Goal: Transaction & Acquisition: Purchase product/service

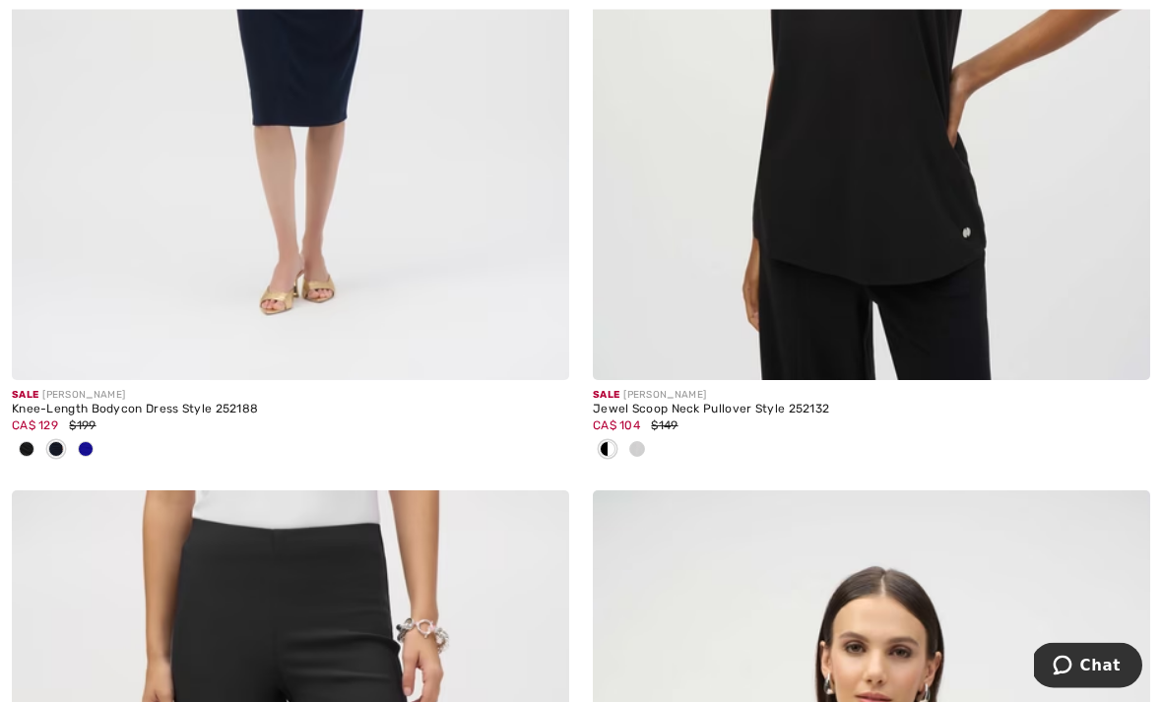
scroll to position [14409, 0]
click at [638, 441] on span at bounding box center [637, 449] width 16 height 16
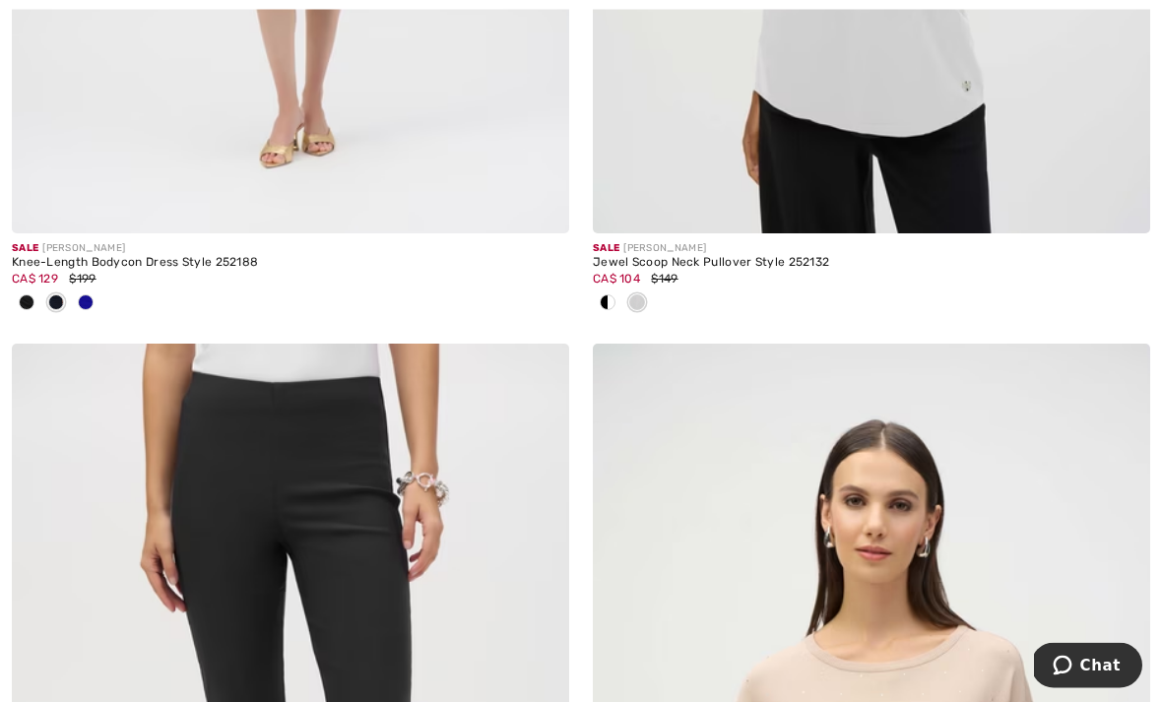
scroll to position [14581, 0]
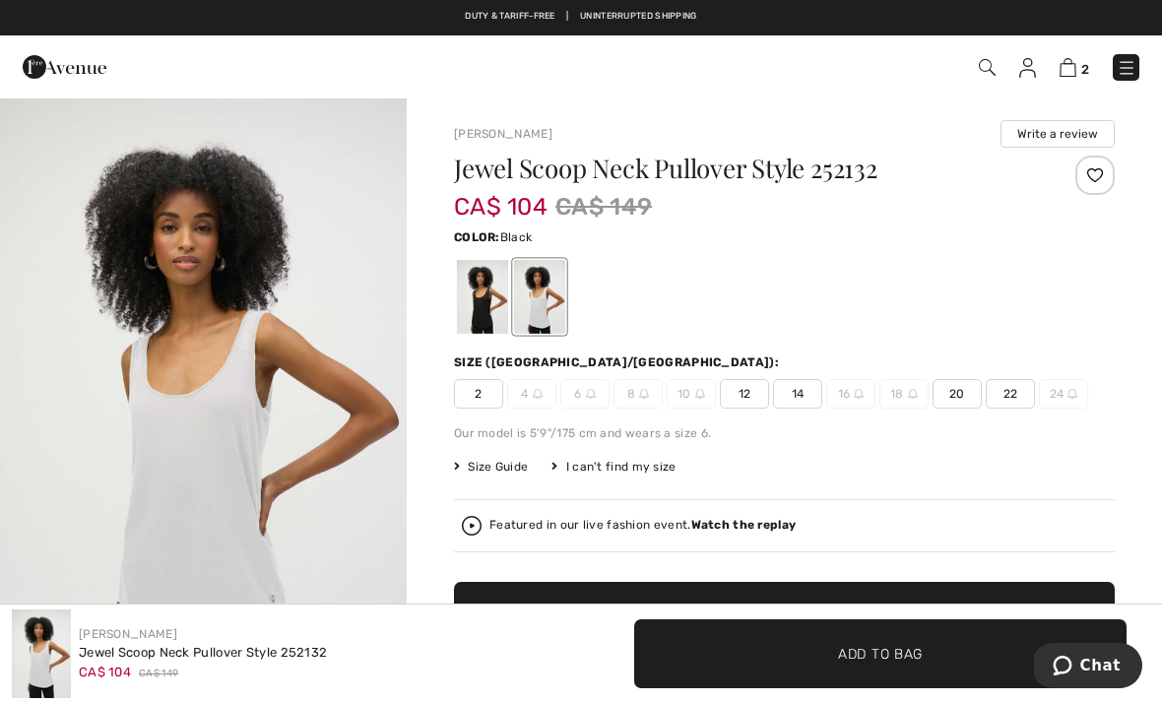
click at [493, 315] on div at bounding box center [482, 297] width 51 height 74
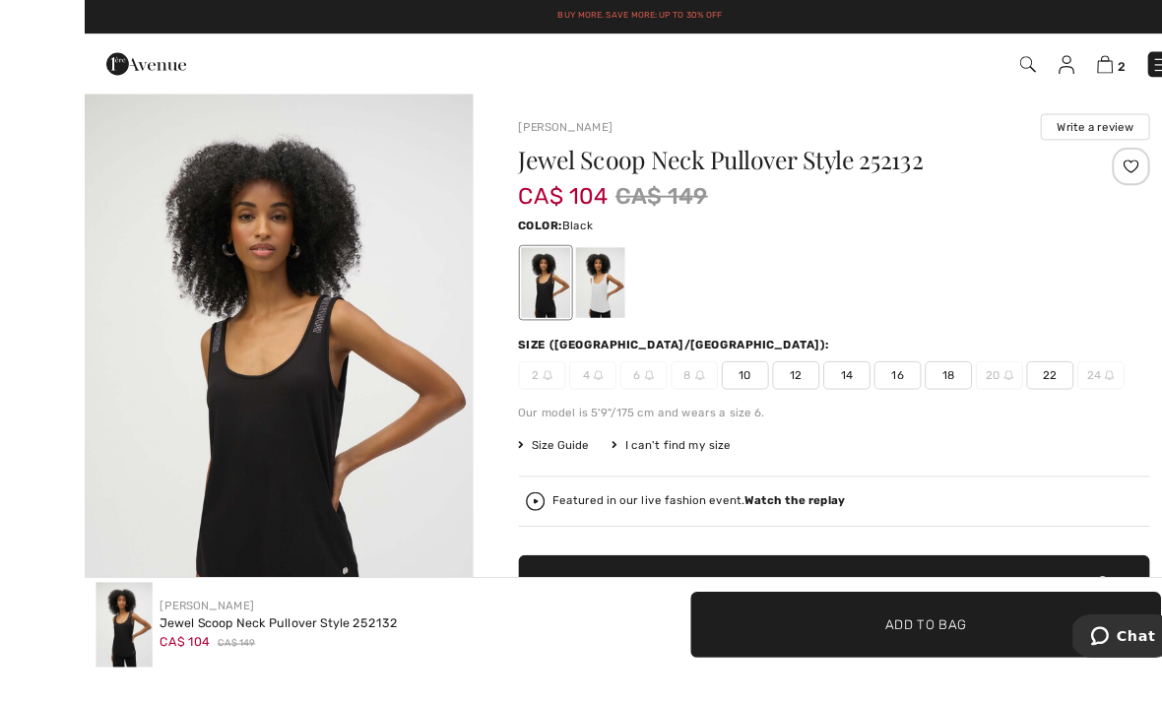
scroll to position [13, 0]
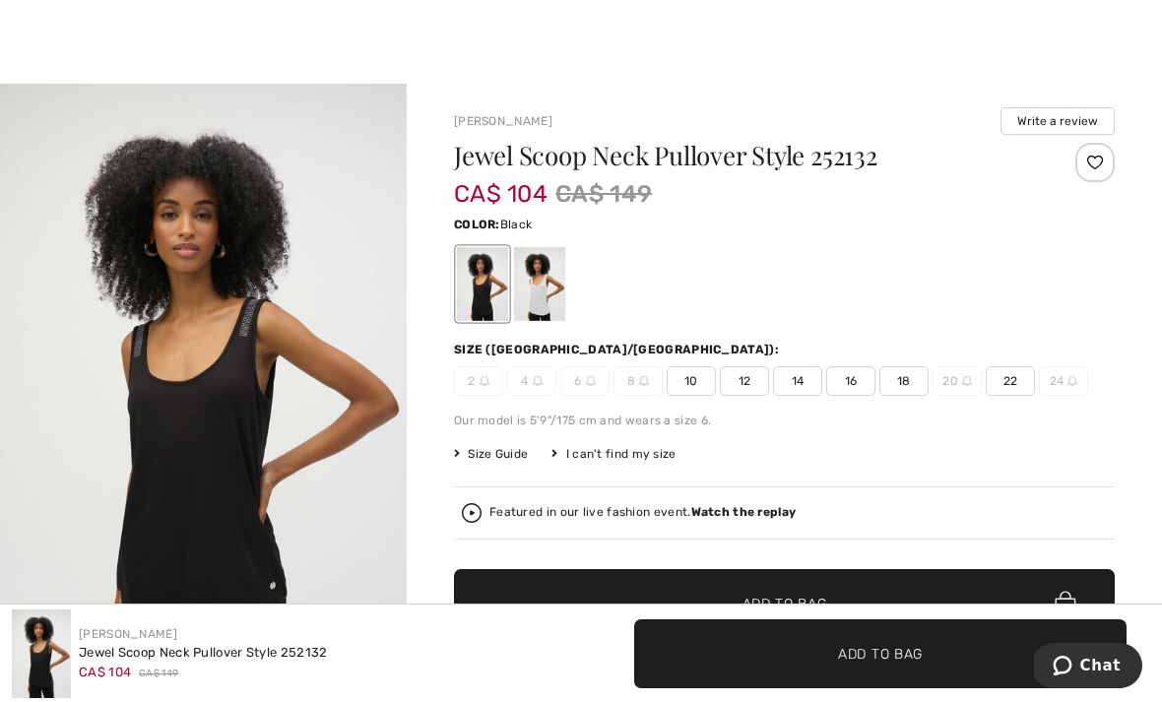
click at [538, 291] on div at bounding box center [539, 284] width 51 height 74
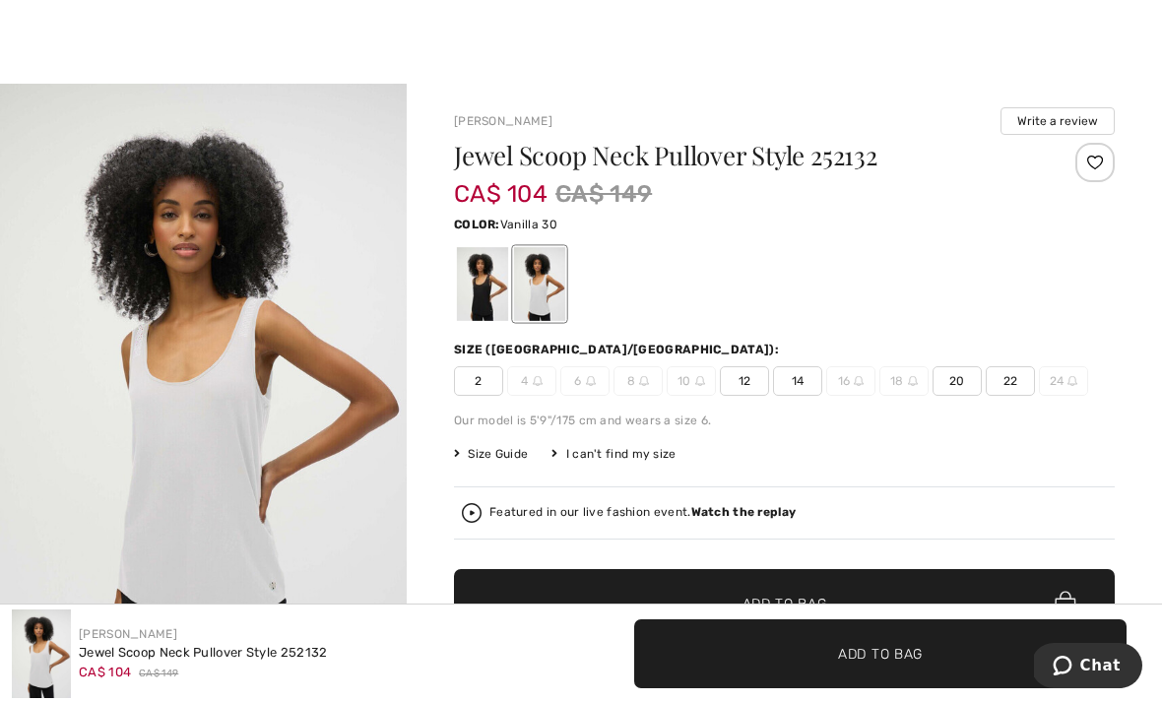
click at [294, 487] on img "1 / 1" at bounding box center [203, 388] width 407 height 609
click at [479, 279] on div at bounding box center [482, 284] width 51 height 74
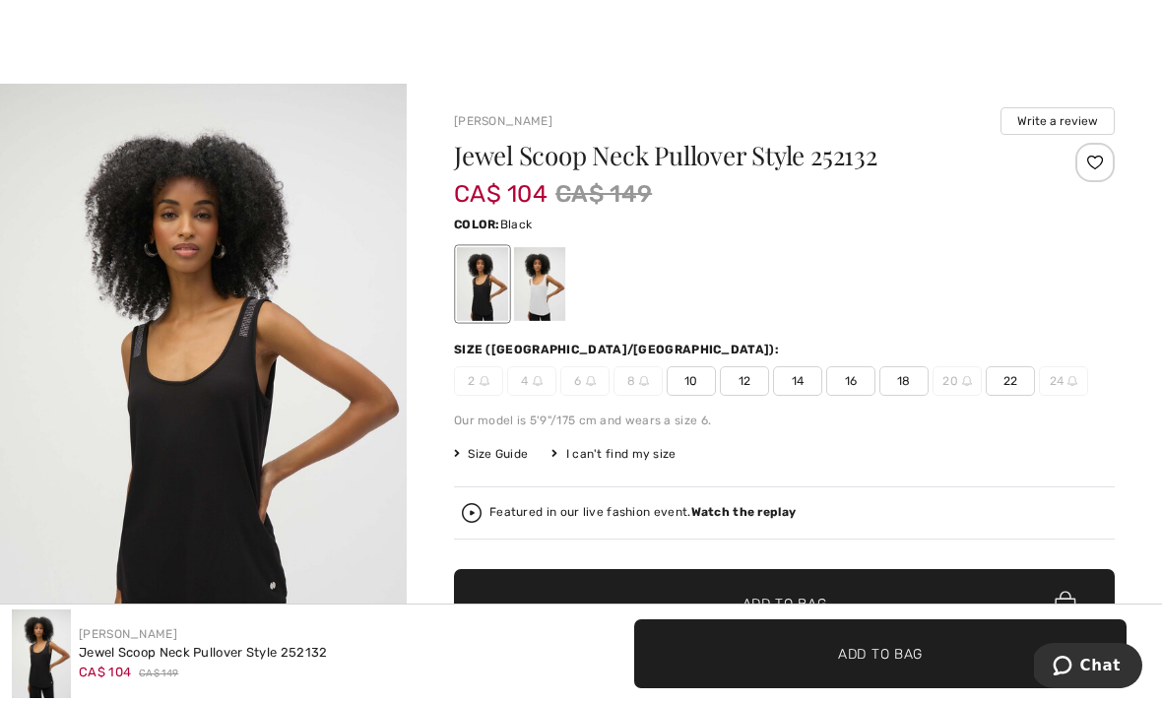
click at [1020, 369] on span "22" at bounding box center [1010, 381] width 49 height 30
click at [781, 601] on span "Add to Bag" at bounding box center [784, 604] width 85 height 21
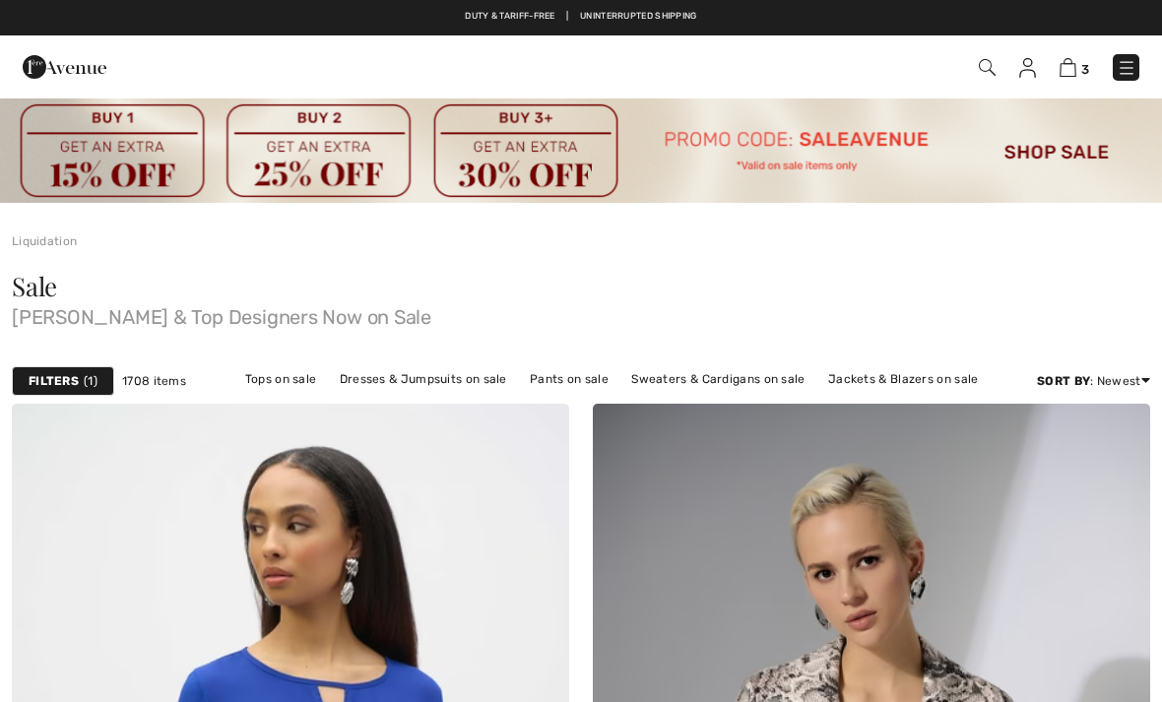
checkbox input "true"
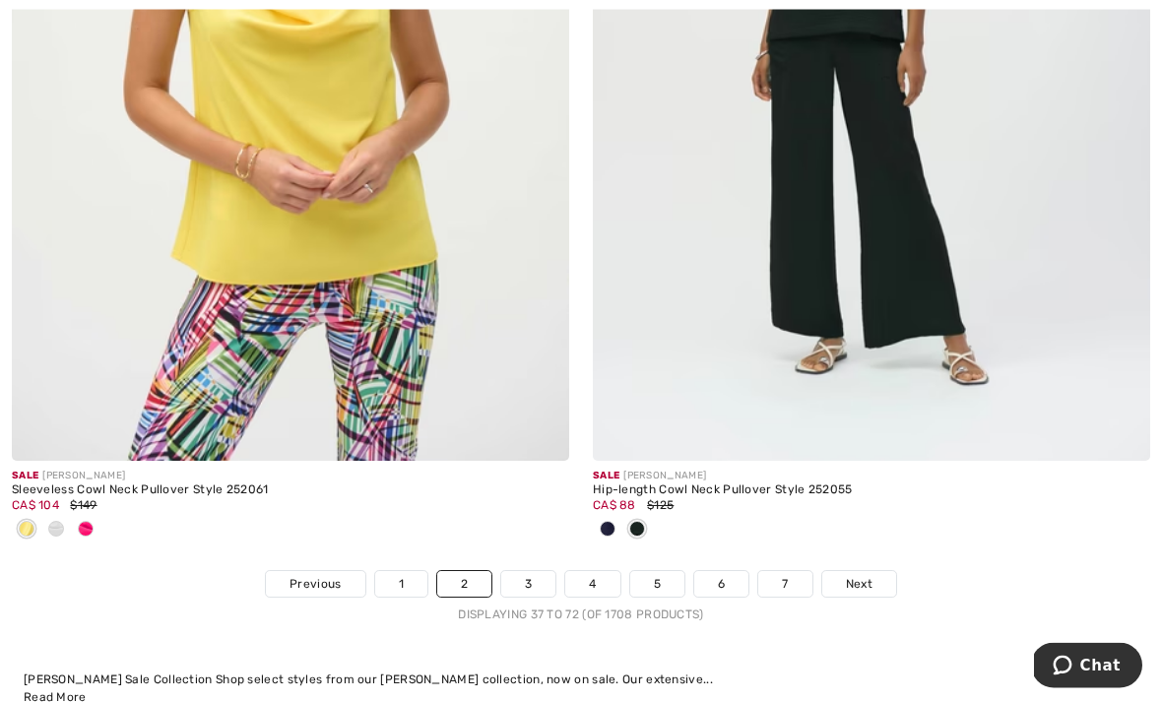
scroll to position [17188, 0]
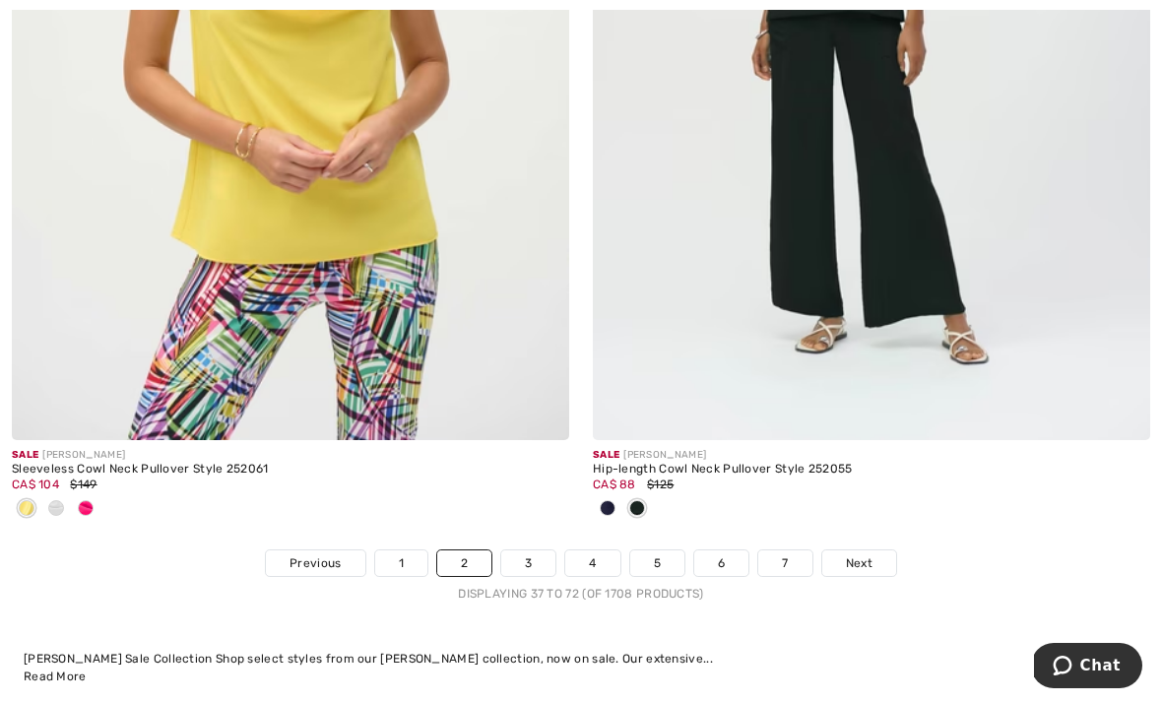
click at [535, 550] on link "3" at bounding box center [528, 563] width 54 height 26
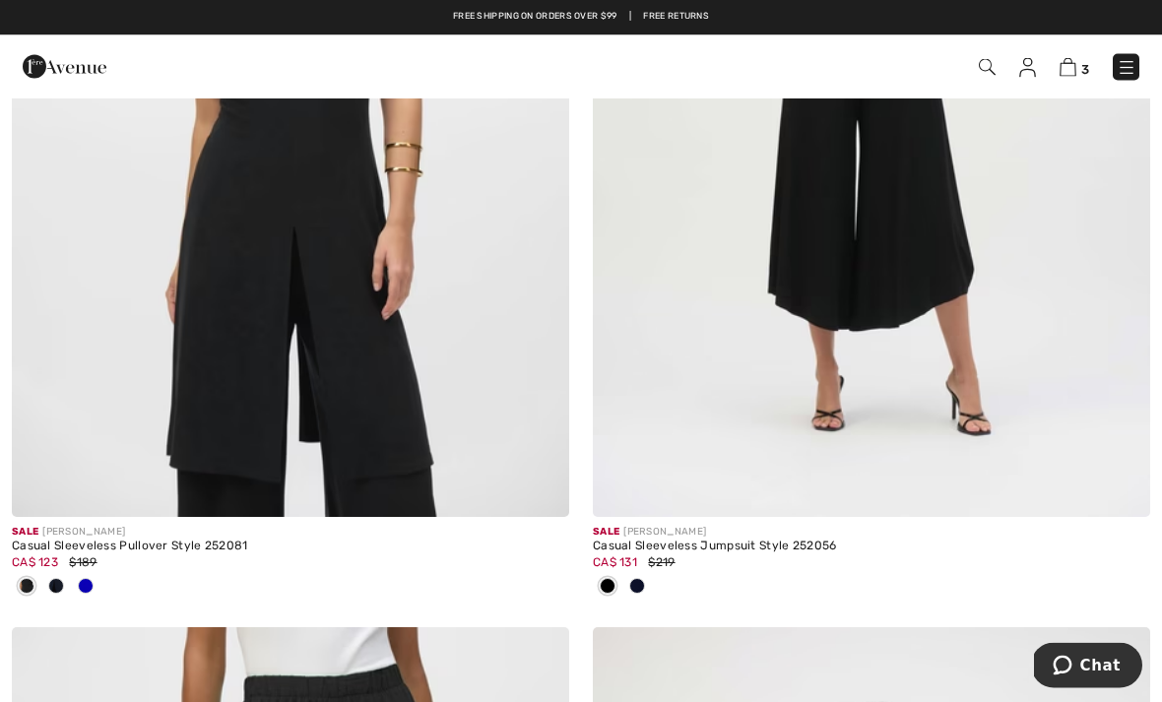
scroll to position [7460, 0]
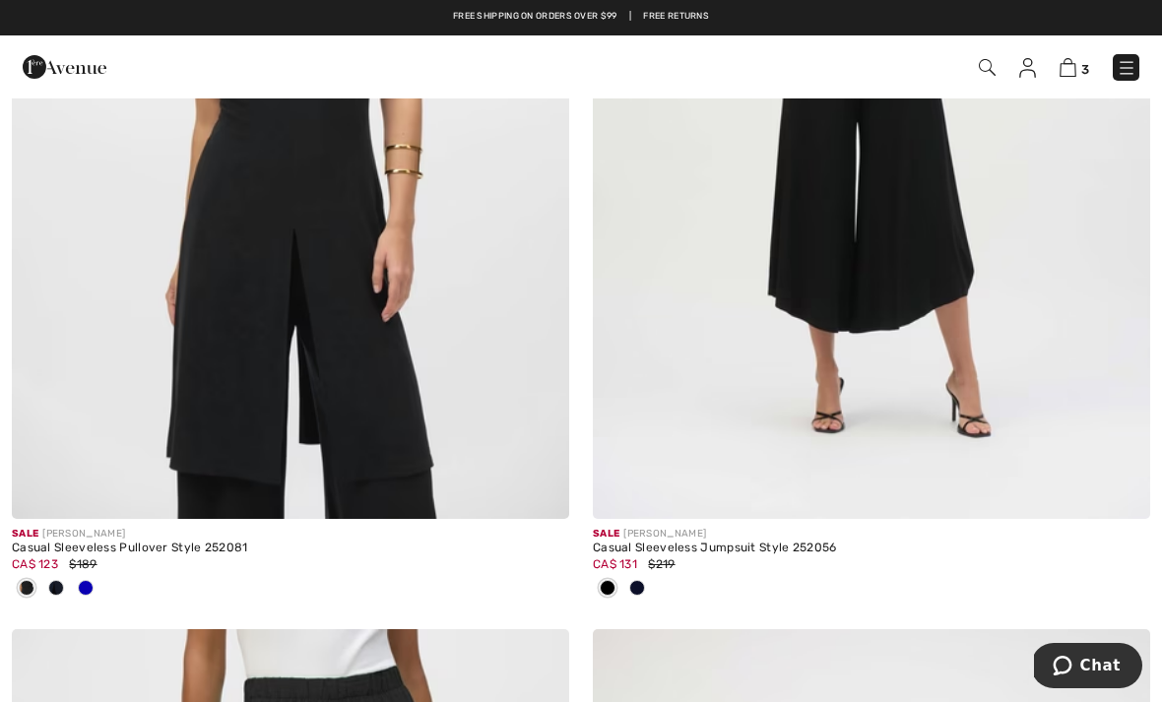
click at [882, 263] on img at bounding box center [871, 101] width 557 height 836
click at [928, 171] on img at bounding box center [871, 101] width 557 height 836
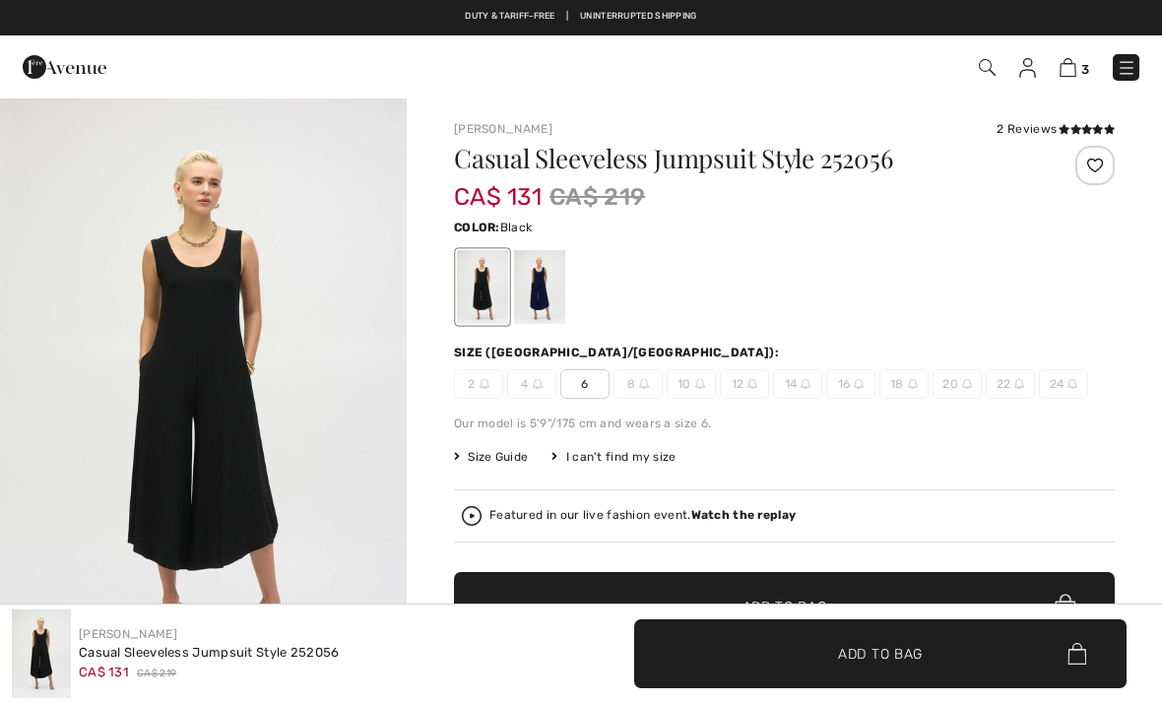
checkbox input "true"
click at [551, 286] on div at bounding box center [539, 287] width 51 height 74
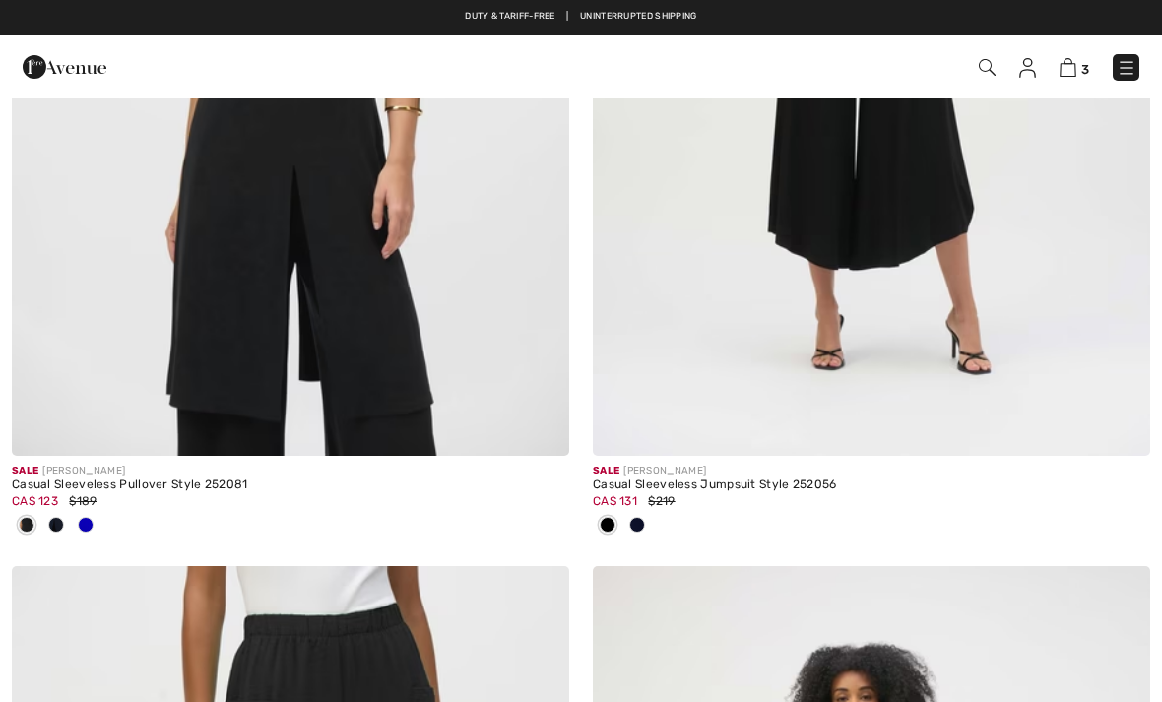
scroll to position [7523, 0]
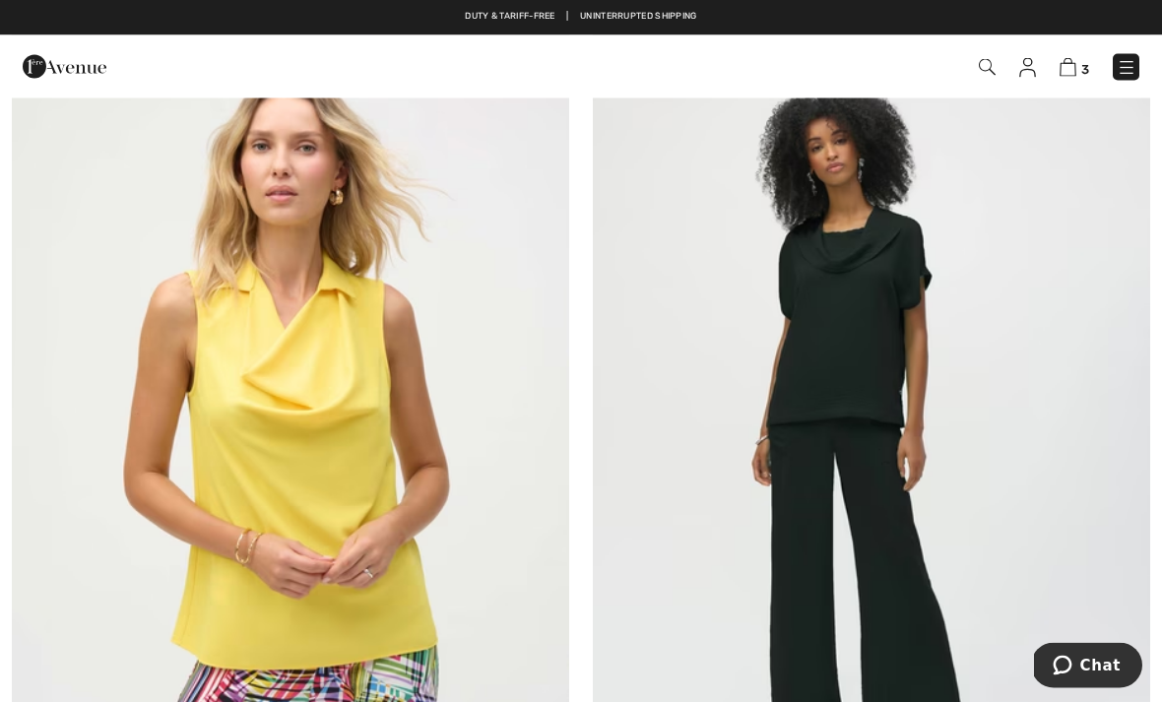
scroll to position [16758, 0]
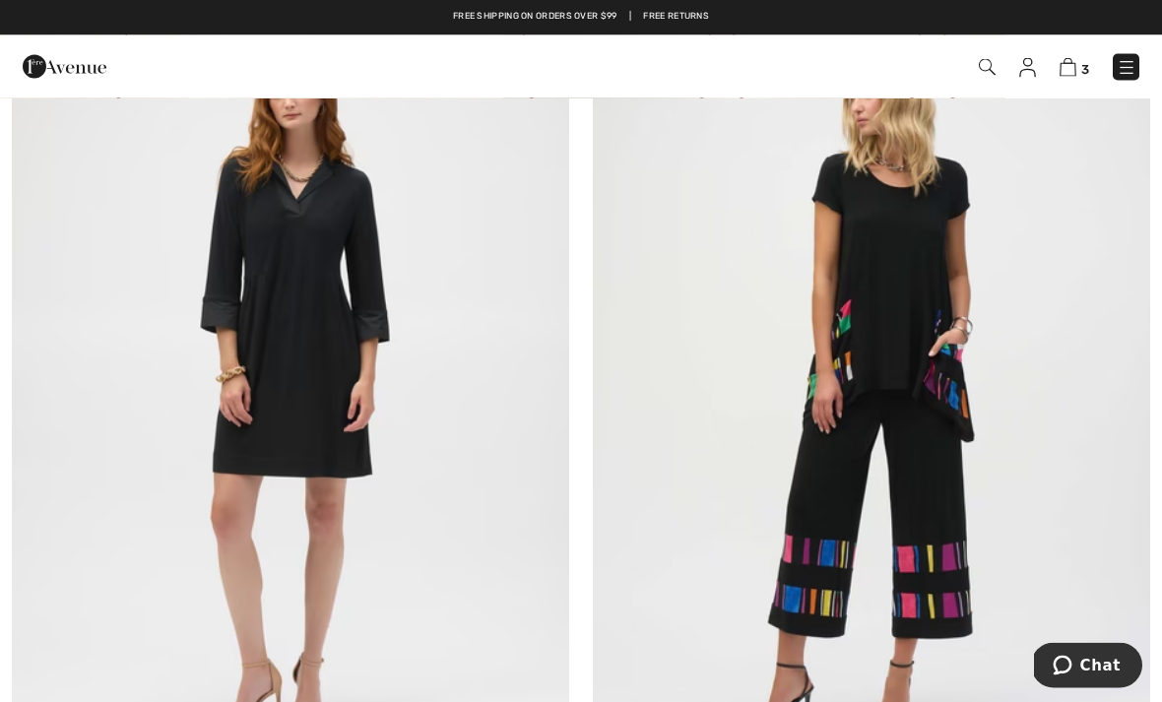
scroll to position [9063, 0]
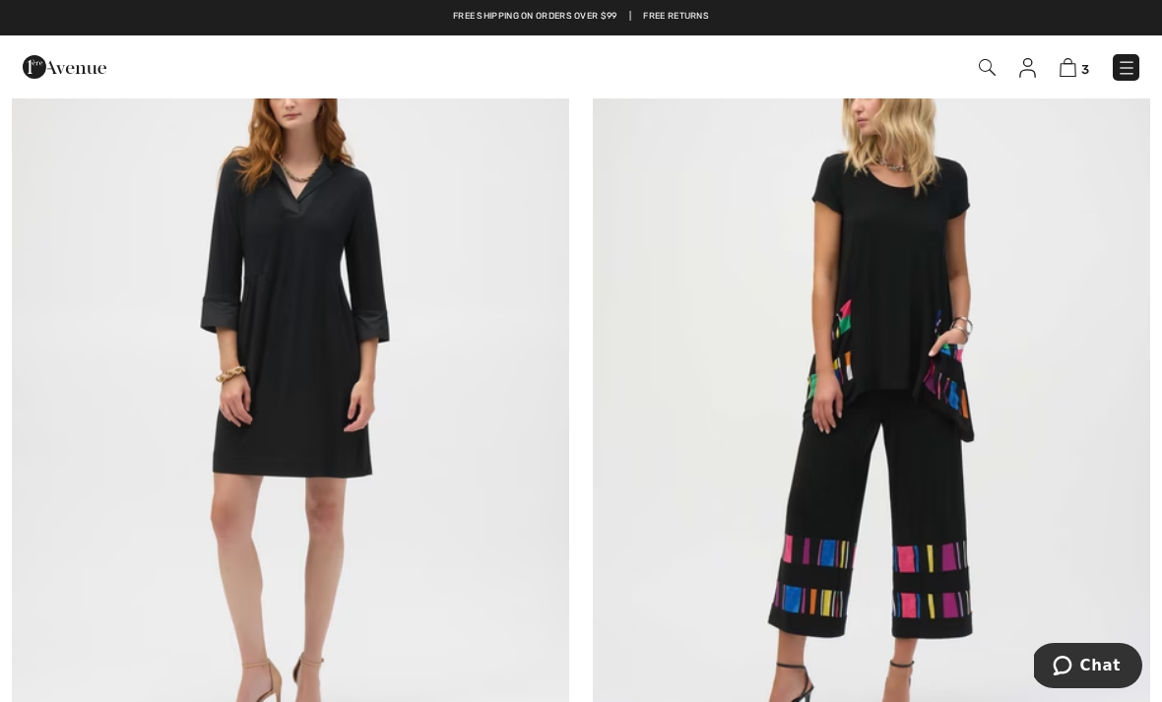
click at [402, 273] on img at bounding box center [290, 390] width 557 height 836
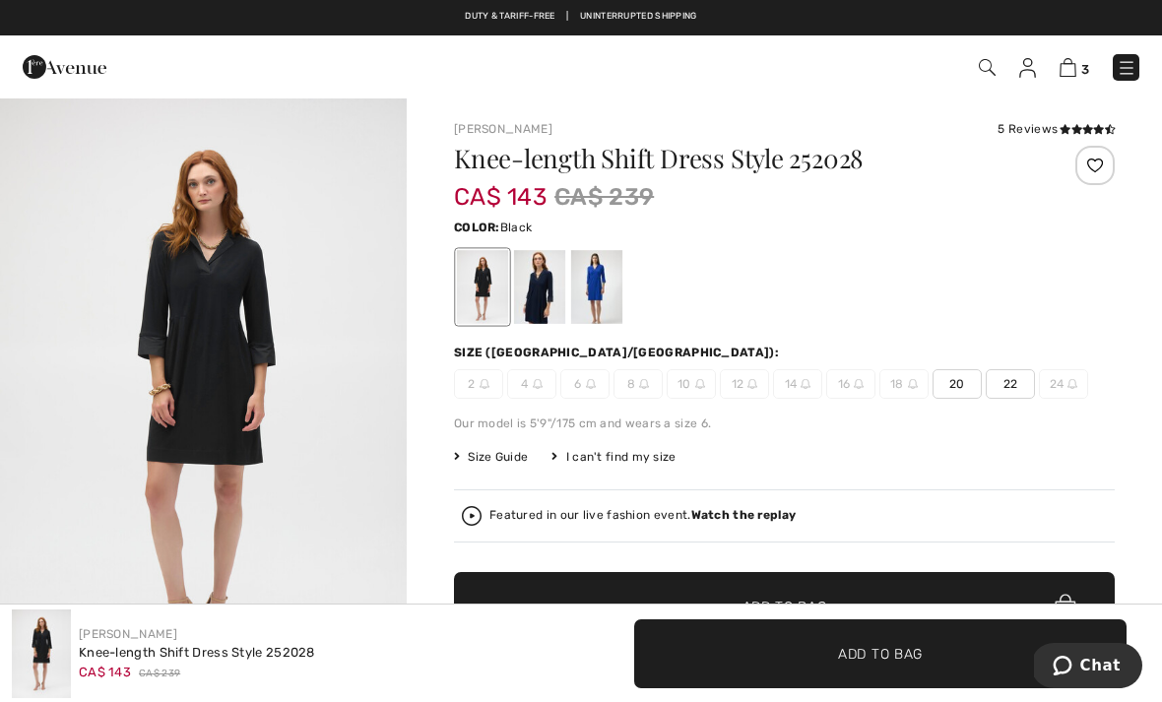
click at [555, 274] on div at bounding box center [539, 287] width 51 height 74
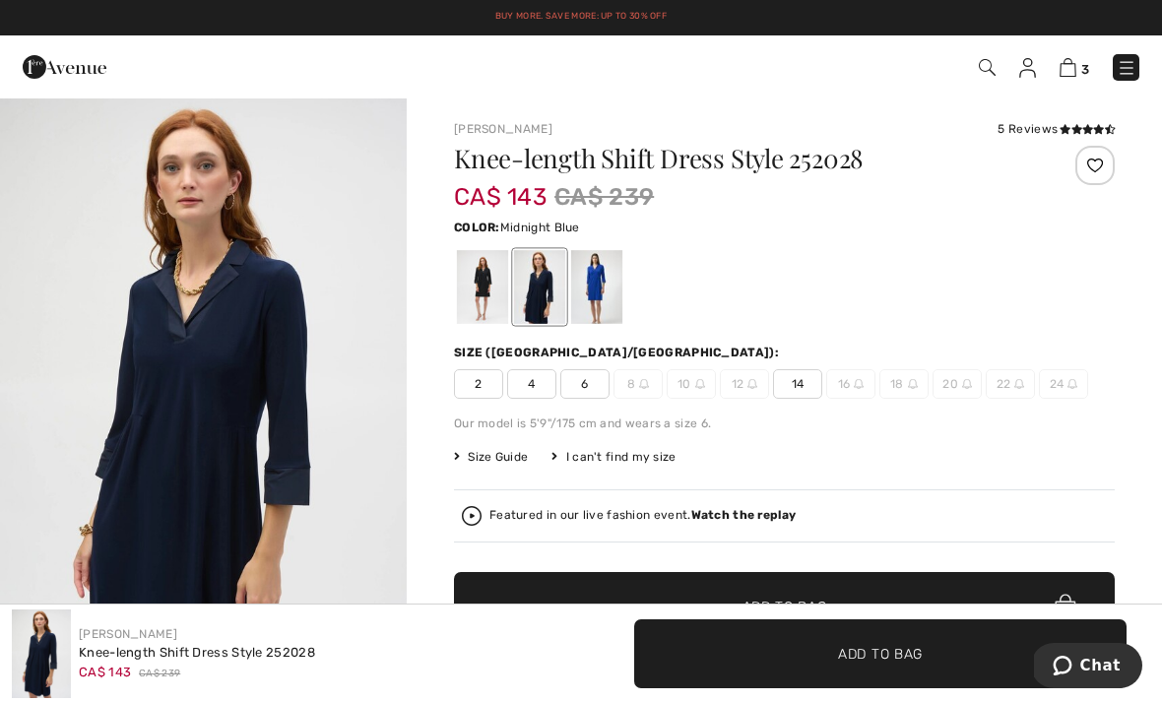
click at [905, 168] on h1 "Knee-length Shift Dress Style 252028" at bounding box center [729, 159] width 550 height 26
click at [614, 275] on div at bounding box center [596, 287] width 51 height 74
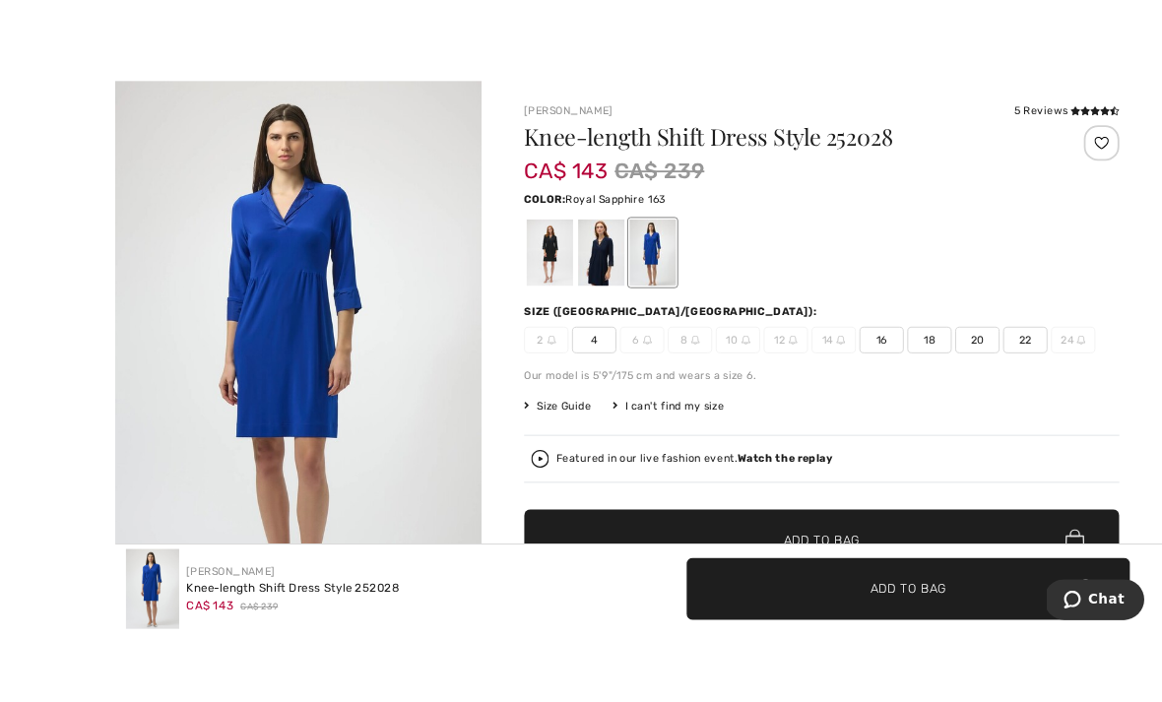
scroll to position [45, 0]
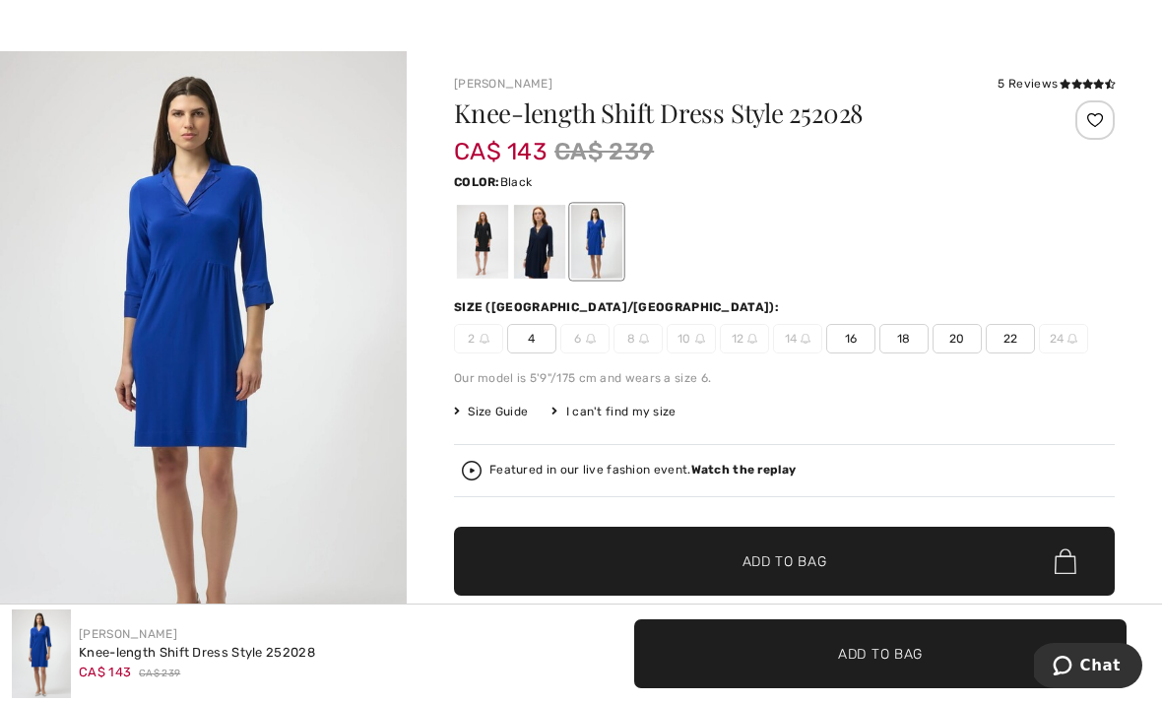
click at [491, 254] on div at bounding box center [482, 242] width 51 height 74
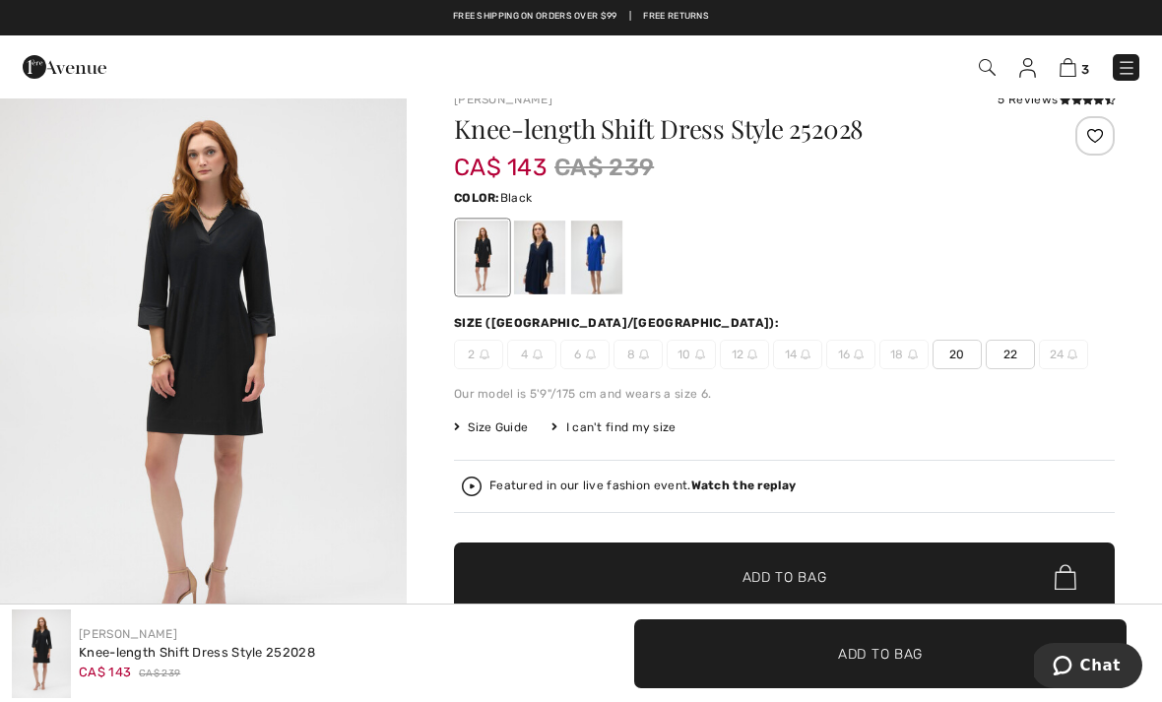
scroll to position [0, 0]
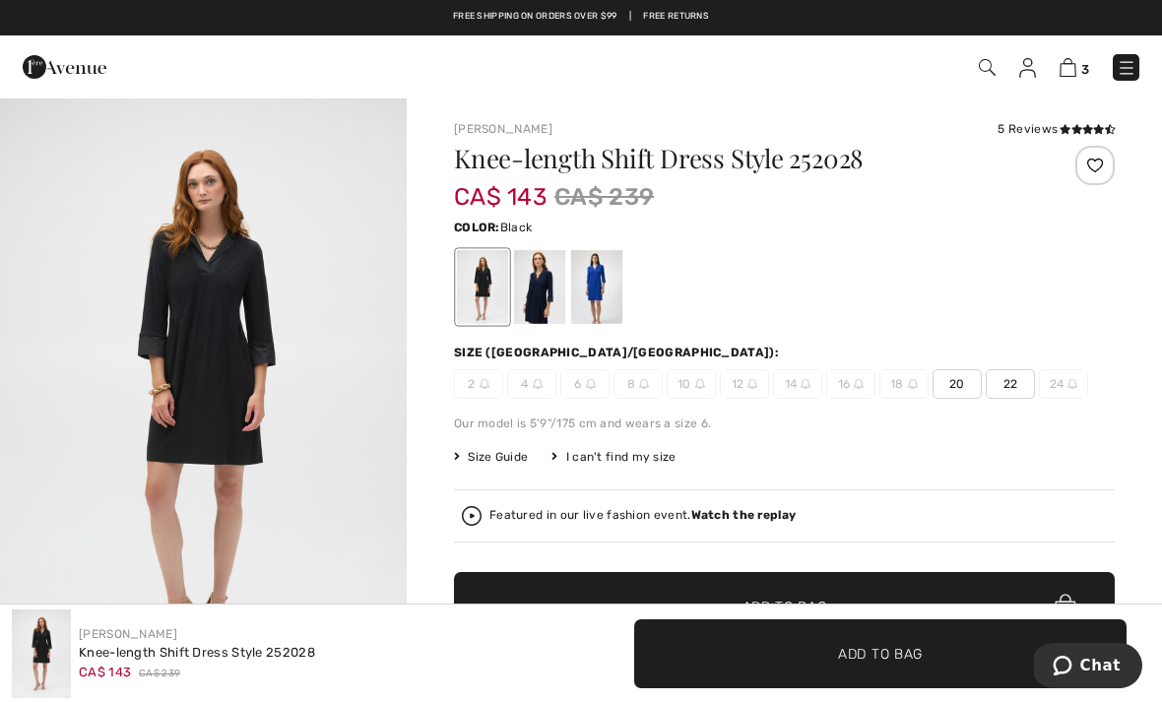
click at [1009, 370] on span "22" at bounding box center [1010, 384] width 49 height 30
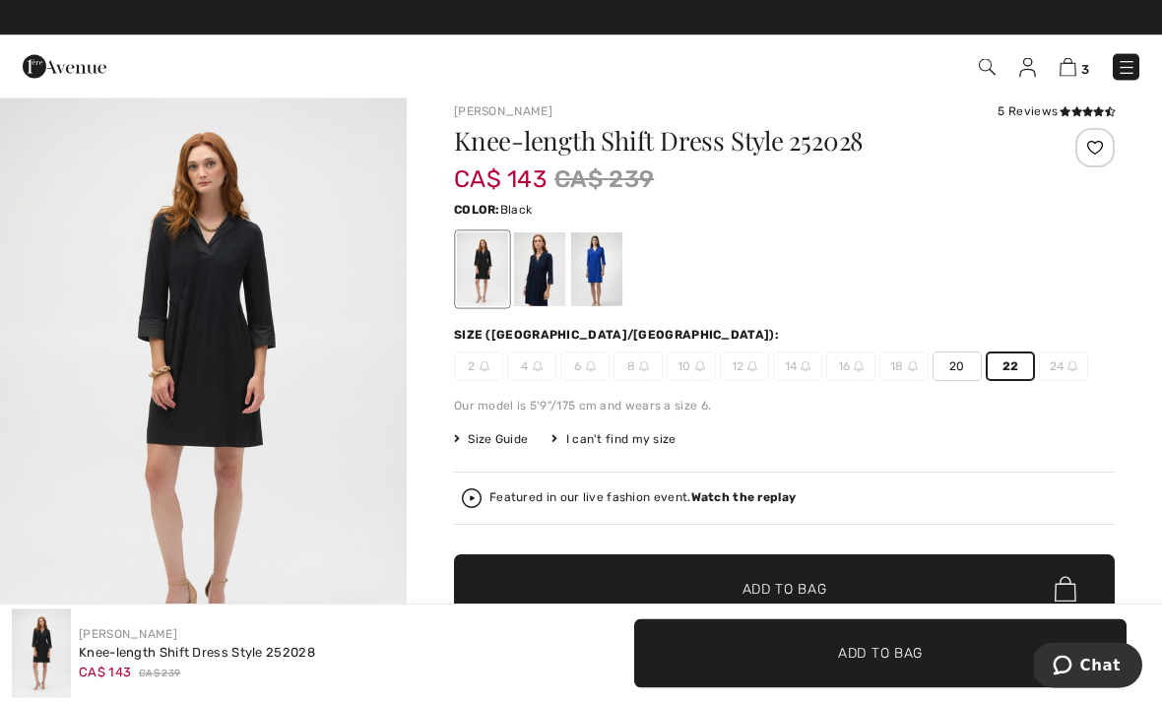
scroll to position [18, 0]
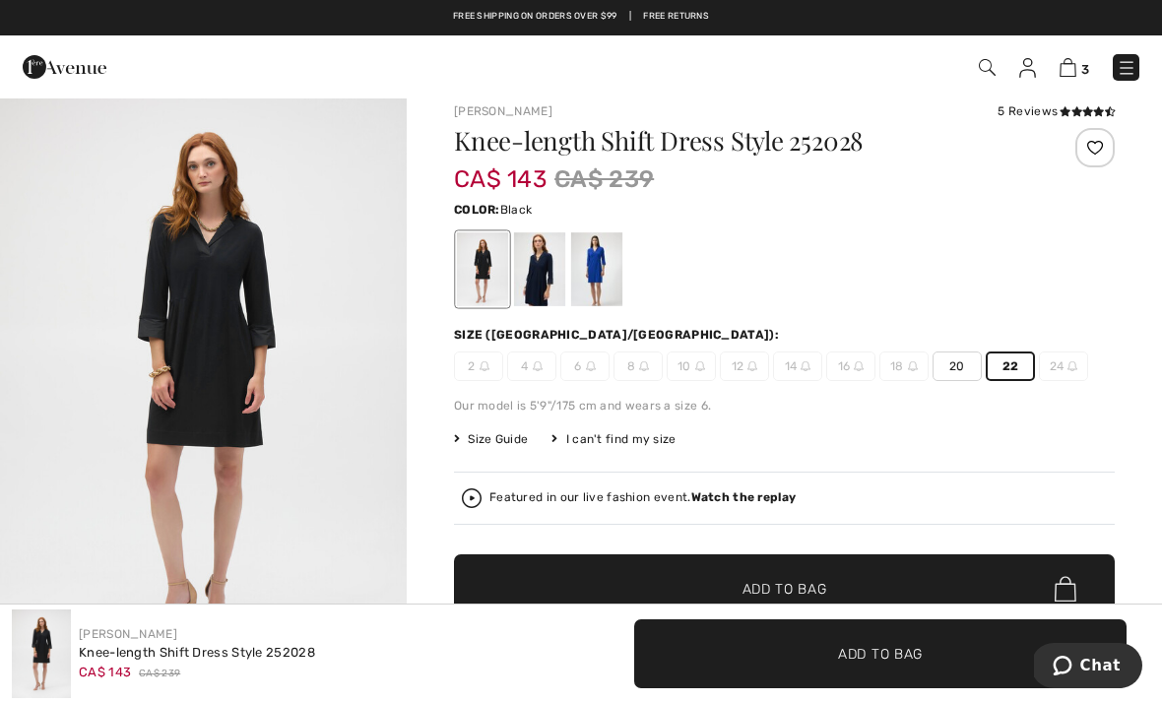
click at [817, 578] on span "✔ Added to Bag Add to Bag" at bounding box center [784, 588] width 661 height 69
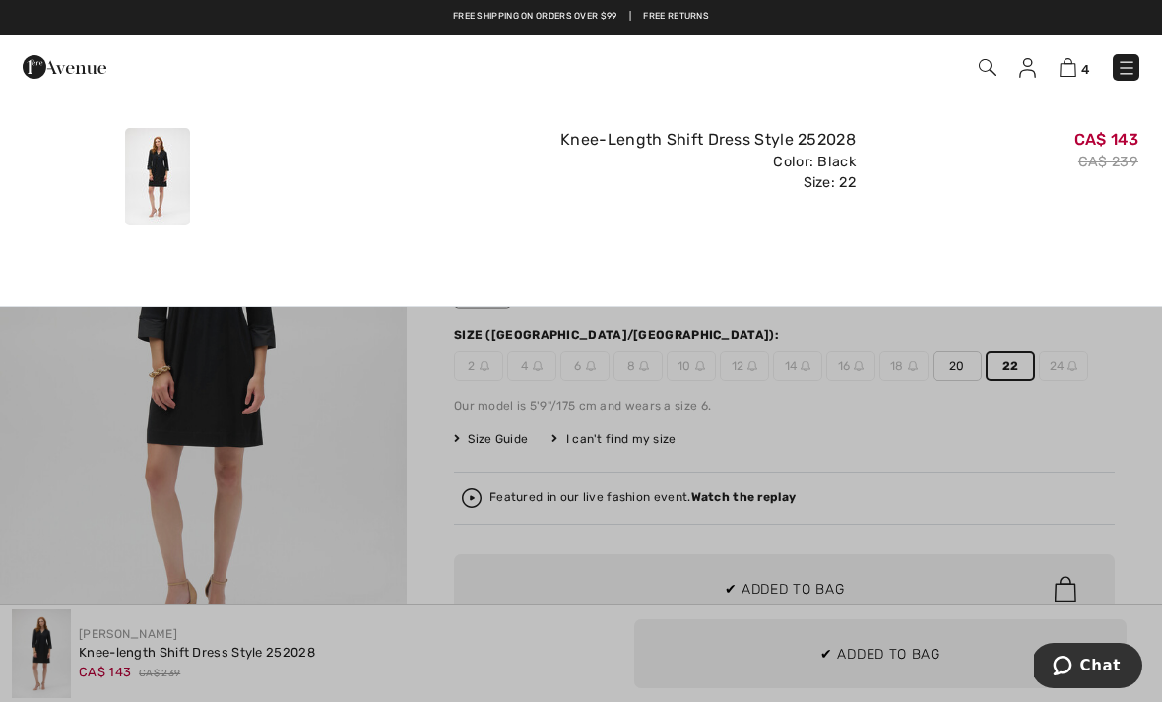
scroll to position [0, 0]
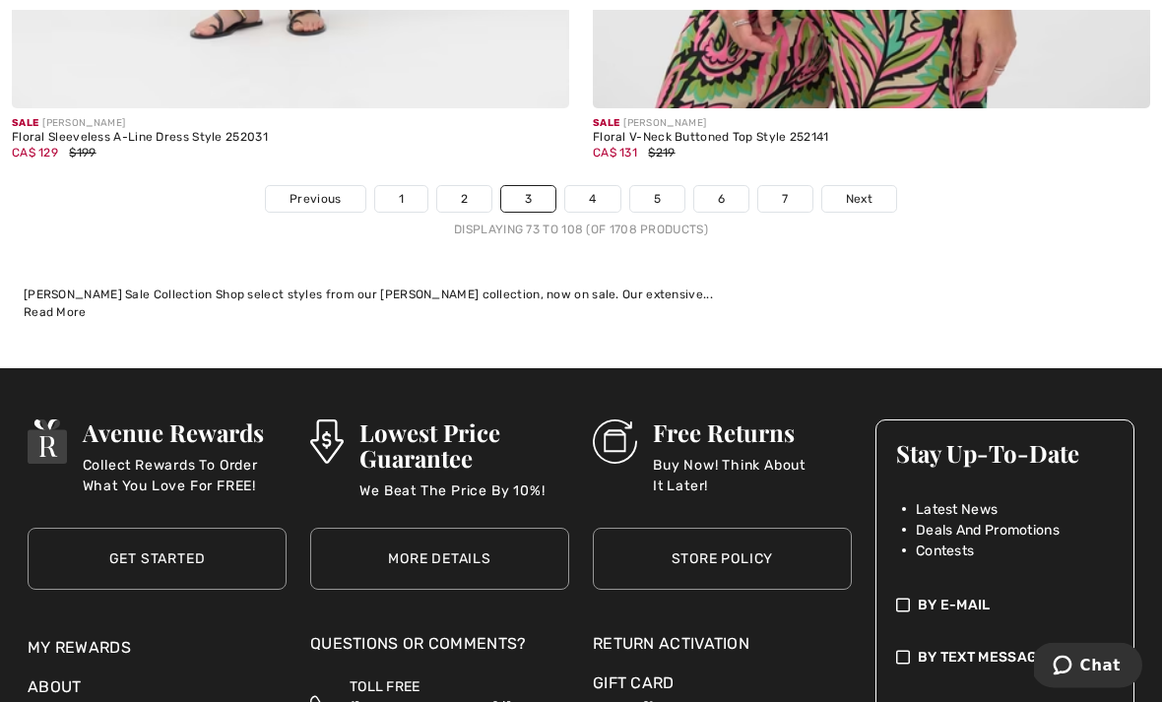
scroll to position [17455, 0]
click at [867, 190] on span "Next" at bounding box center [859, 199] width 27 height 18
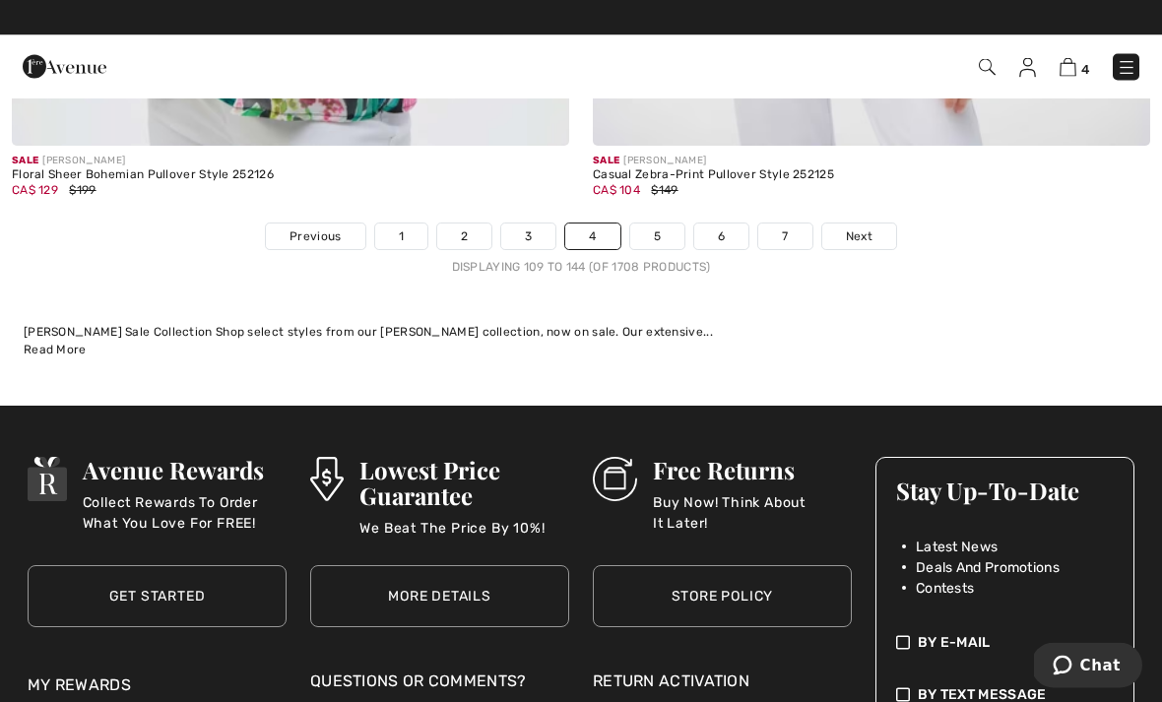
scroll to position [17287, 0]
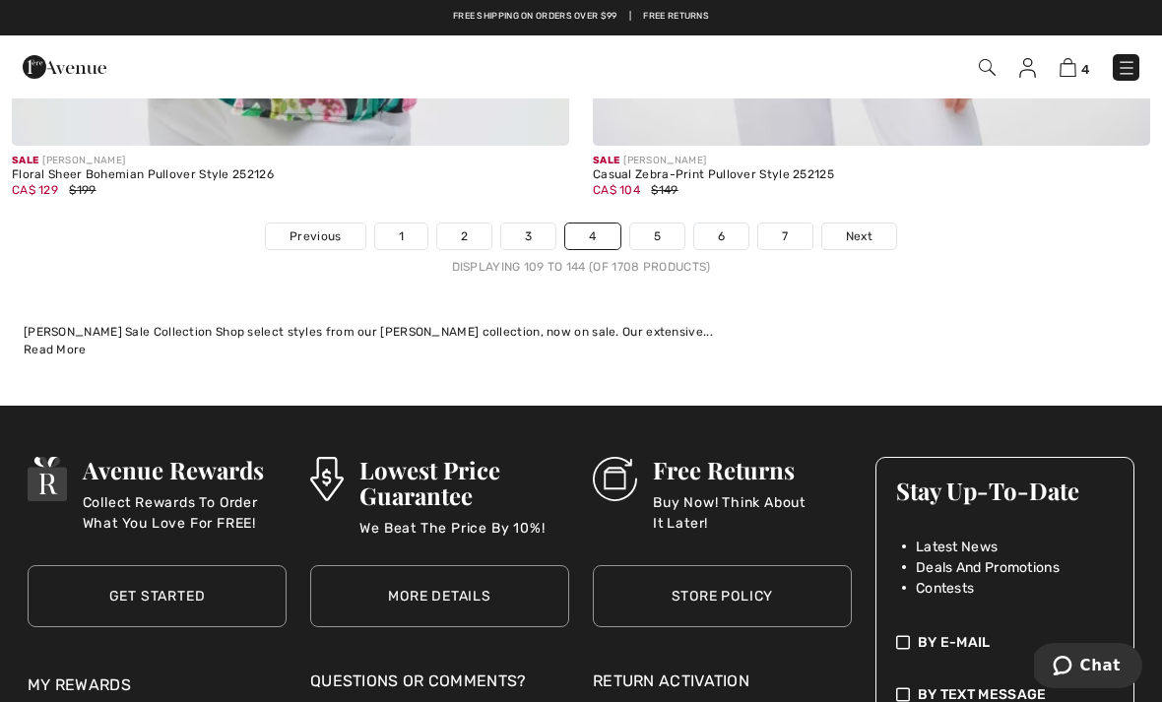
click at [657, 231] on link "5" at bounding box center [657, 237] width 54 height 26
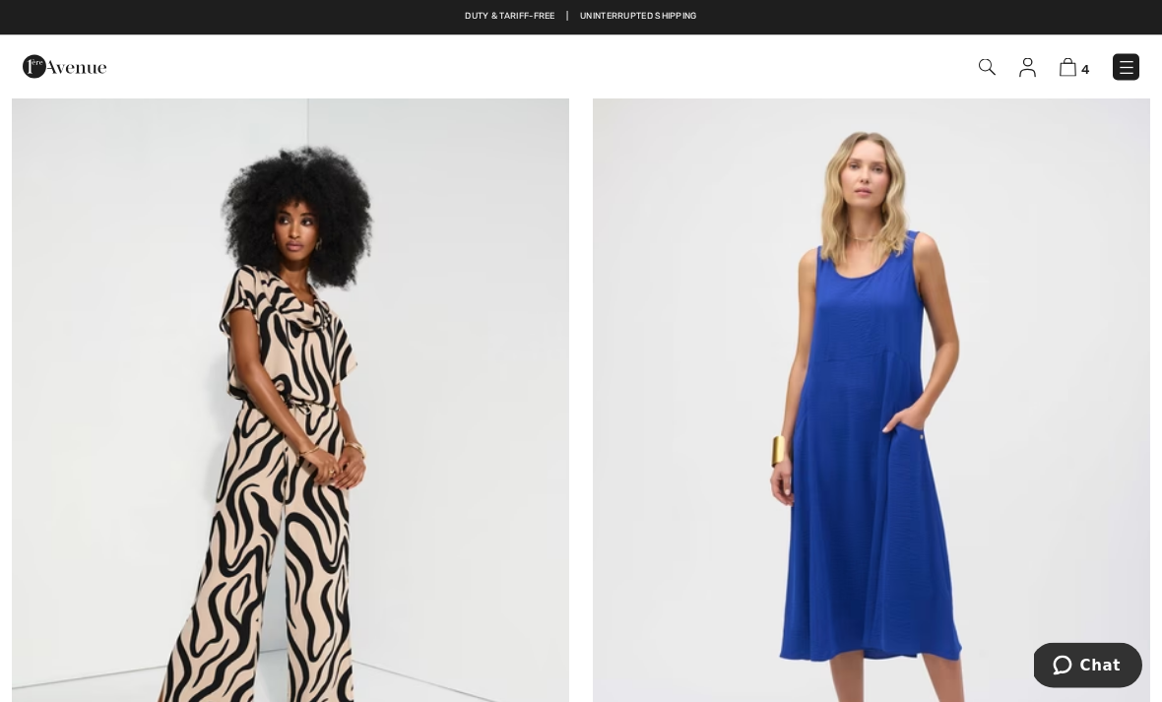
scroll to position [4977, 0]
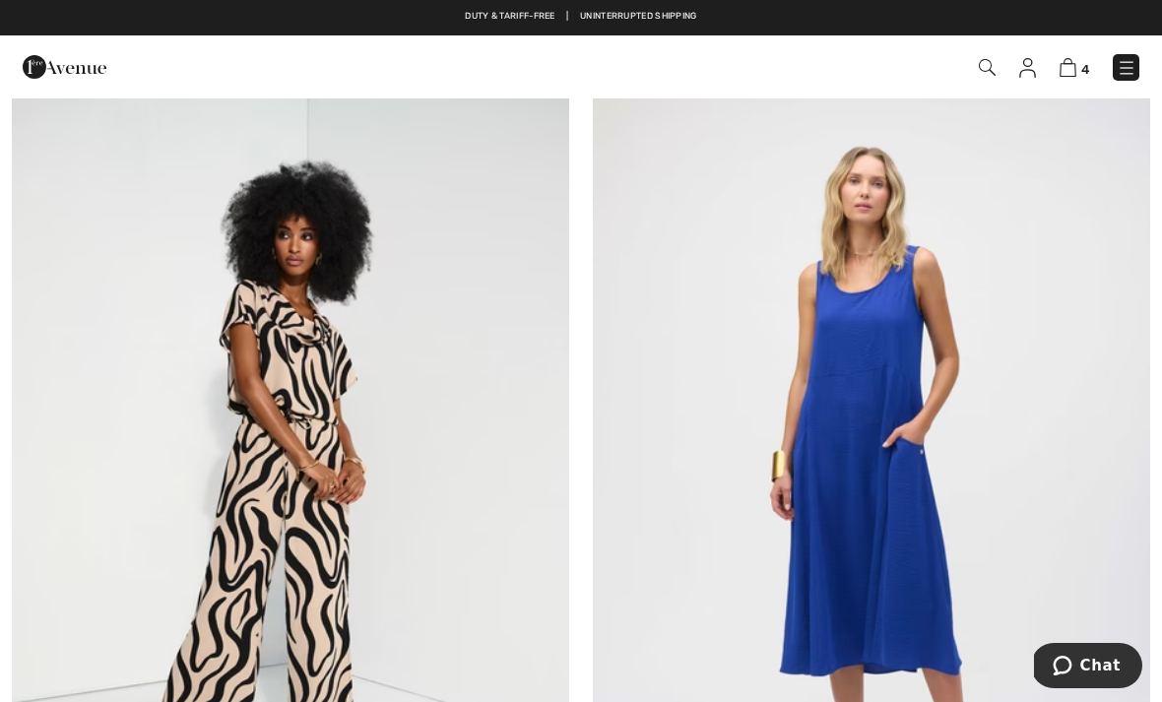
click at [915, 315] on img at bounding box center [871, 477] width 557 height 836
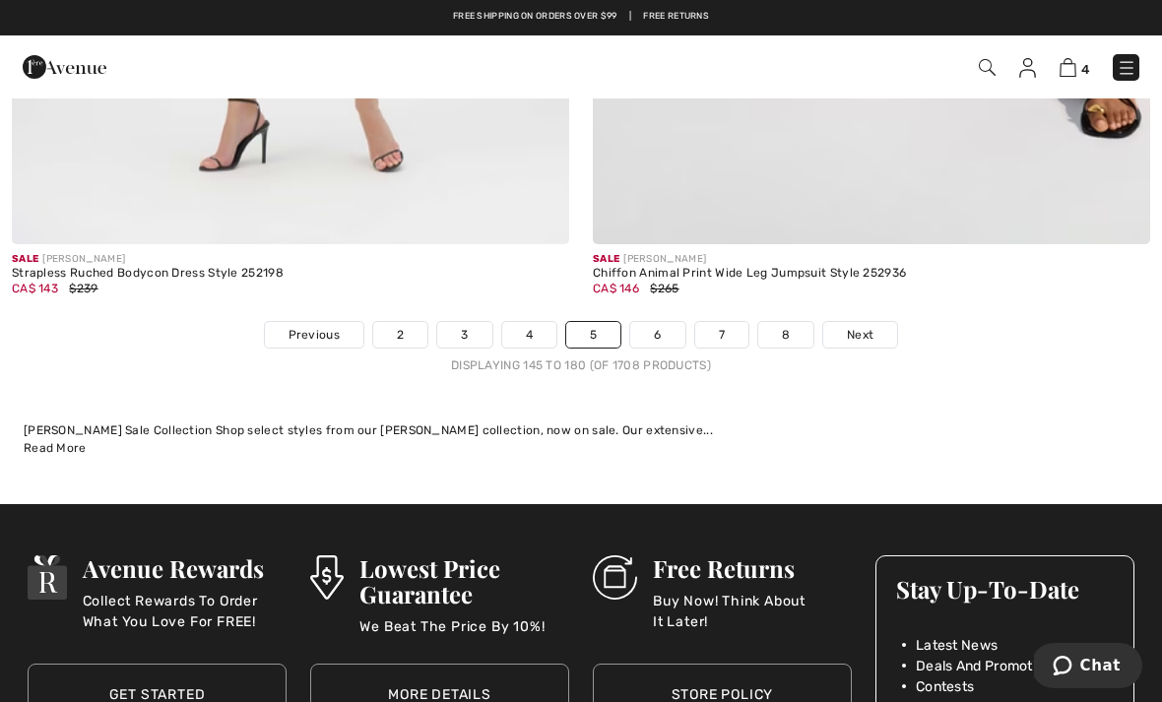
scroll to position [17096, 0]
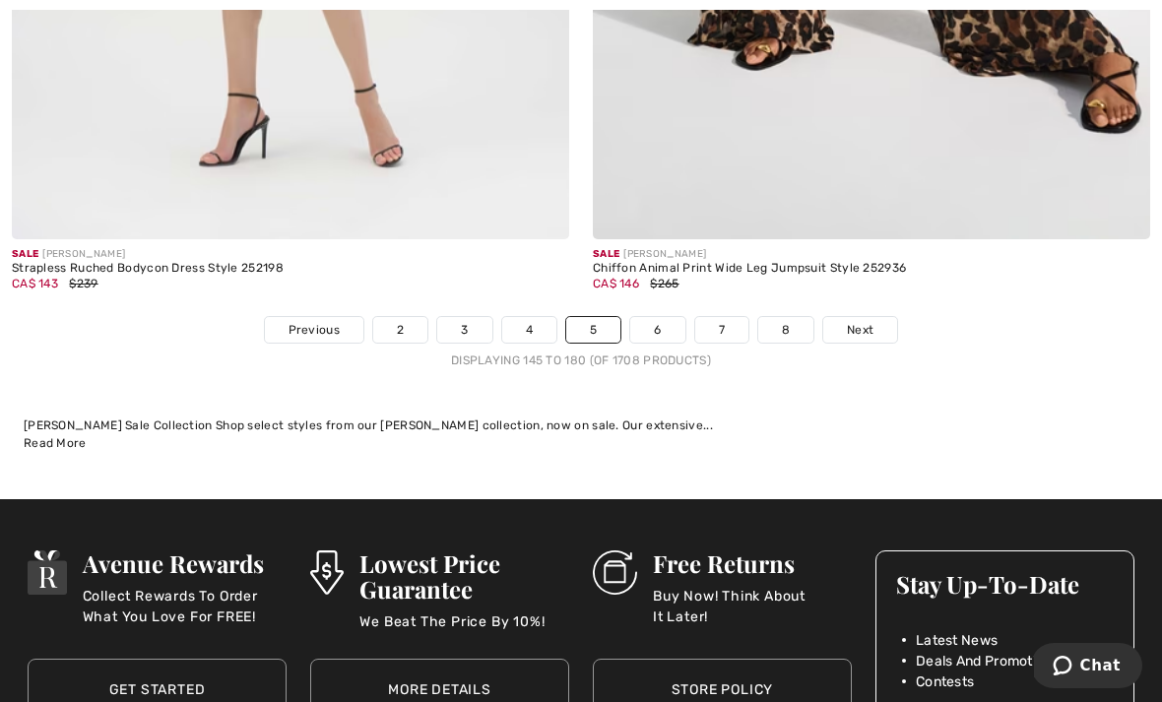
click at [872, 321] on span "Next" at bounding box center [860, 330] width 27 height 18
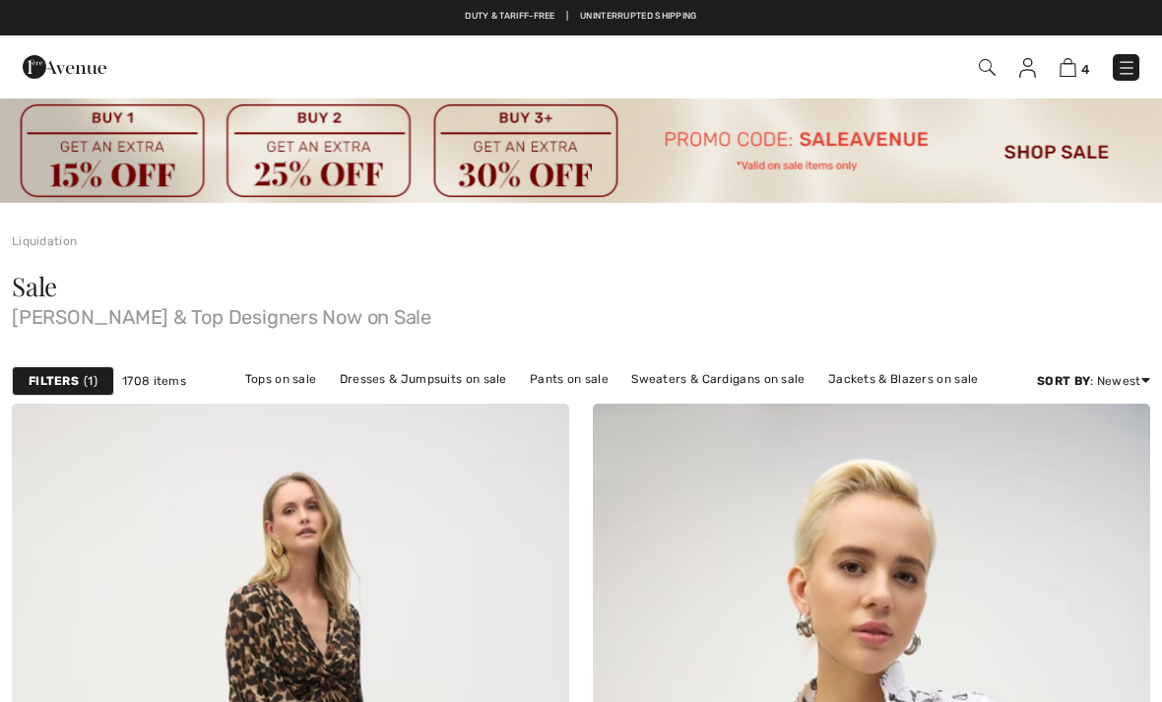
checkbox input "true"
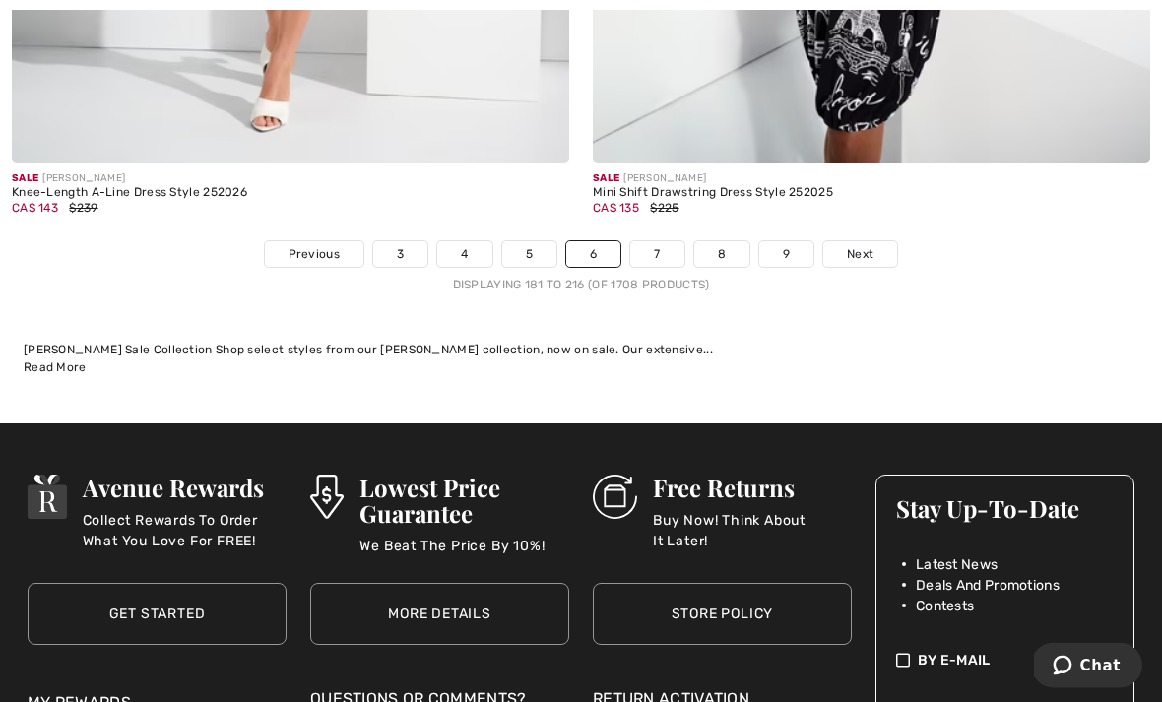
scroll to position [17042, 0]
click at [663, 241] on link "7" at bounding box center [656, 254] width 53 height 26
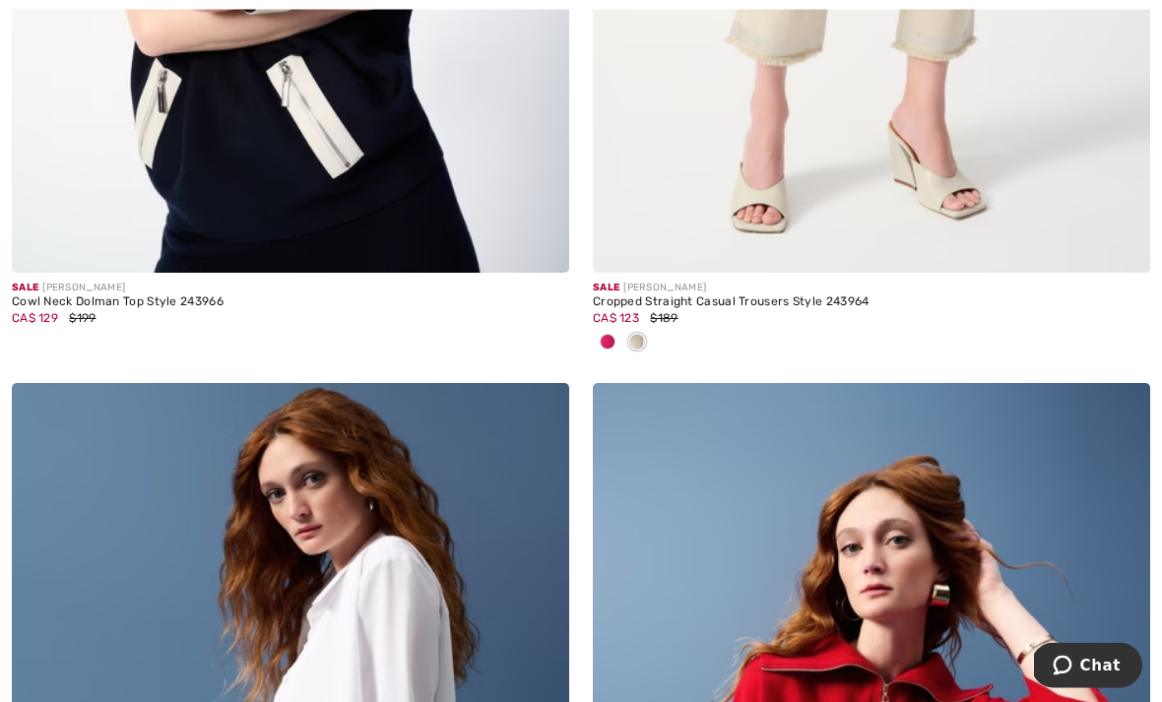
scroll to position [1881, 0]
click at [615, 336] on div at bounding box center [608, 343] width 30 height 32
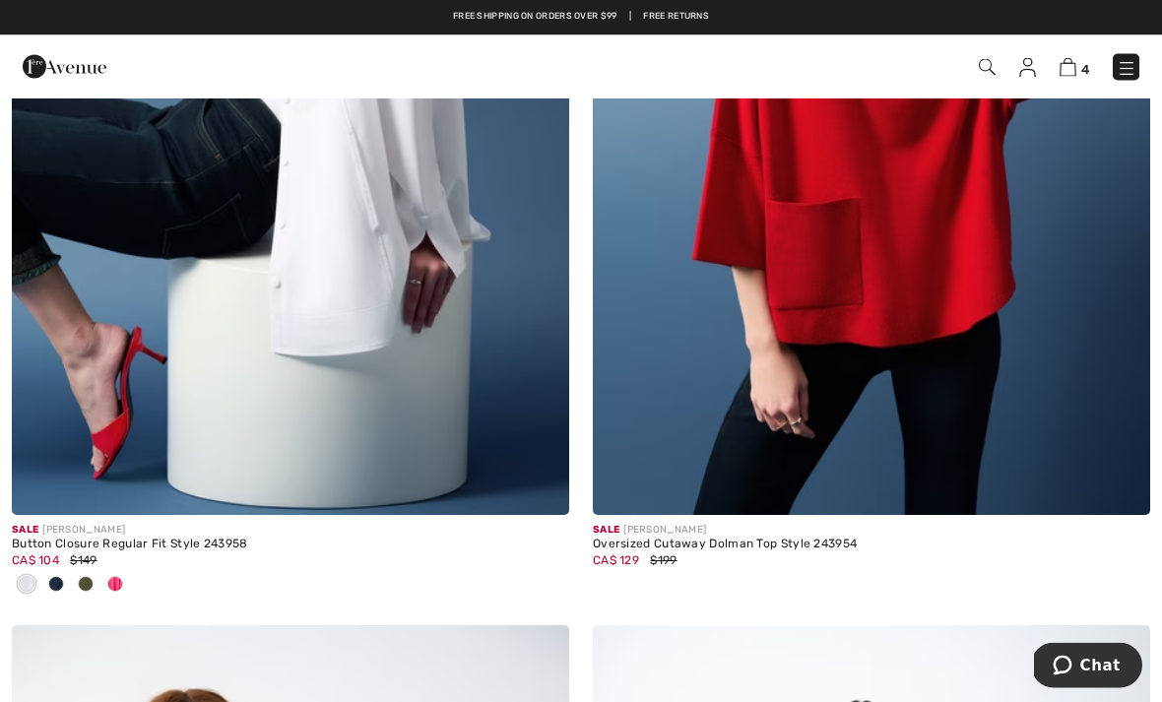
scroll to position [2580, 0]
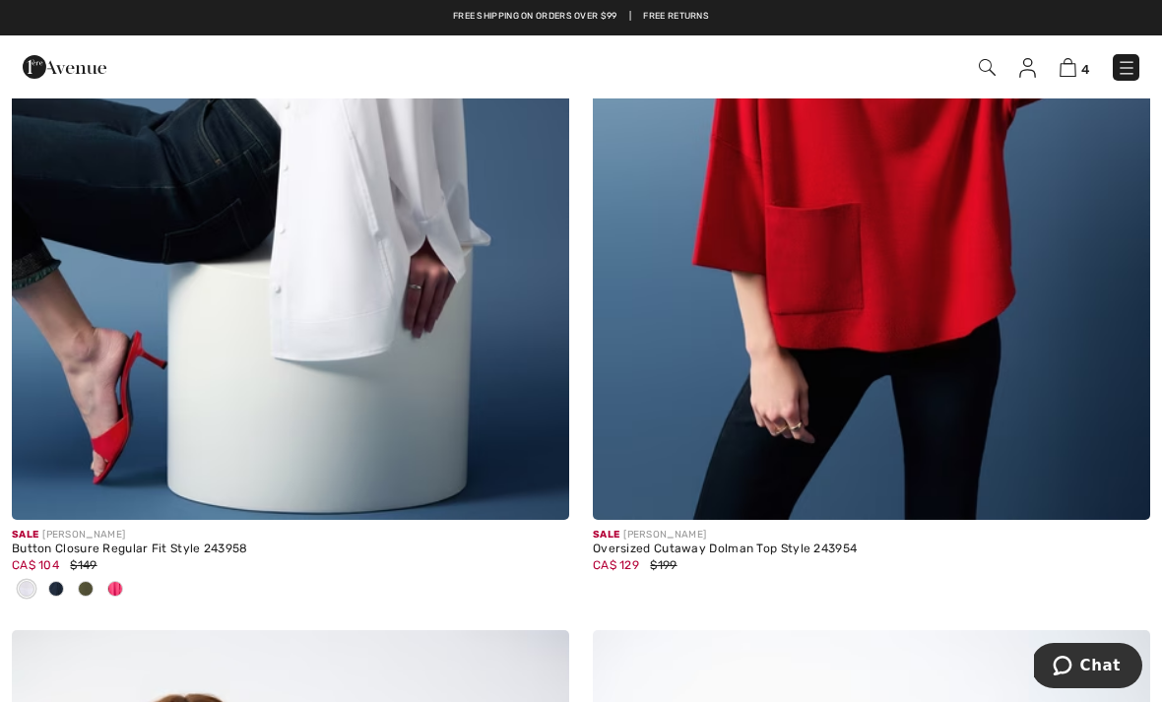
click at [152, 453] on img at bounding box center [290, 102] width 557 height 836
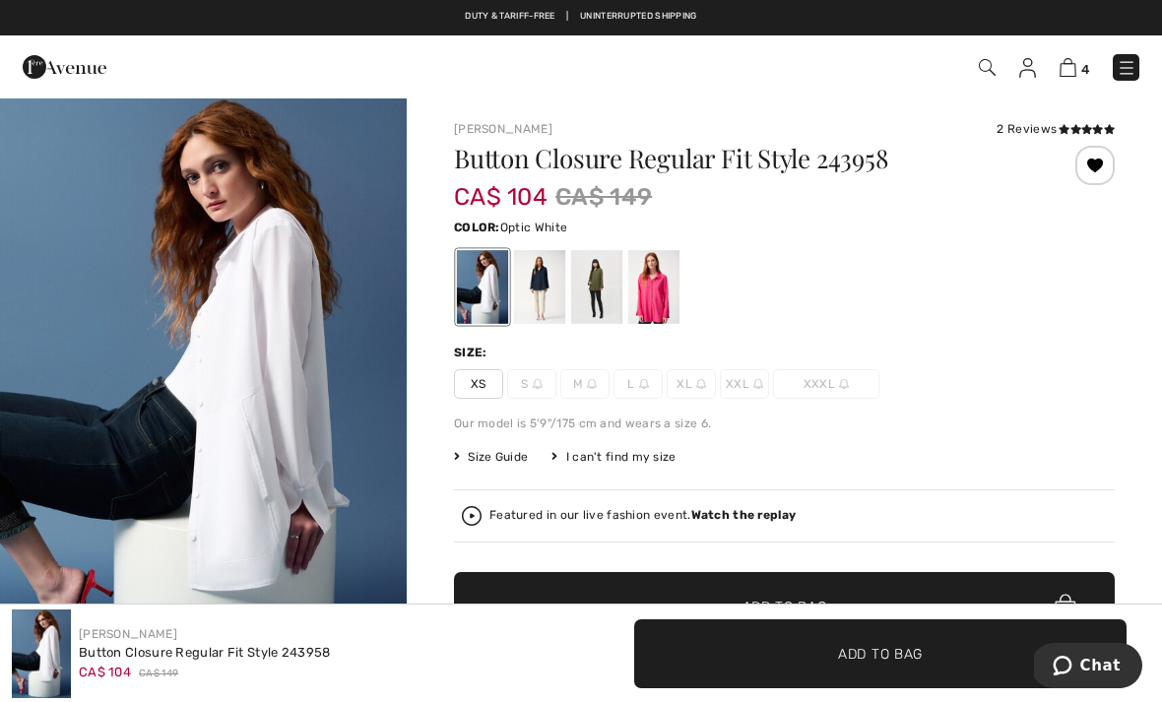
click at [549, 277] on div at bounding box center [539, 287] width 51 height 74
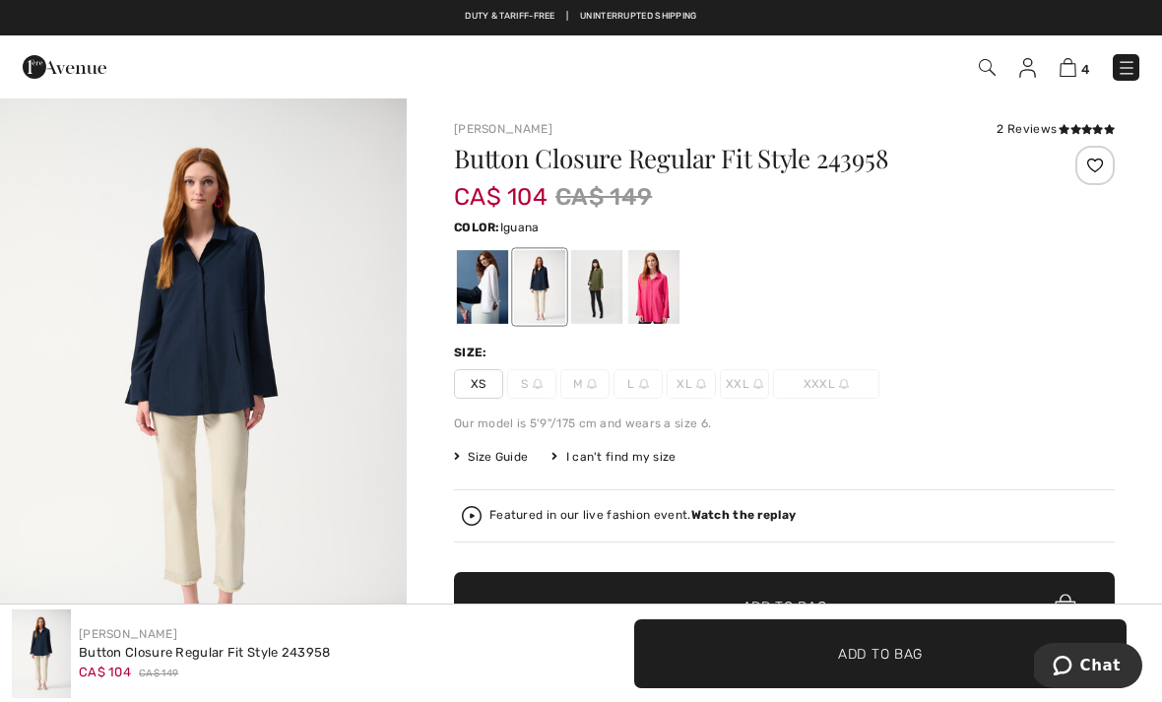
click at [609, 287] on div at bounding box center [596, 287] width 51 height 74
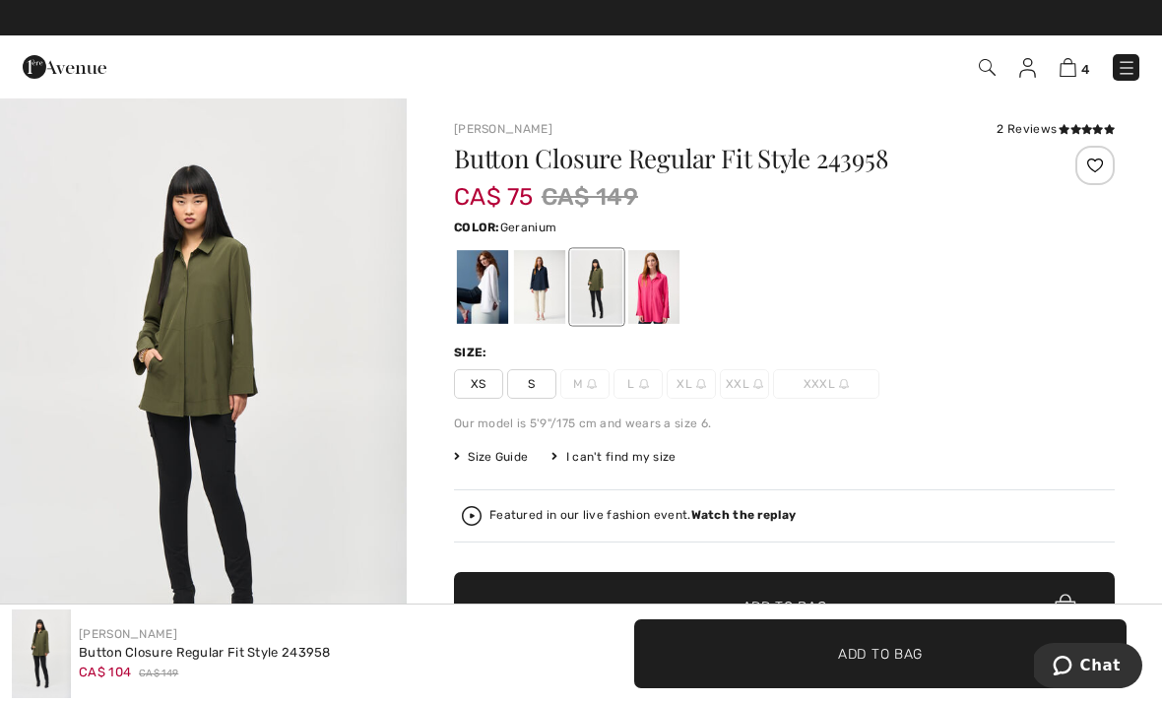
click at [656, 276] on div at bounding box center [653, 287] width 51 height 74
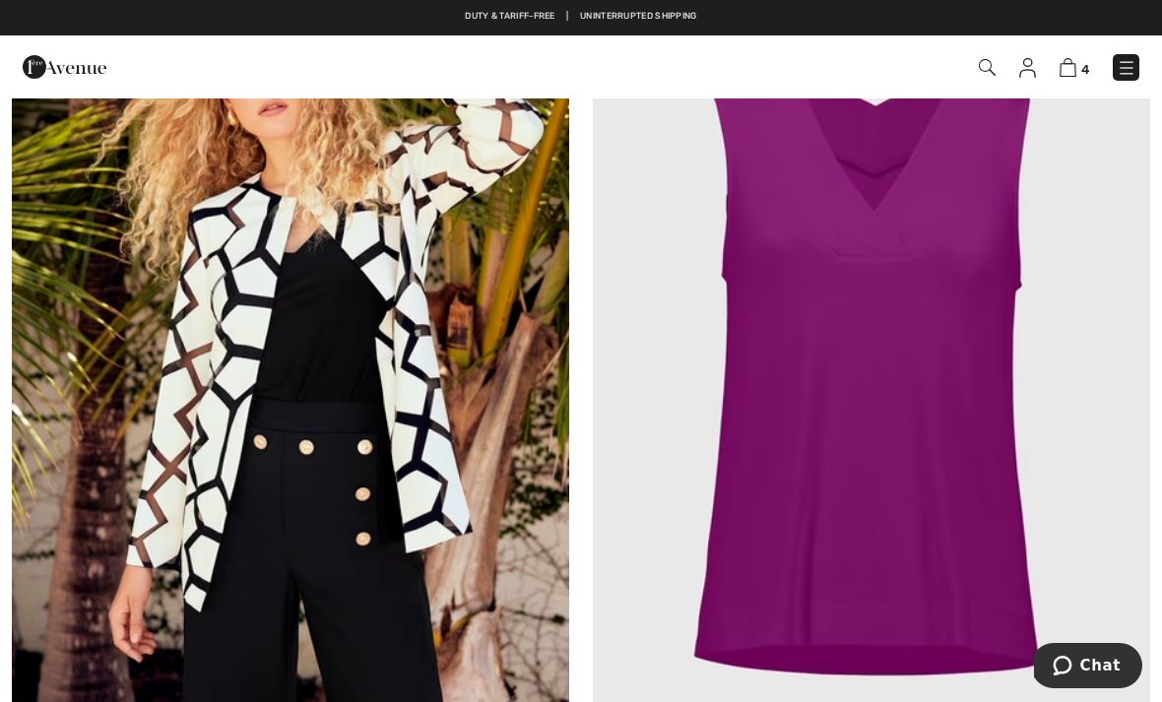
scroll to position [8136, 0]
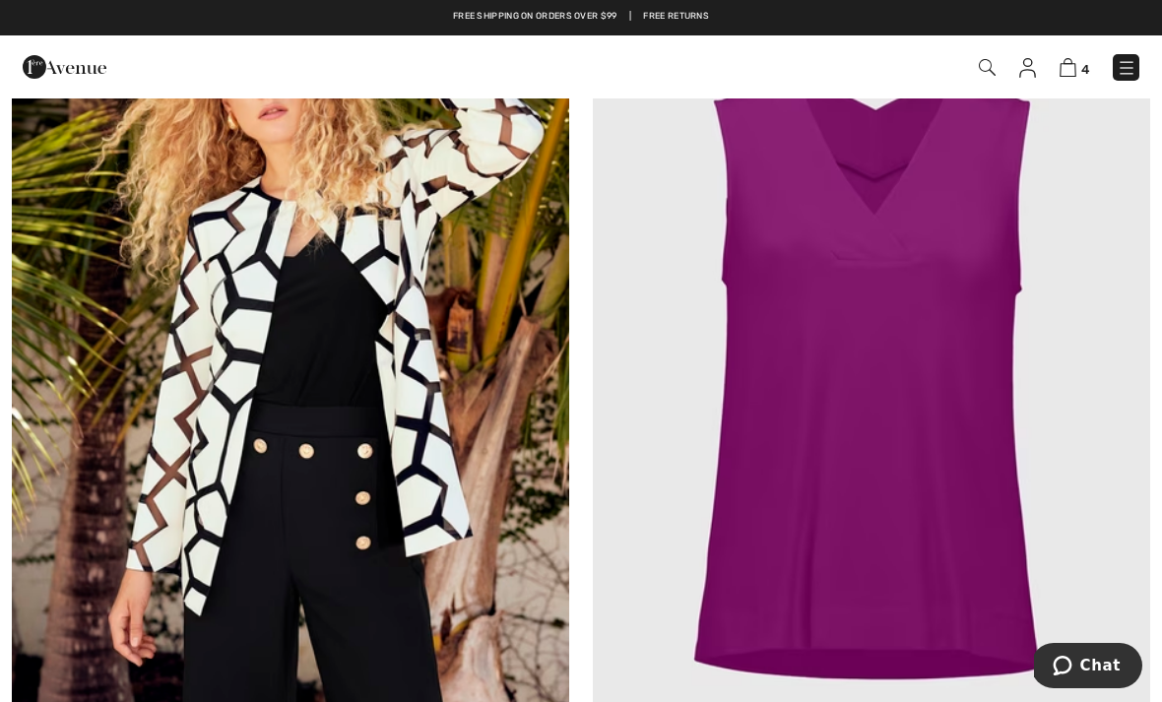
click at [979, 218] on img at bounding box center [871, 371] width 557 height 836
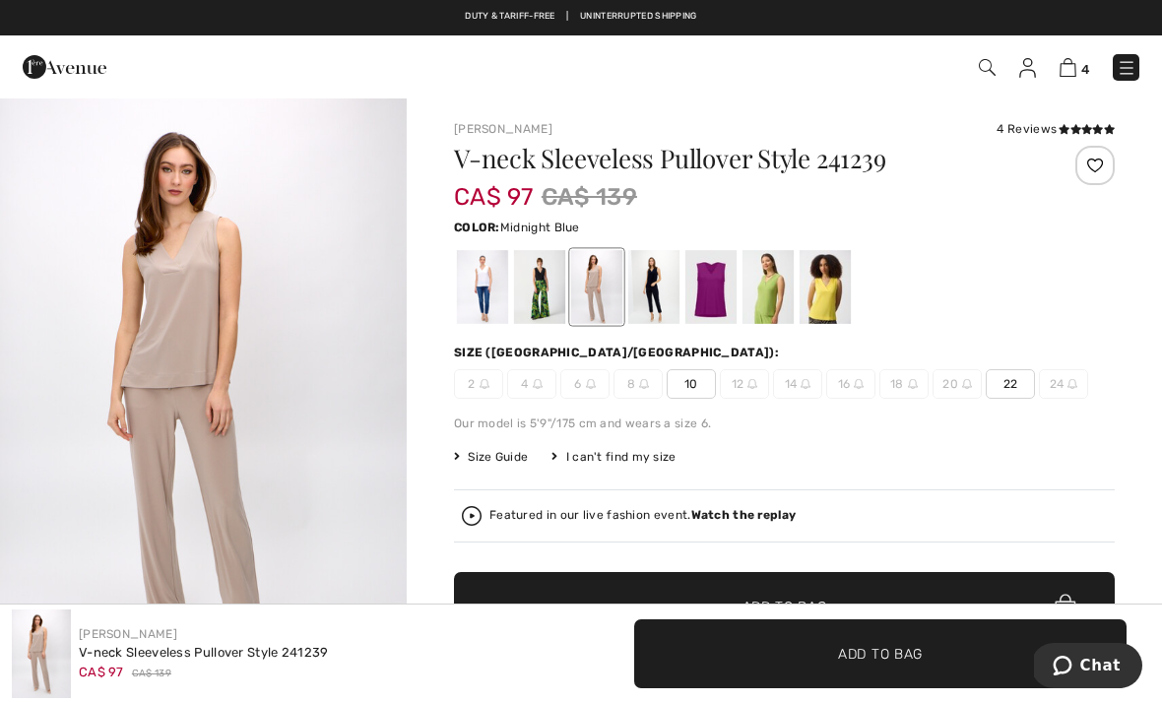
click at [661, 274] on div at bounding box center [653, 287] width 51 height 74
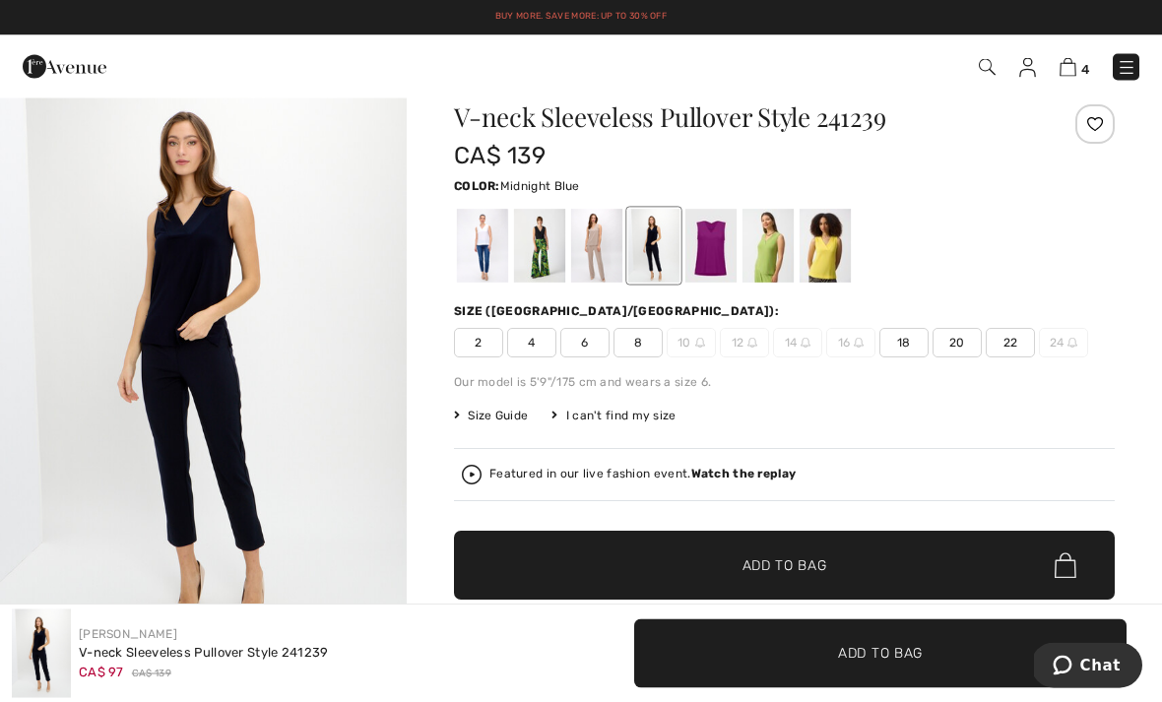
scroll to position [39, 0]
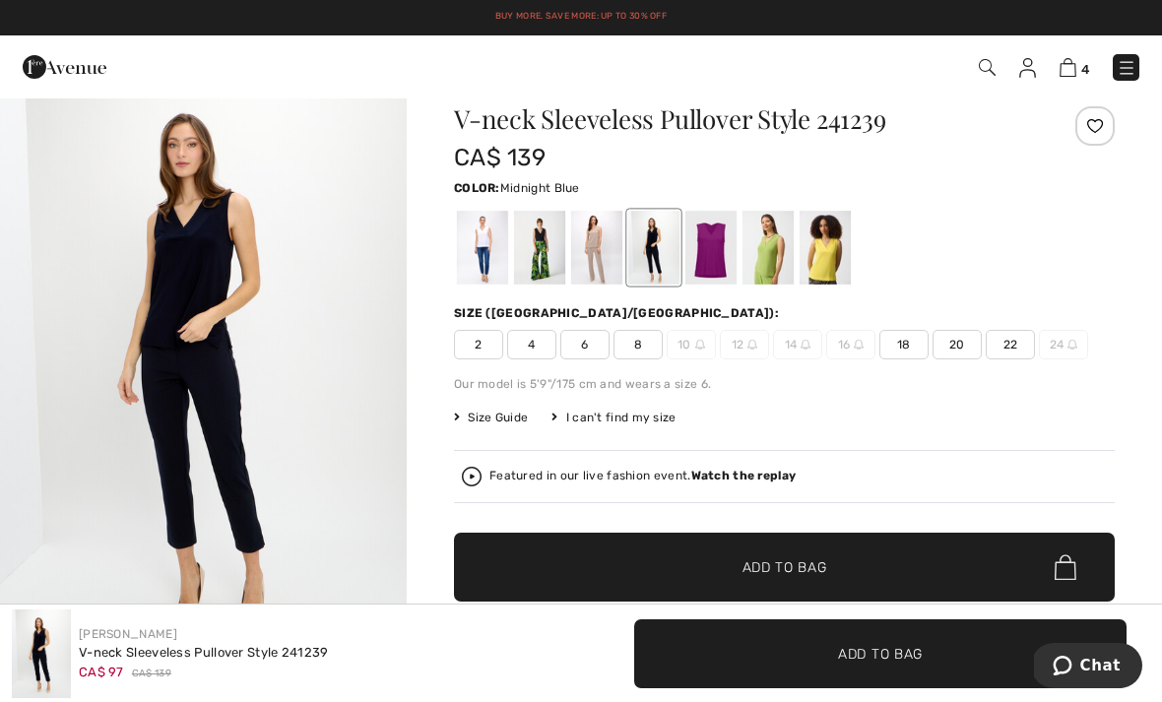
click at [557, 239] on div at bounding box center [539, 248] width 51 height 74
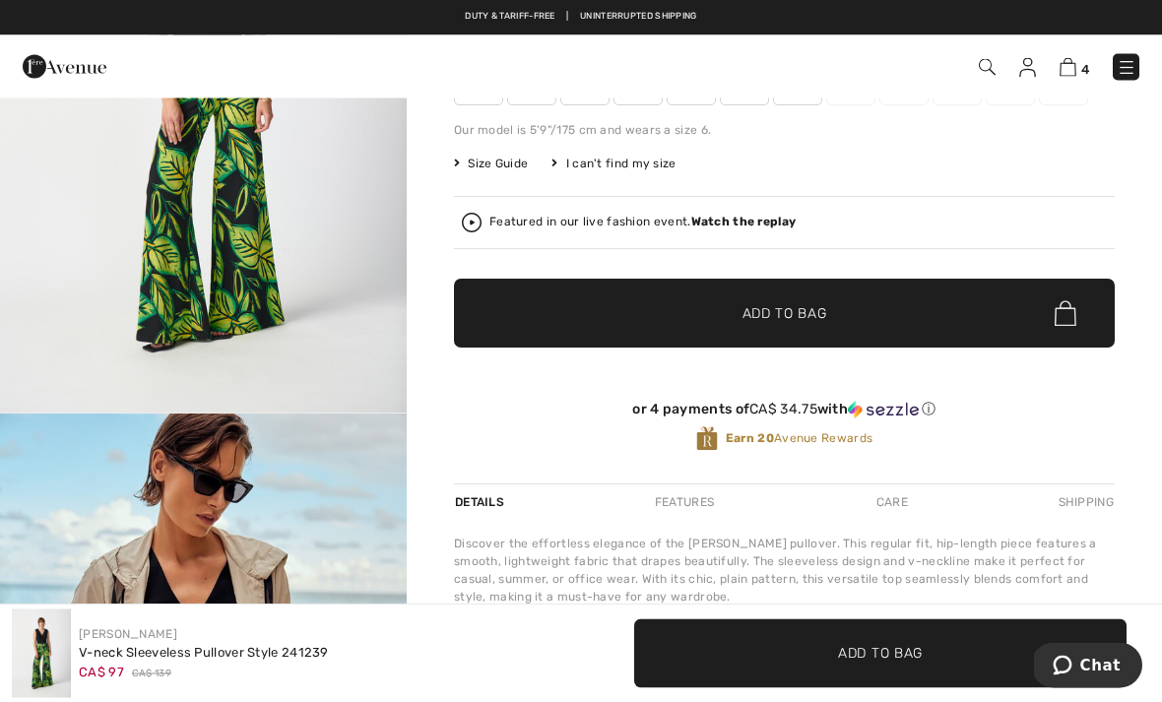
scroll to position [0, 0]
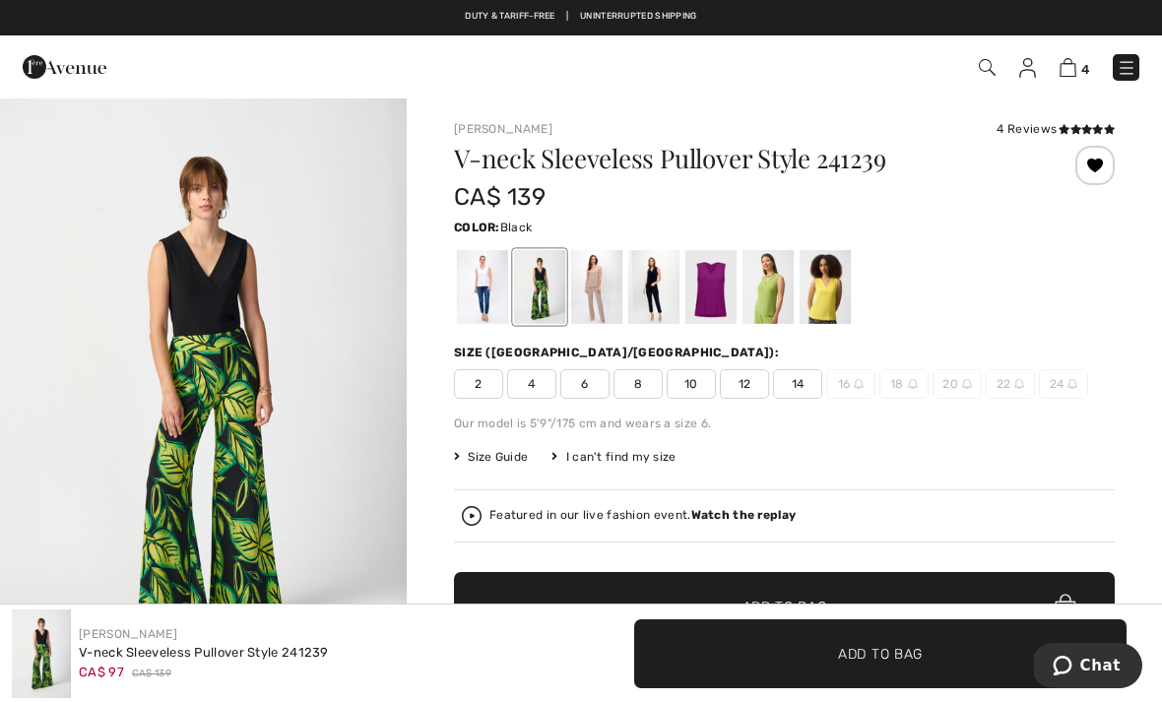
click at [871, 208] on div "CA$ 139" at bounding box center [729, 196] width 550 height 35
click at [482, 298] on div at bounding box center [482, 287] width 51 height 74
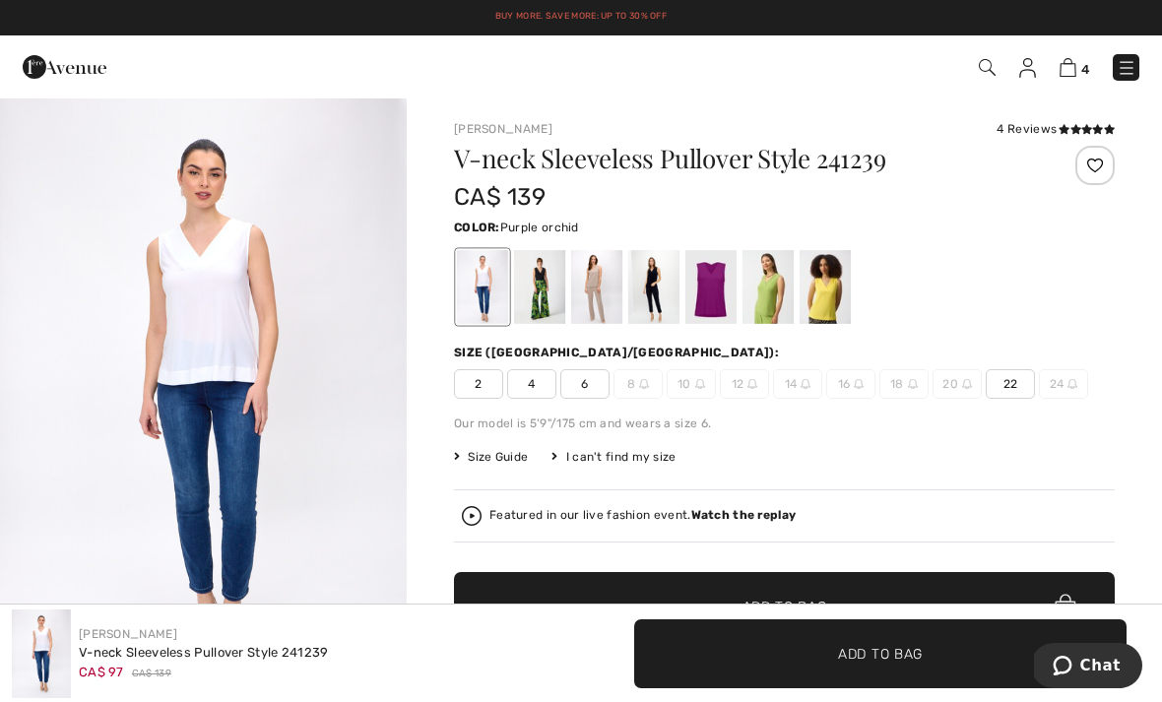
click at [717, 286] on div at bounding box center [710, 287] width 51 height 74
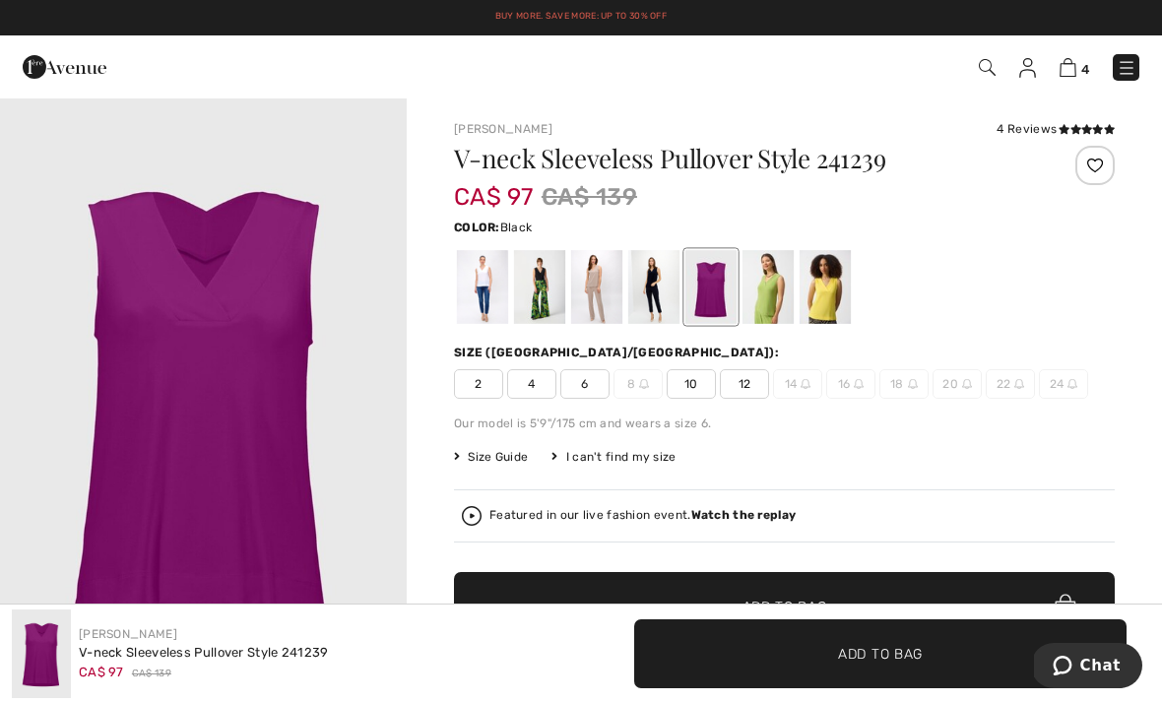
click at [543, 290] on div at bounding box center [539, 287] width 51 height 74
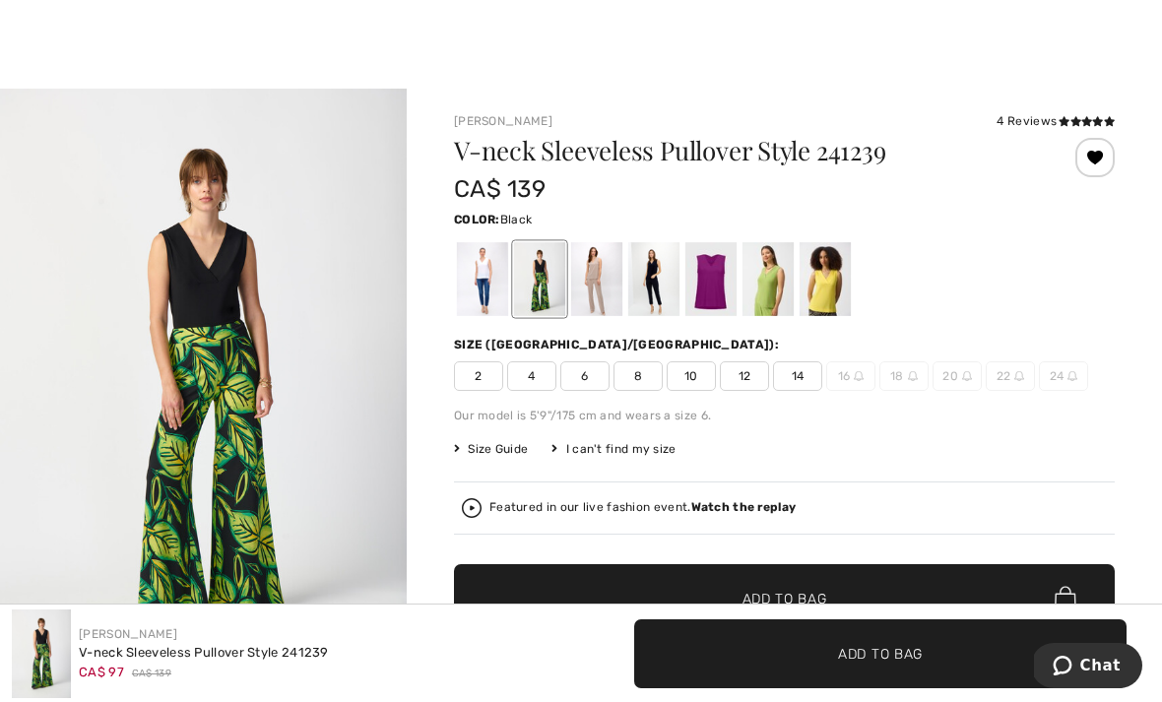
scroll to position [9, 0]
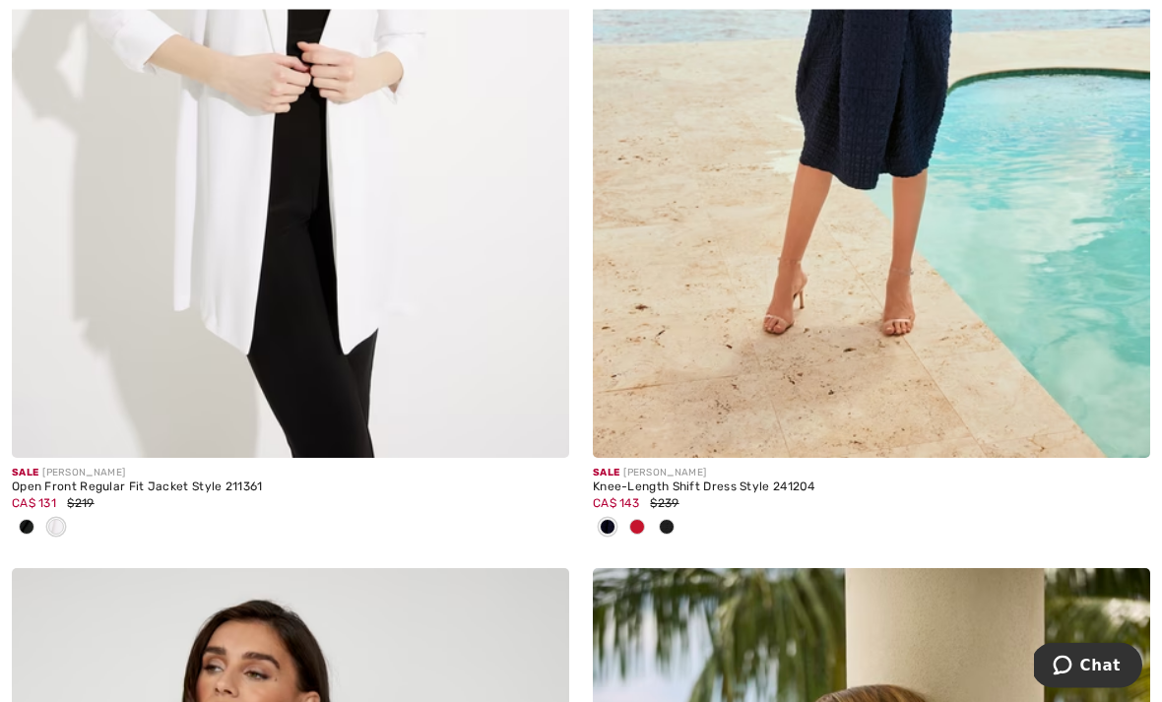
scroll to position [10363, 0]
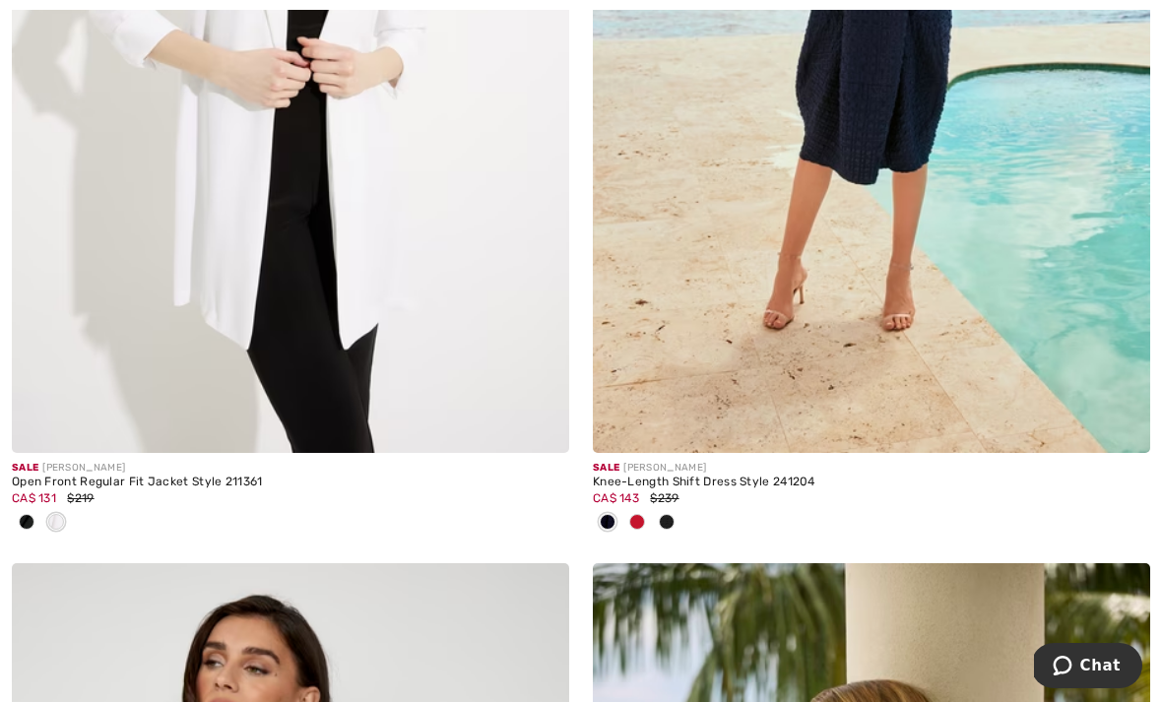
click at [397, 230] on img at bounding box center [290, 35] width 557 height 836
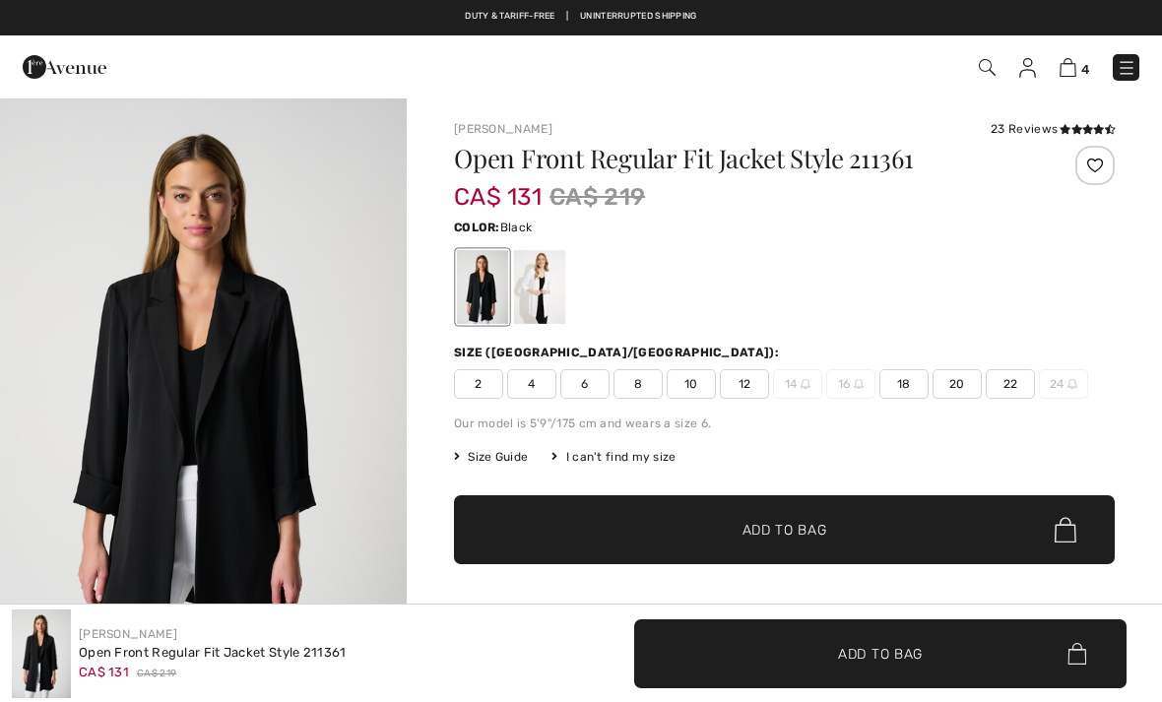
checkbox input "true"
click at [1001, 380] on span "22" at bounding box center [1010, 384] width 49 height 30
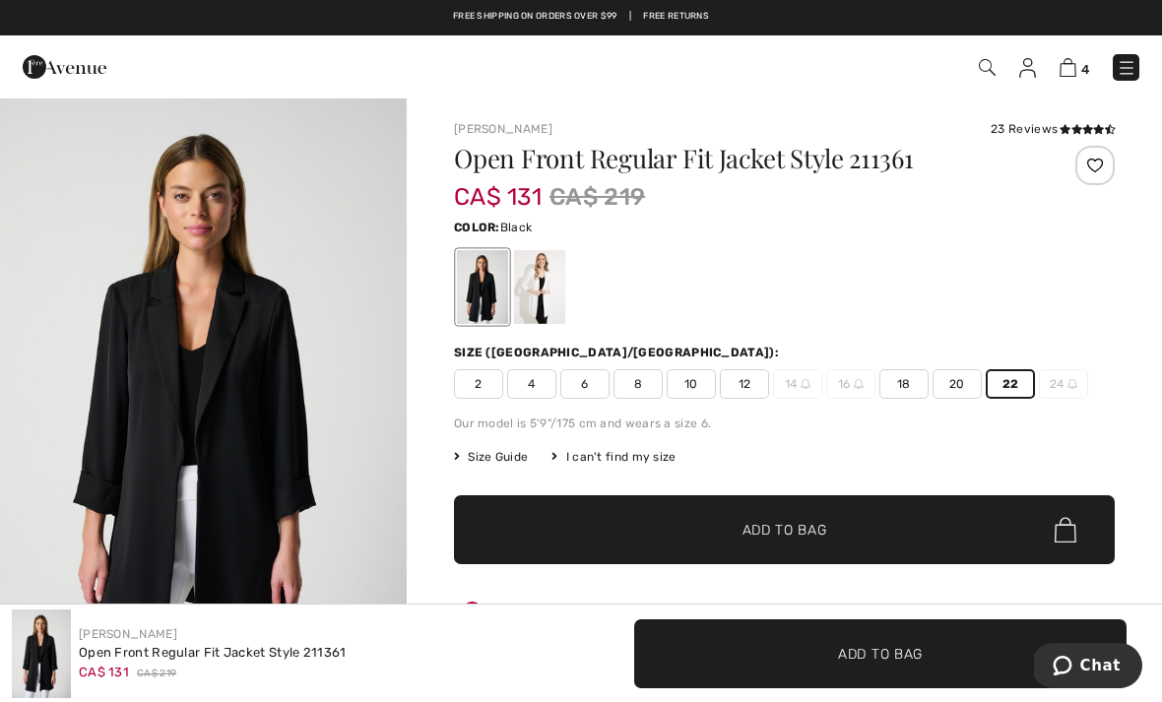
click at [657, 516] on span "✔ Added to Bag Add to Bag" at bounding box center [784, 529] width 661 height 69
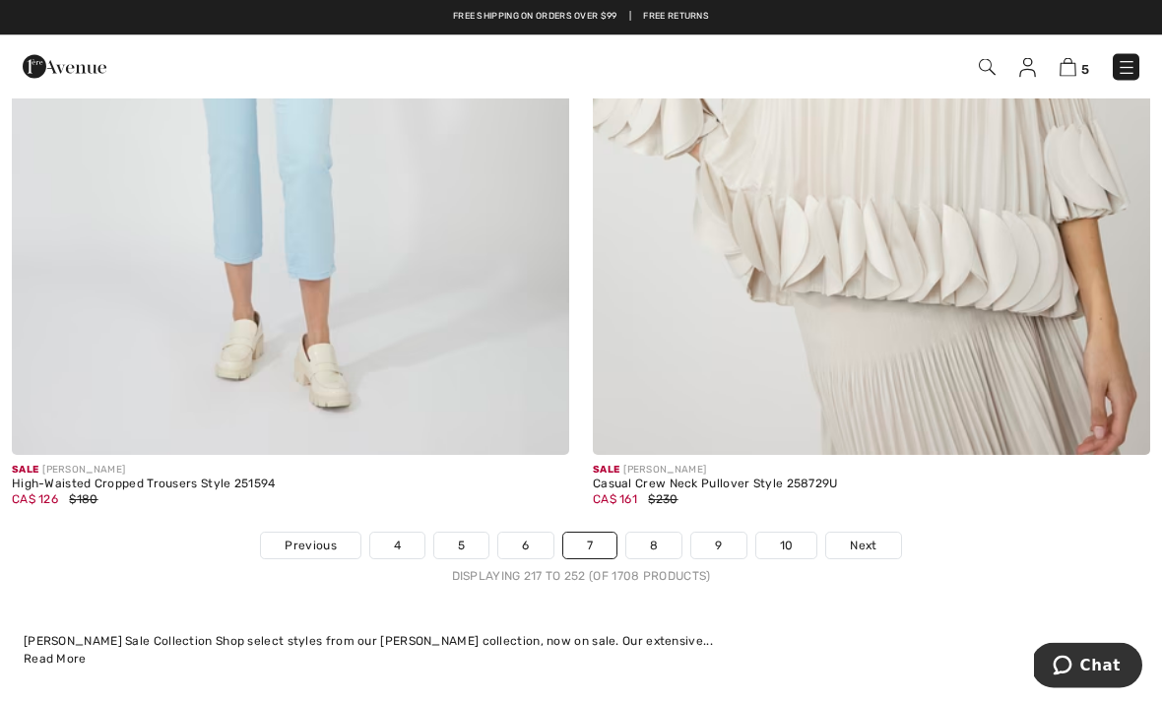
scroll to position [17076, 0]
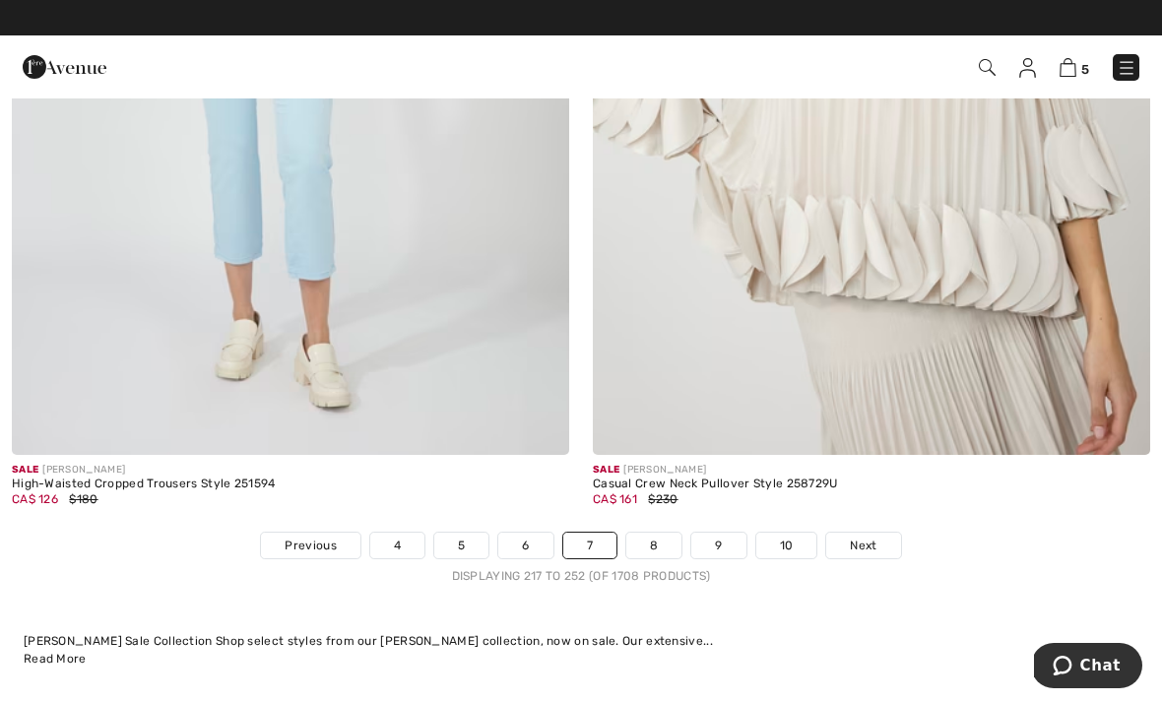
click at [865, 537] on span "Next" at bounding box center [863, 546] width 27 height 18
click at [871, 537] on span "Next" at bounding box center [863, 546] width 27 height 18
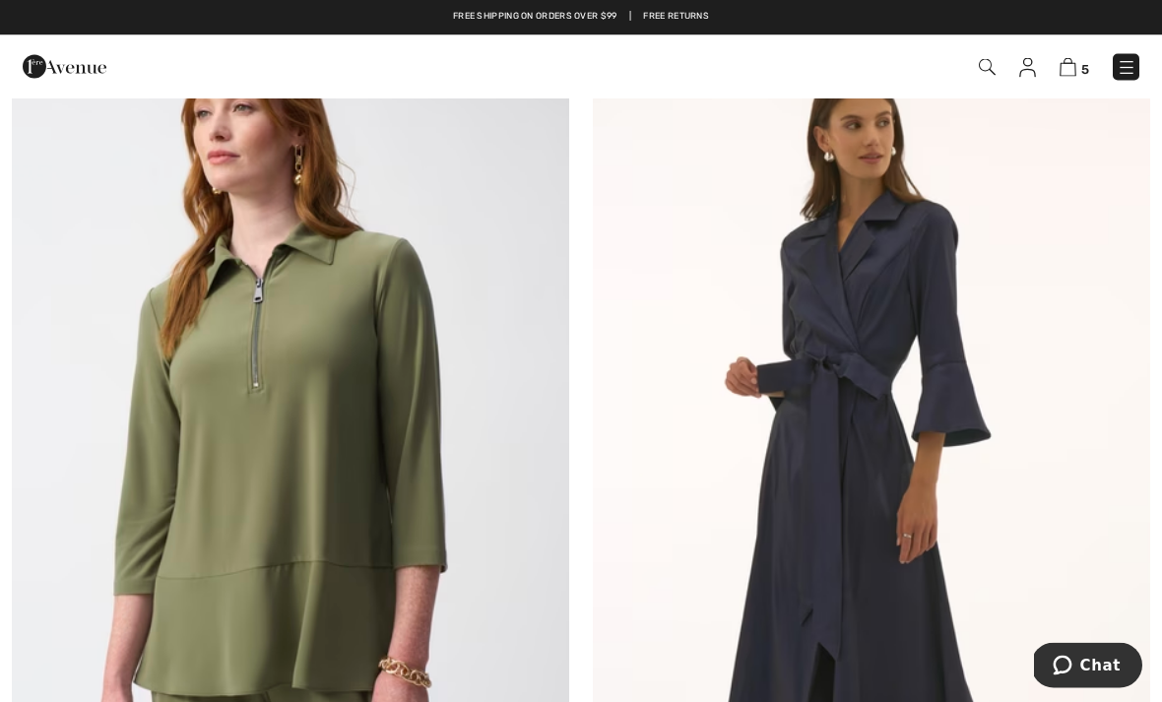
scroll to position [15741, 0]
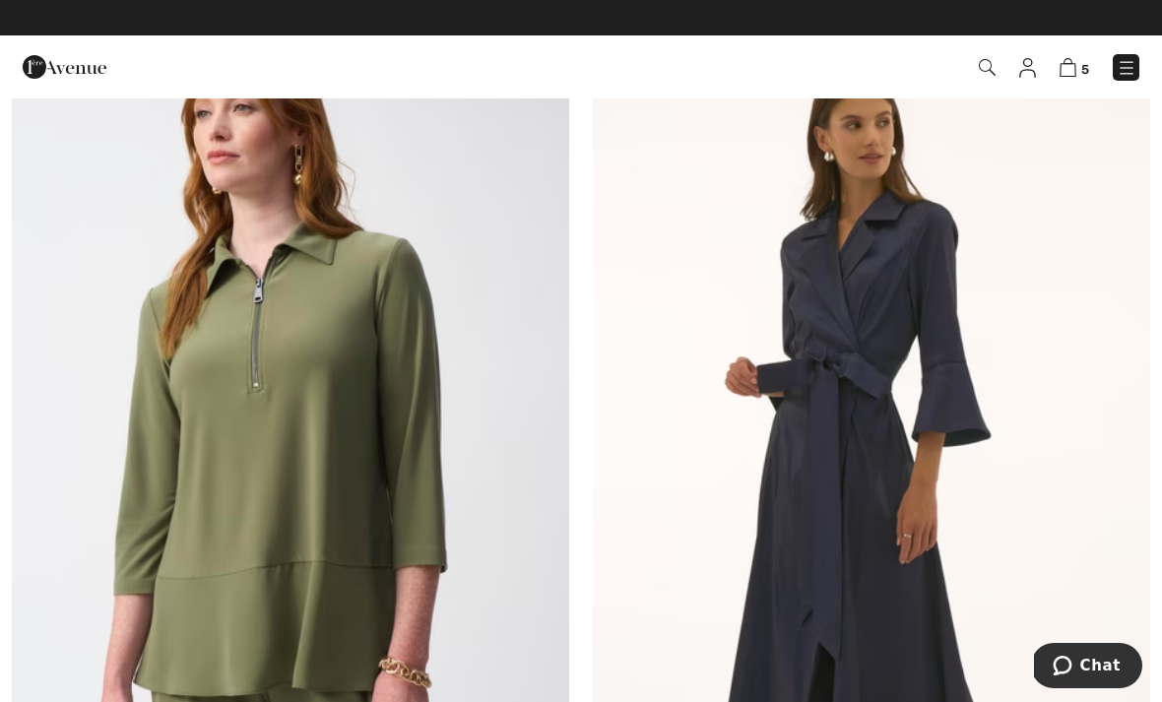
click at [393, 265] on img at bounding box center [290, 425] width 557 height 836
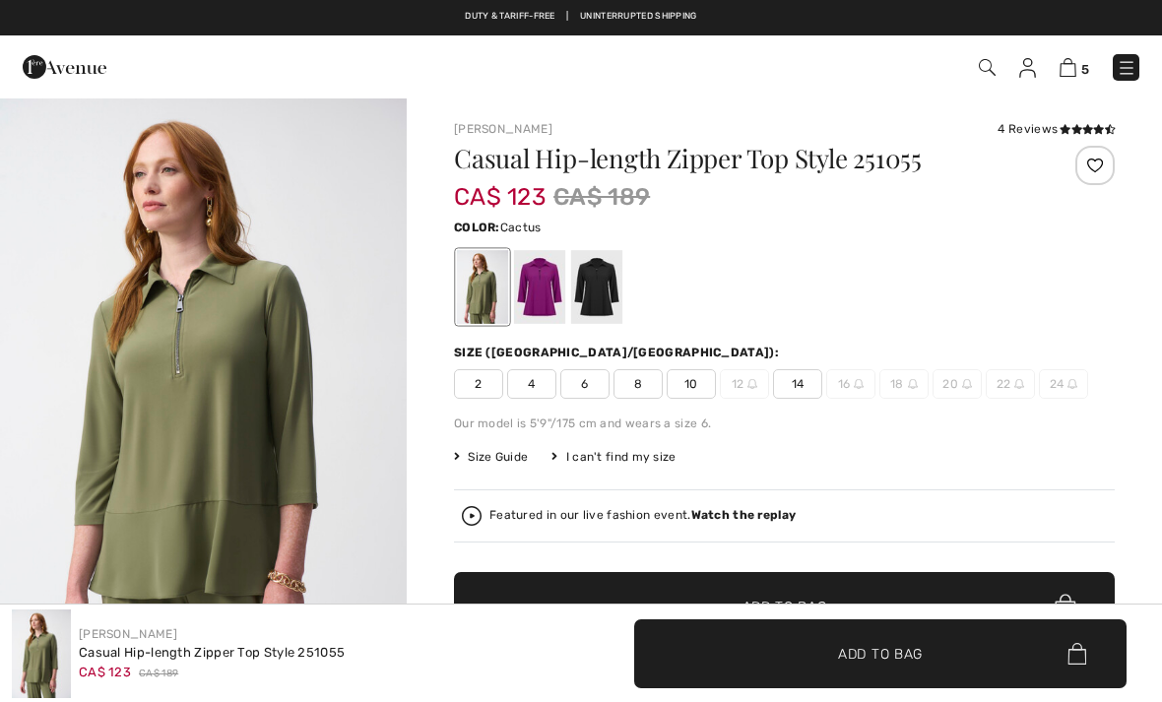
checkbox input "true"
click at [547, 280] on div at bounding box center [539, 287] width 51 height 74
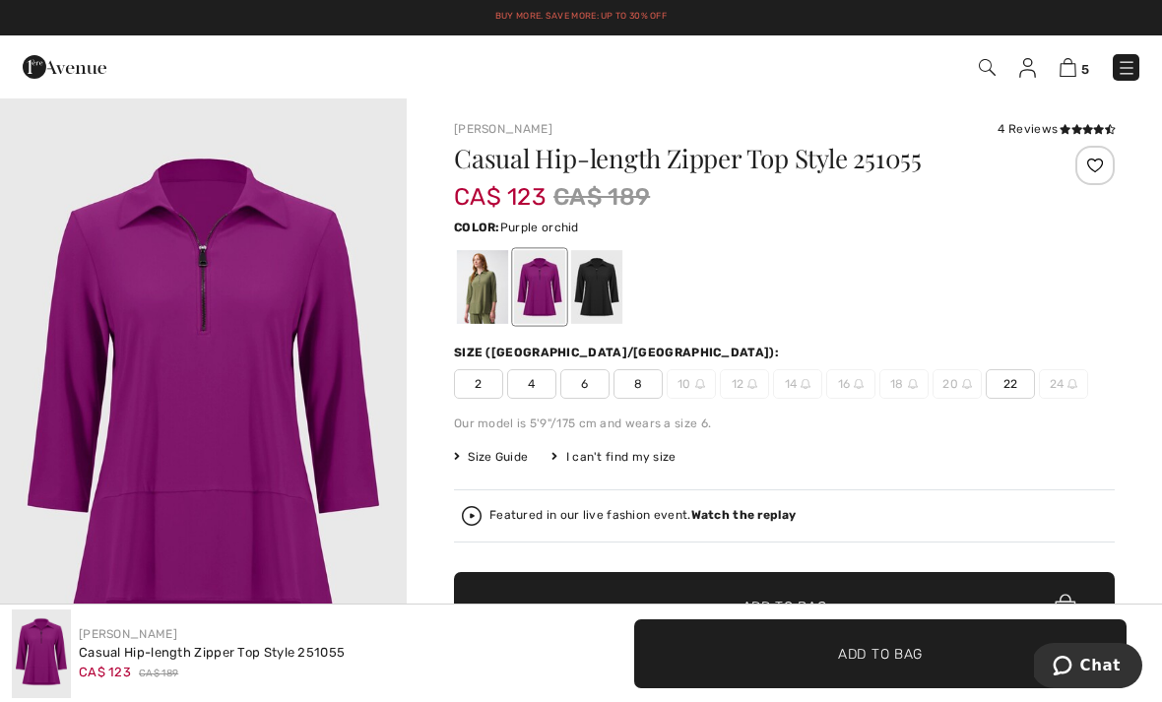
click at [596, 282] on div at bounding box center [596, 287] width 51 height 74
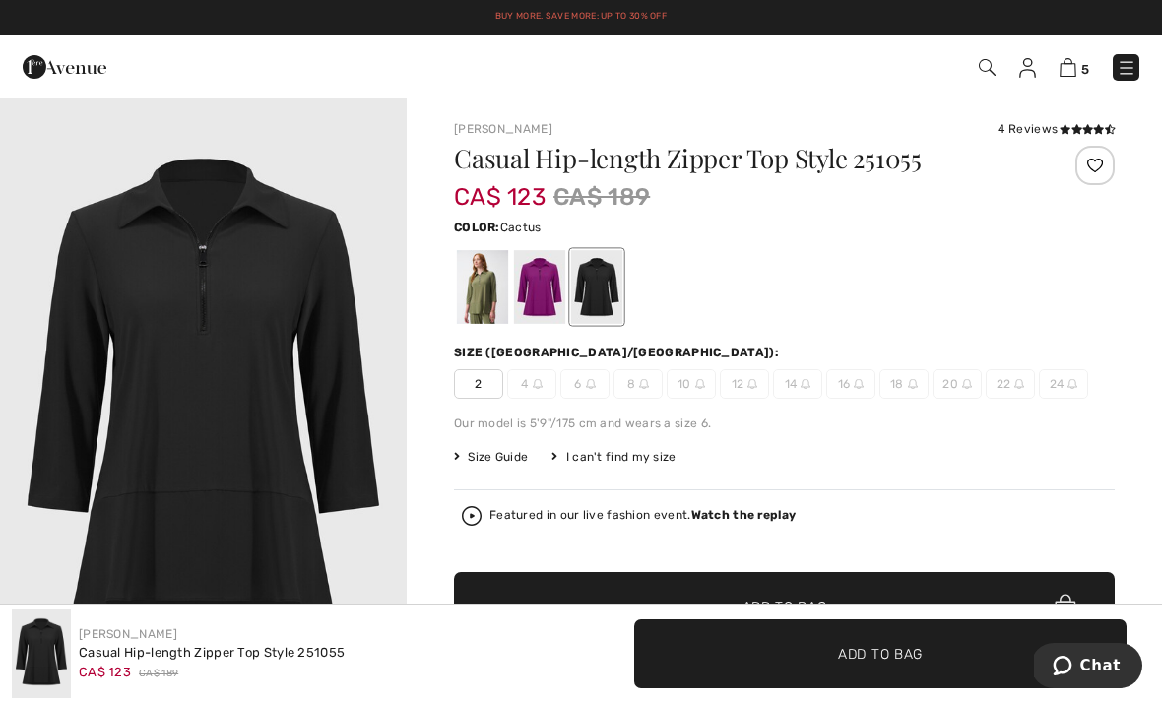
click at [490, 297] on div at bounding box center [482, 287] width 51 height 74
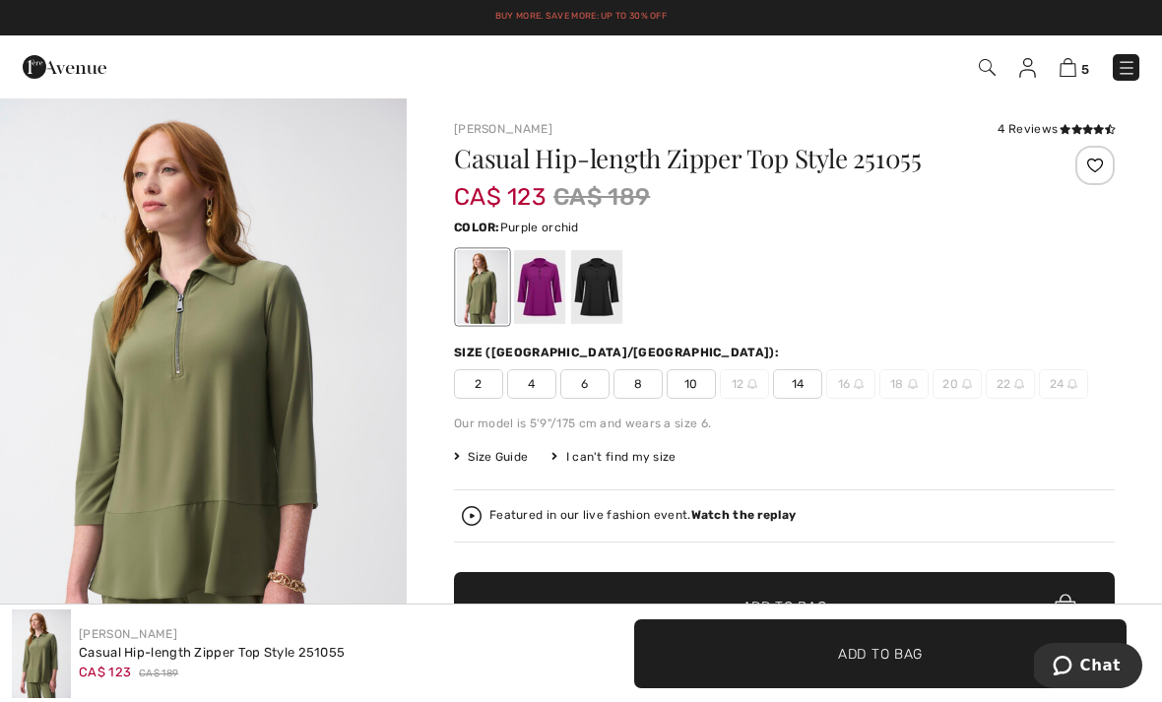
click at [561, 282] on div at bounding box center [539, 287] width 51 height 74
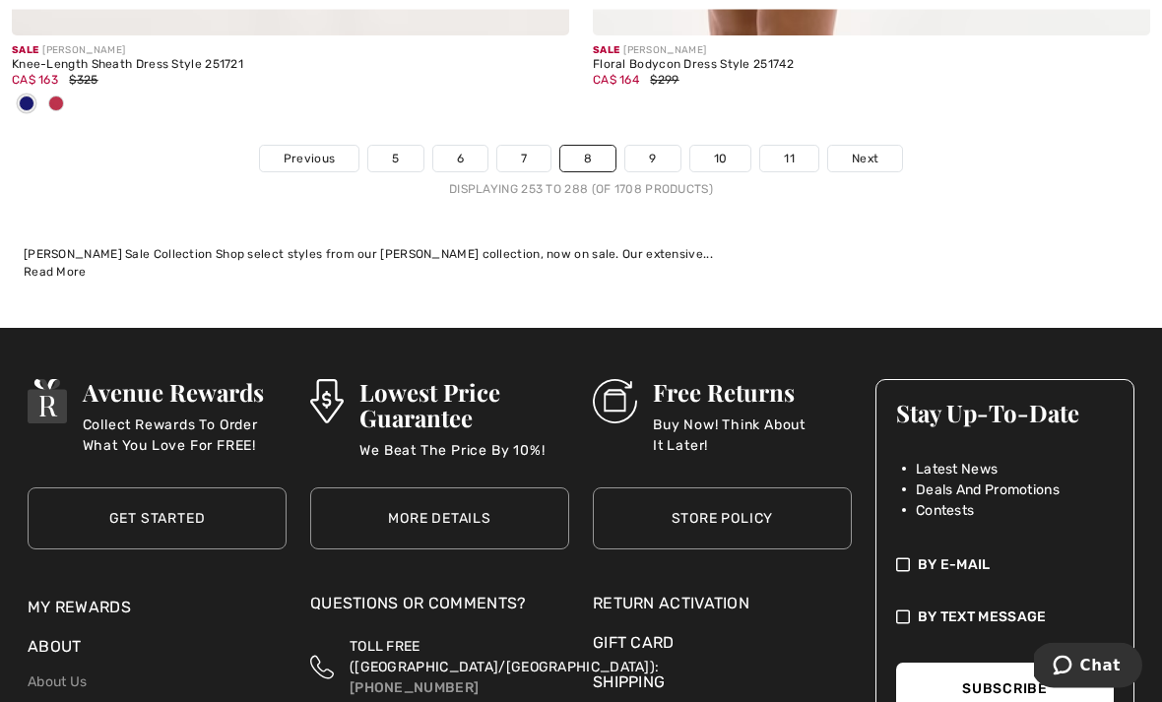
scroll to position [17495, 0]
click at [652, 146] on link "9" at bounding box center [652, 159] width 54 height 26
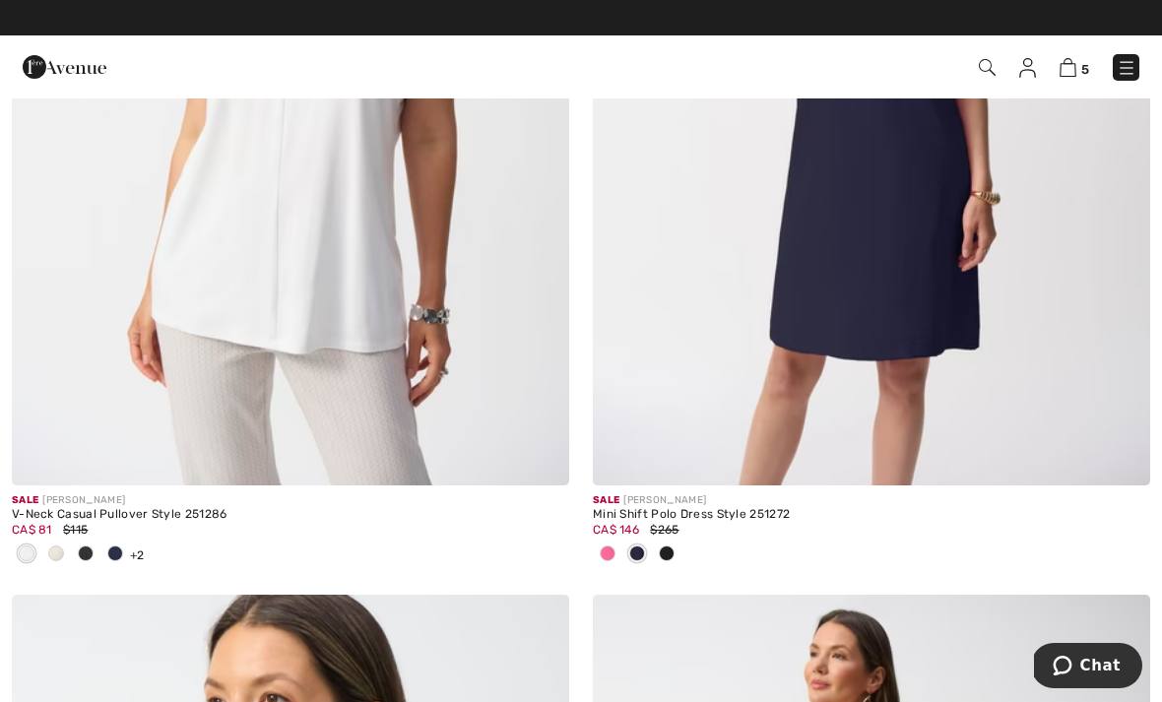
scroll to position [12499, 0]
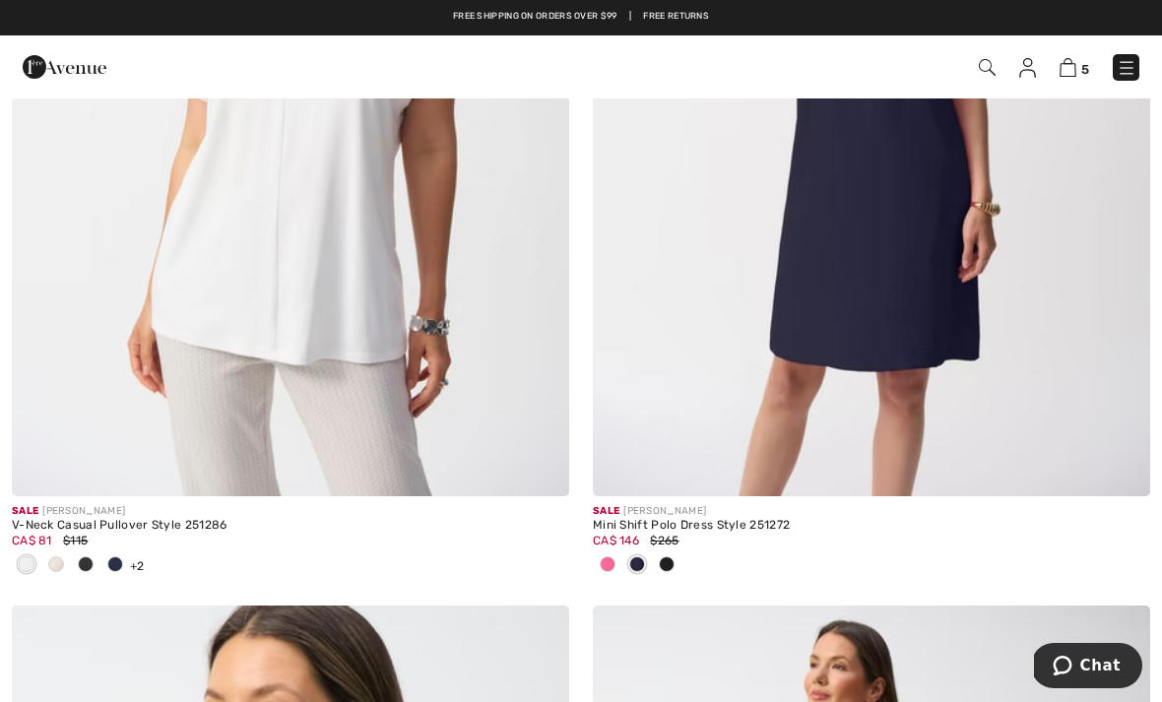
click at [178, 361] on img at bounding box center [290, 78] width 557 height 836
click at [390, 242] on img at bounding box center [290, 78] width 557 height 836
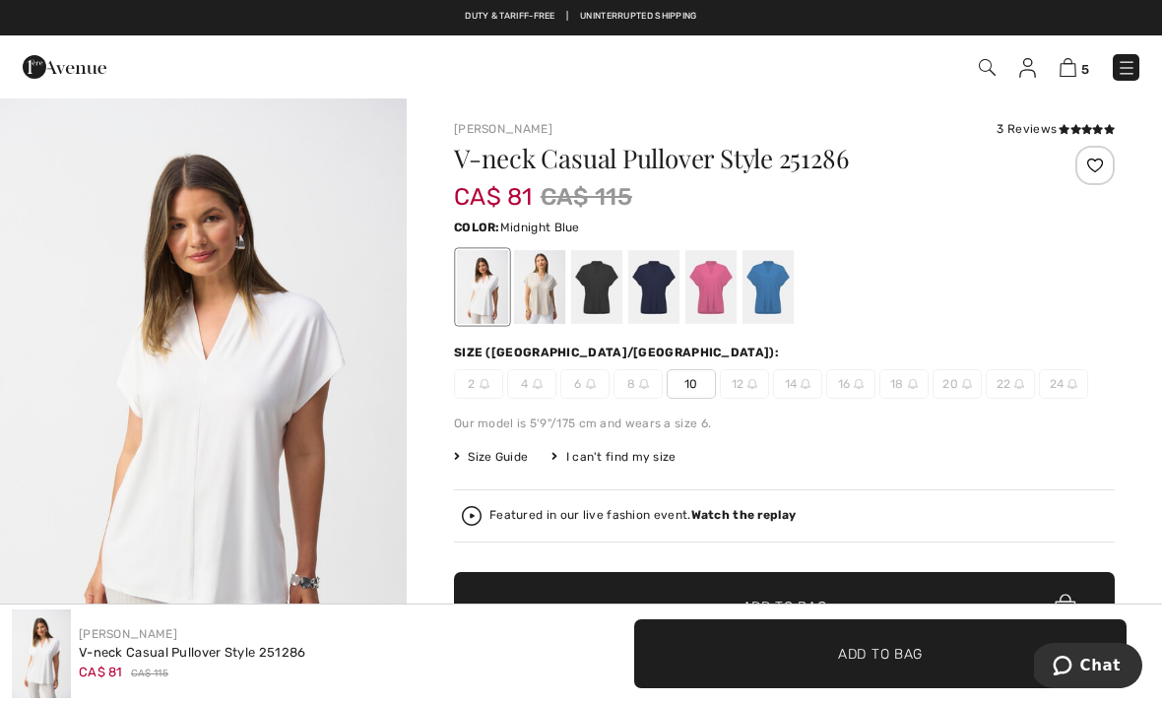
click at [667, 279] on div at bounding box center [653, 287] width 51 height 74
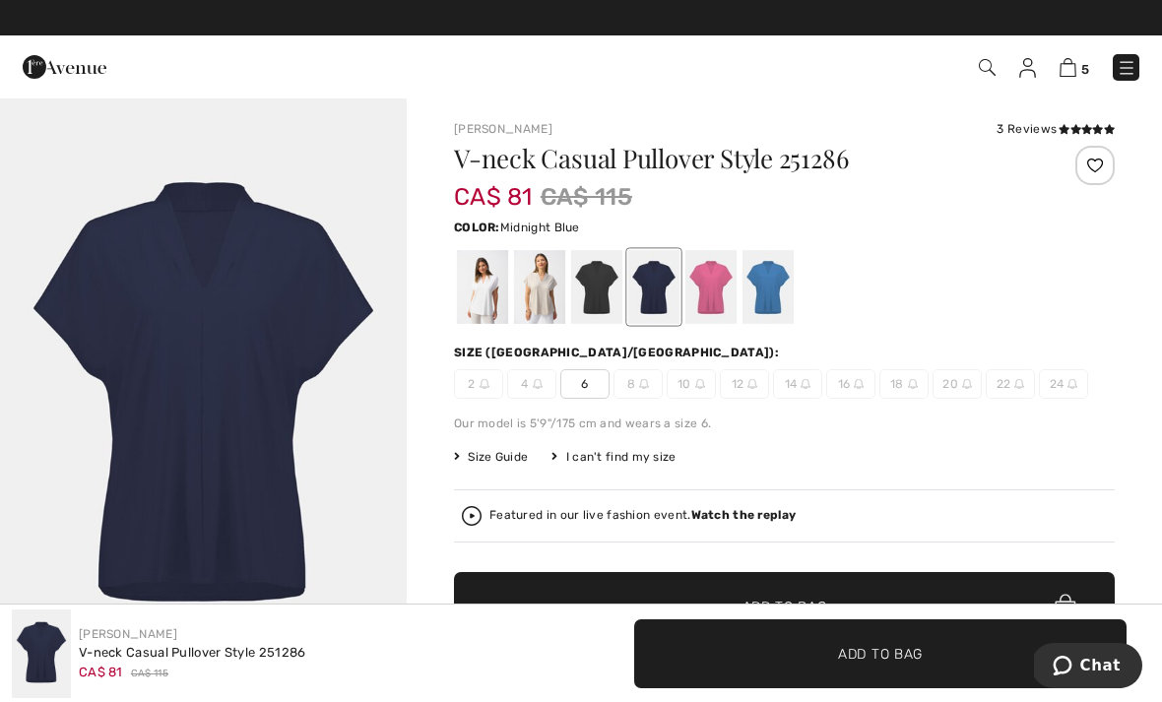
click at [600, 281] on div at bounding box center [596, 287] width 51 height 74
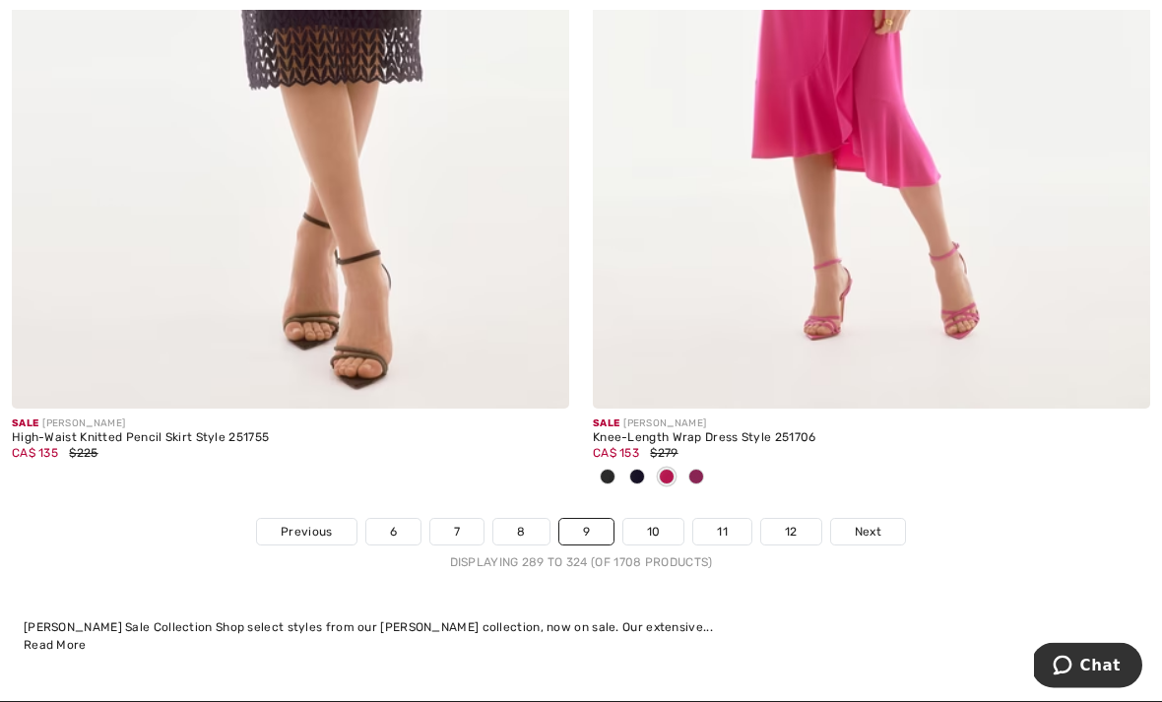
scroll to position [17331, 0]
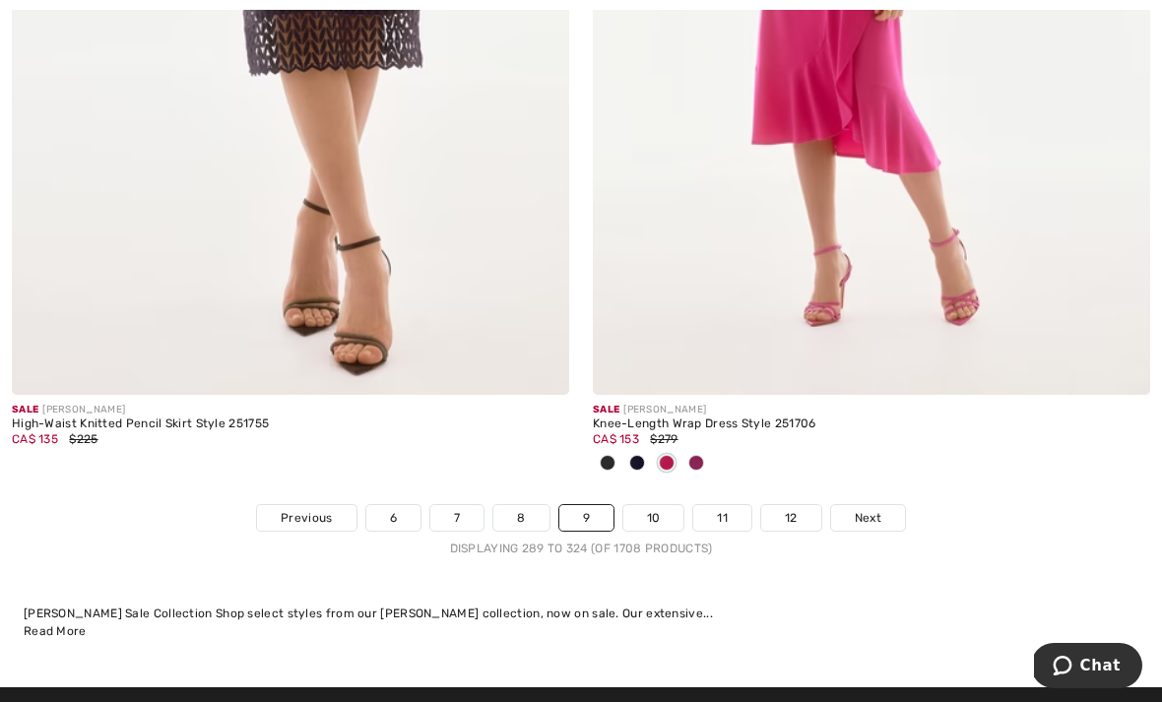
click at [857, 509] on span "Next" at bounding box center [868, 518] width 27 height 18
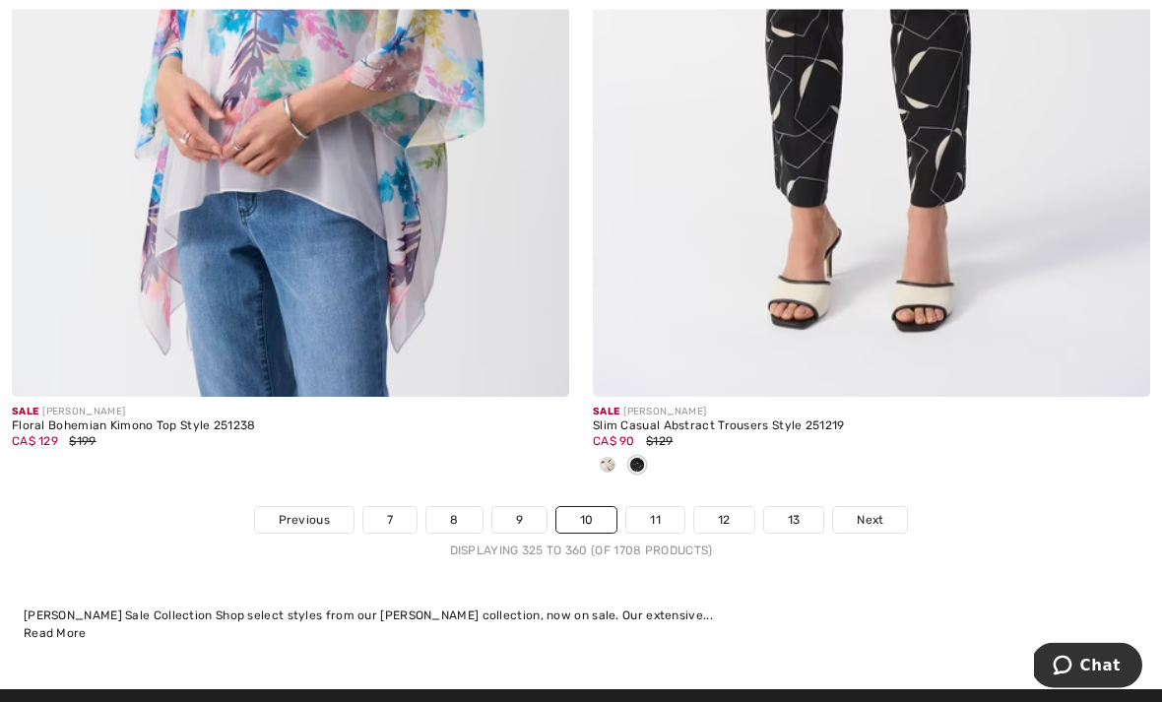
scroll to position [17134, 0]
click at [663, 512] on link "11" at bounding box center [655, 520] width 58 height 26
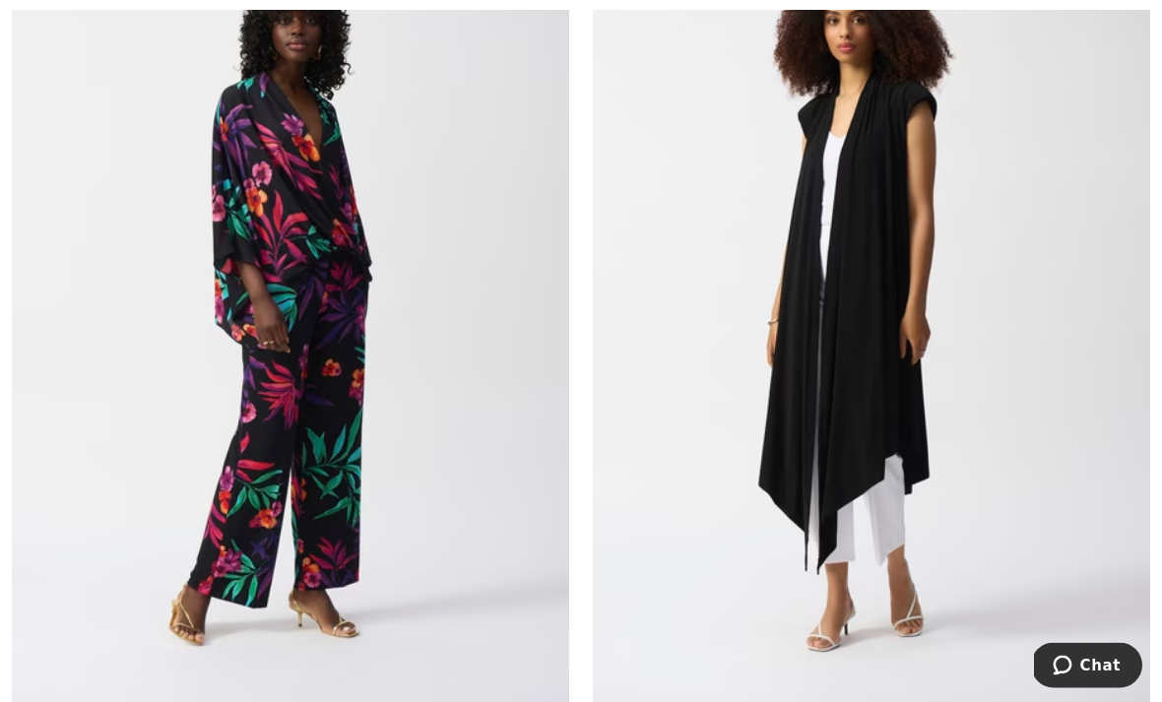
scroll to position [15602, 0]
click at [889, 228] on img at bounding box center [871, 305] width 557 height 836
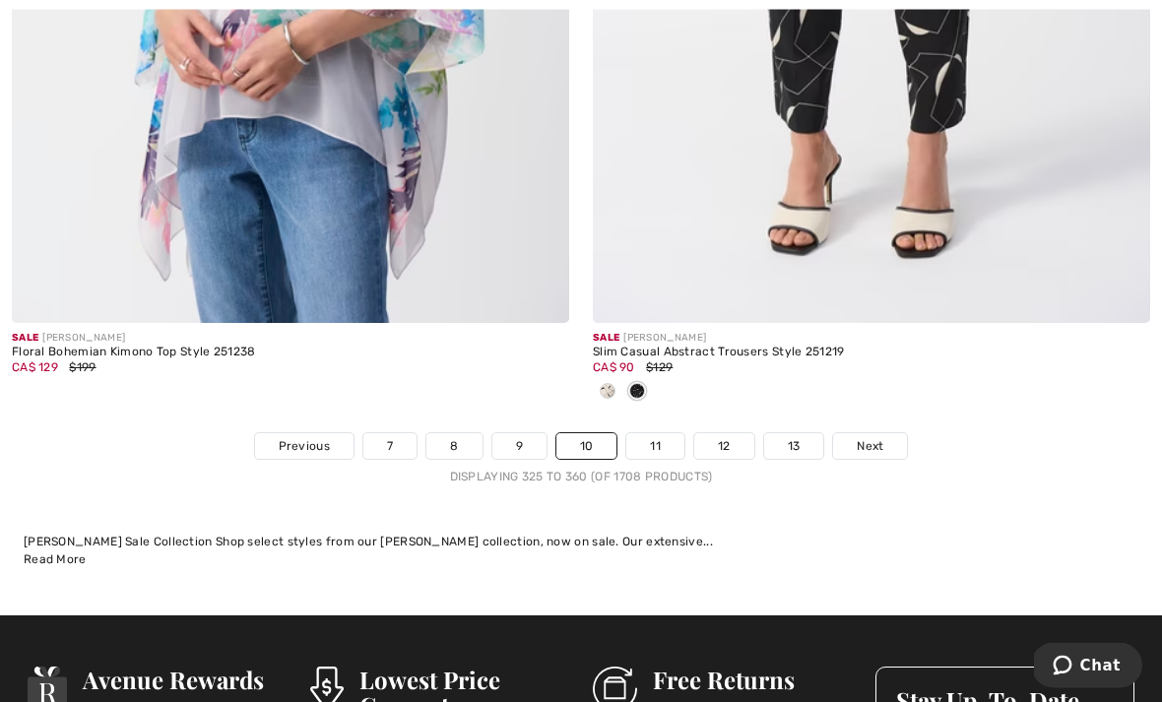
scroll to position [17208, 0]
click at [884, 433] on link "Next" at bounding box center [870, 446] width 74 height 26
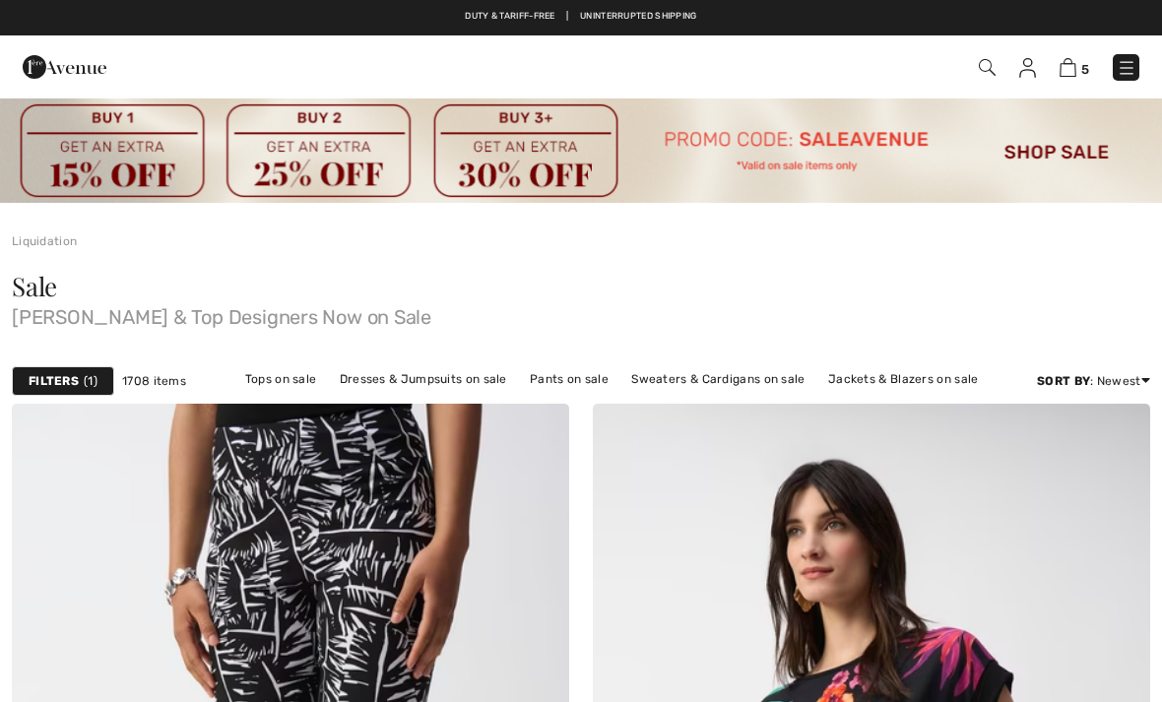
checkbox input "true"
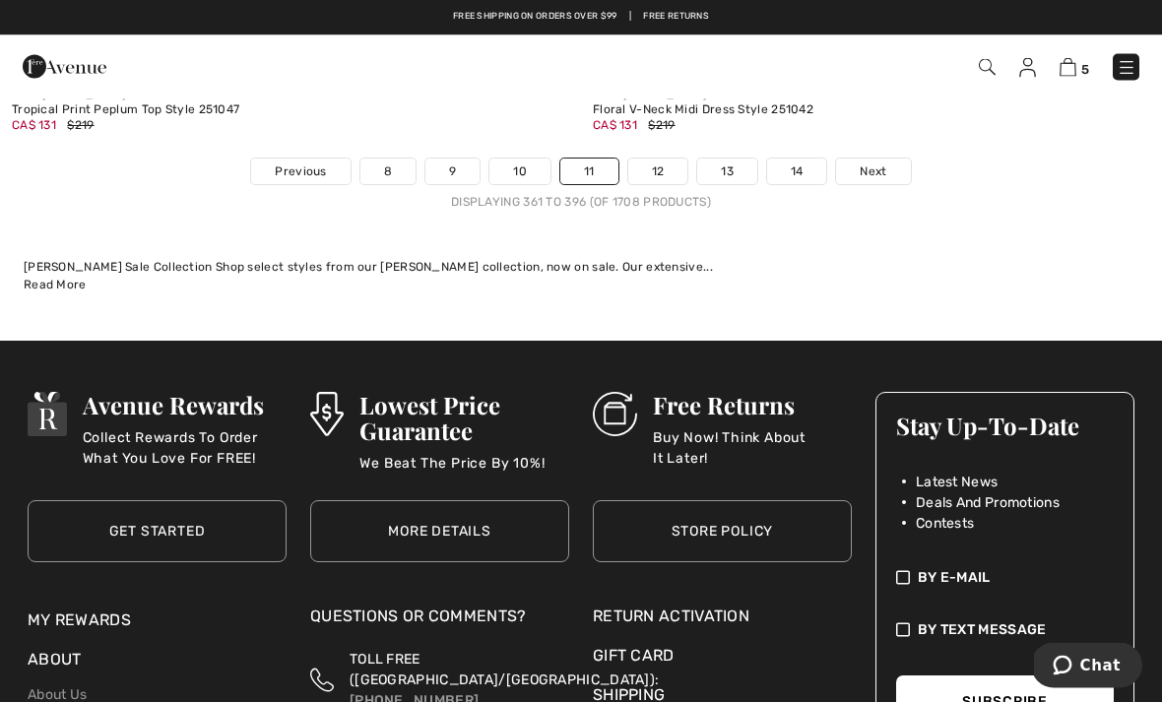
scroll to position [17116, 0]
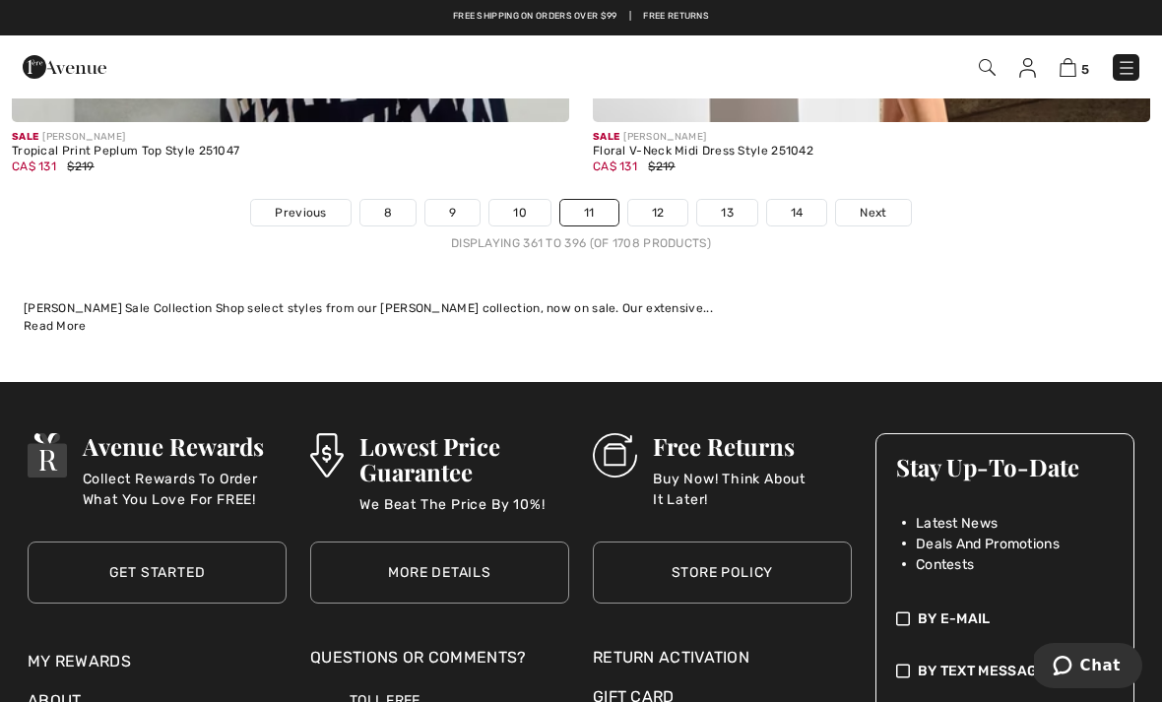
click at [869, 204] on span "Next" at bounding box center [873, 213] width 27 height 18
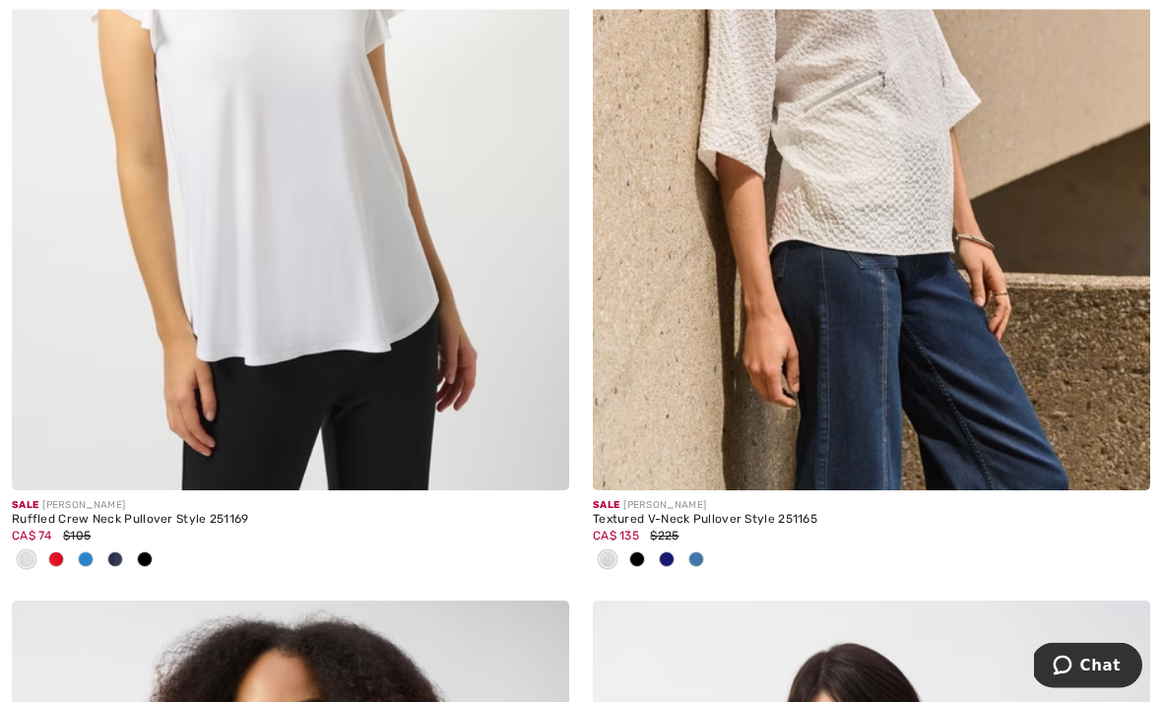
scroll to position [2643, 0]
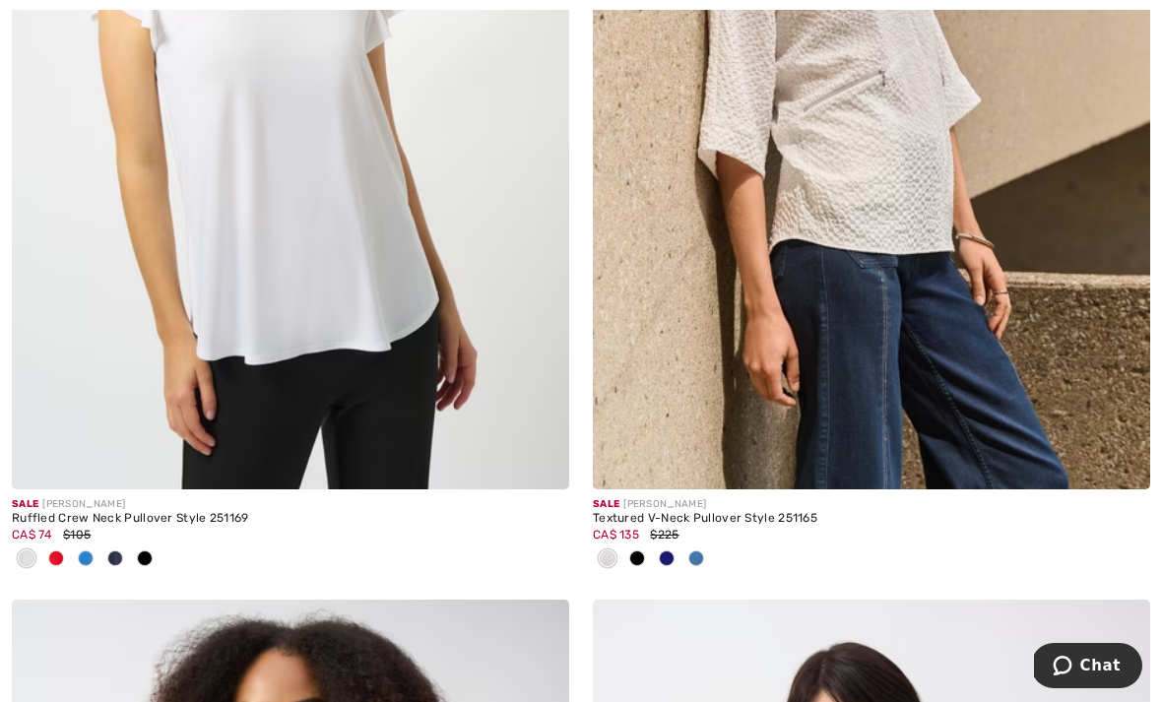
click at [365, 370] on img at bounding box center [290, 71] width 557 height 836
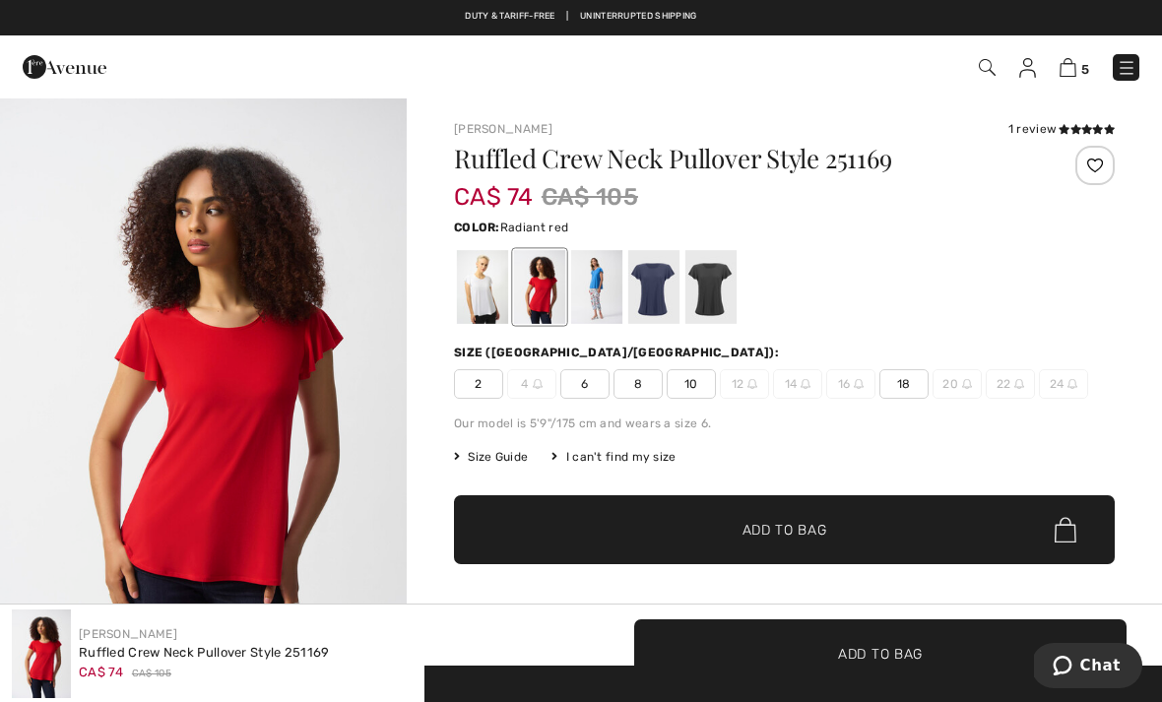
click at [694, 282] on div at bounding box center [710, 287] width 51 height 74
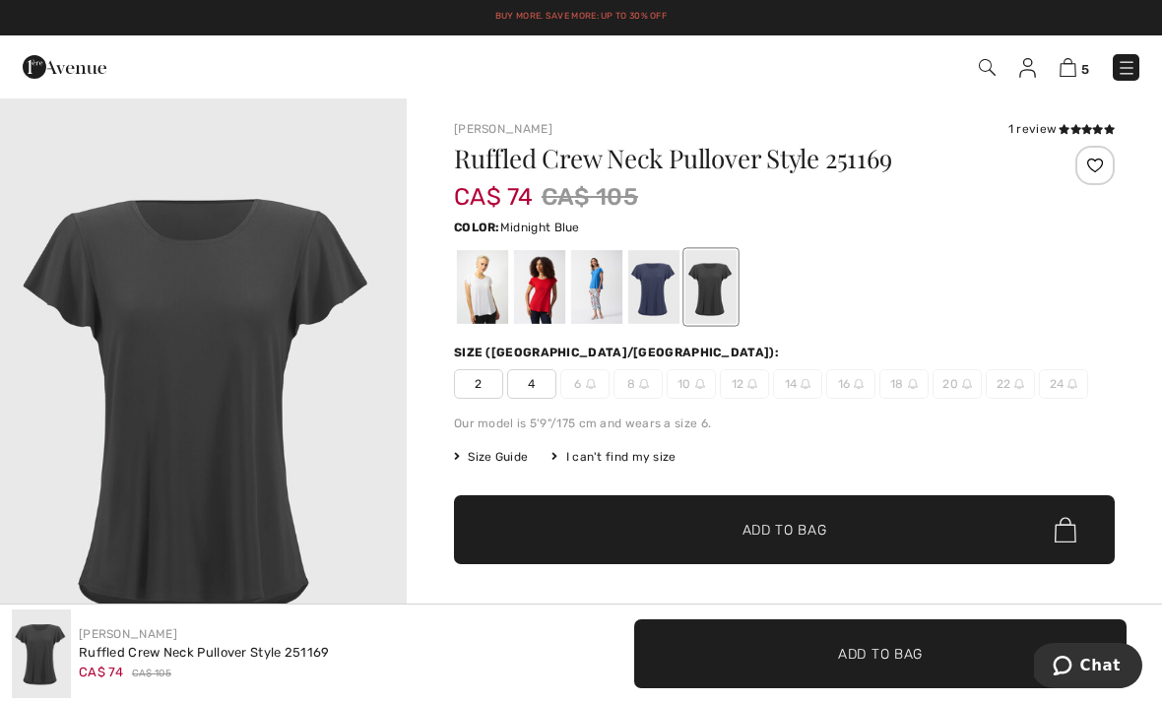
click at [661, 294] on div at bounding box center [653, 287] width 51 height 74
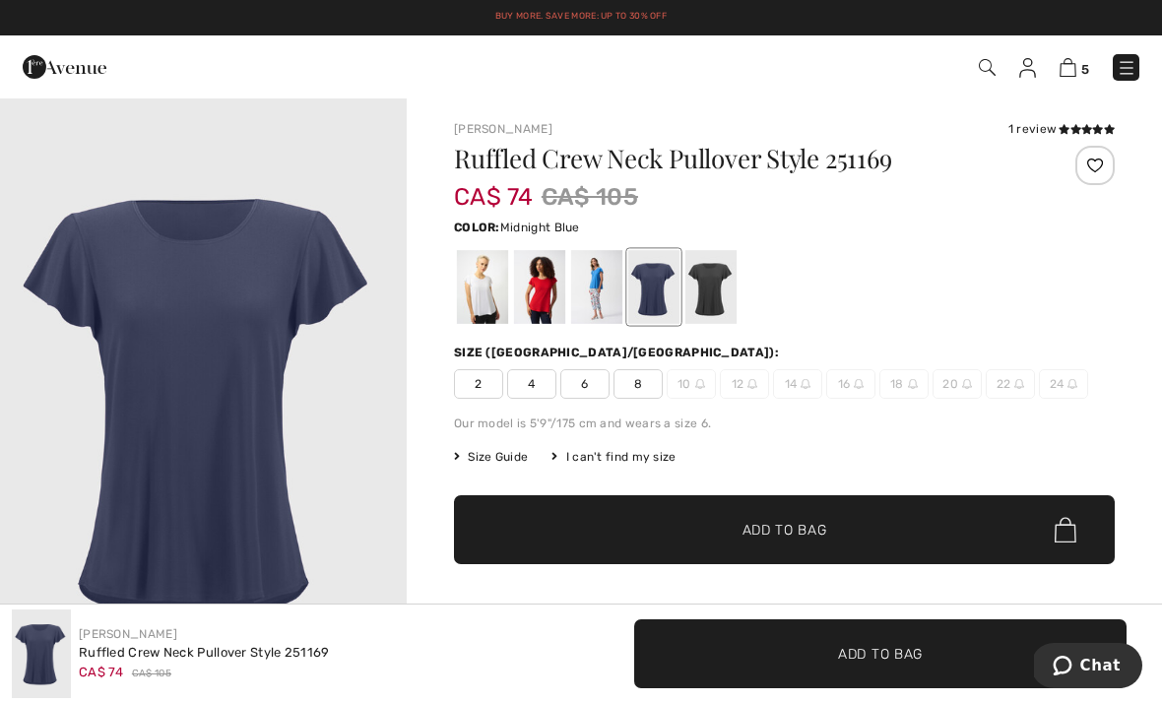
click at [485, 296] on div at bounding box center [482, 287] width 51 height 74
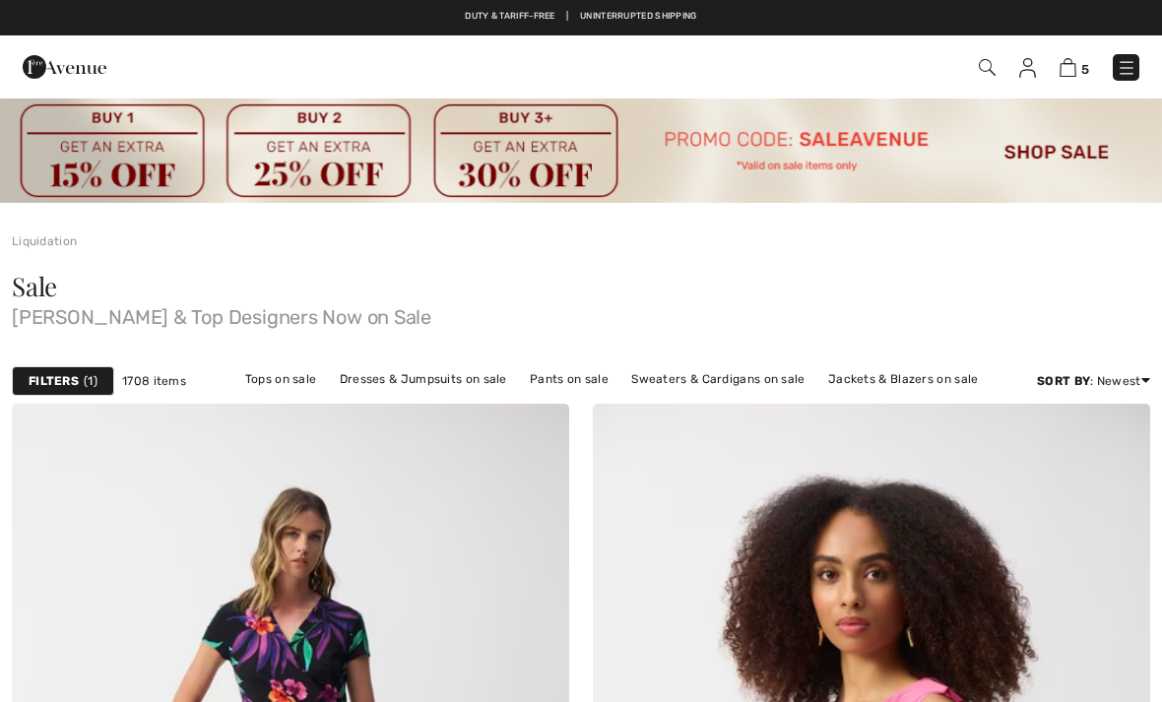
checkbox input "true"
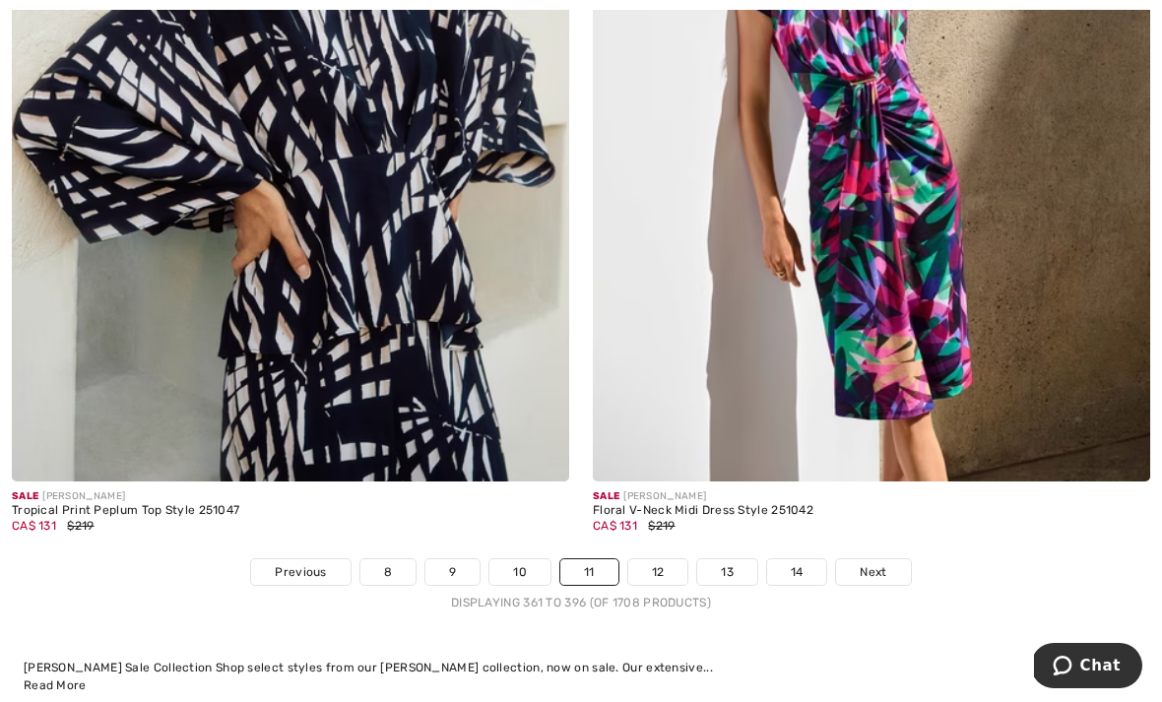
scroll to position [16760, 0]
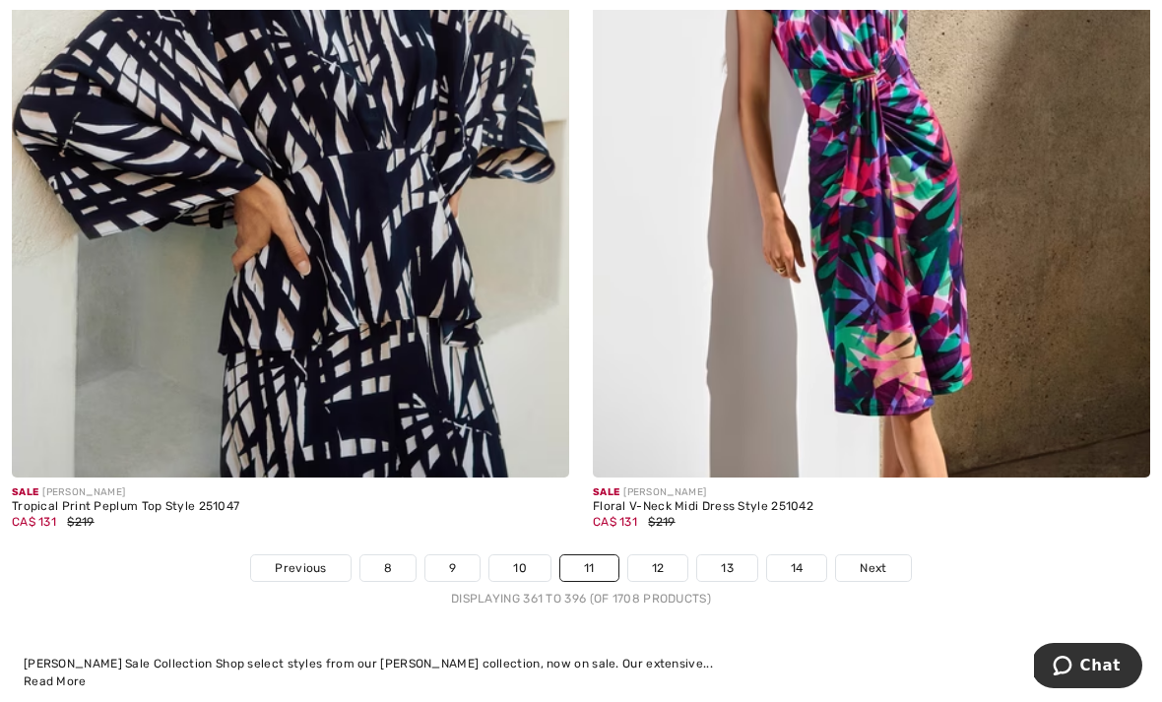
click at [869, 559] on span "Next" at bounding box center [873, 568] width 27 height 18
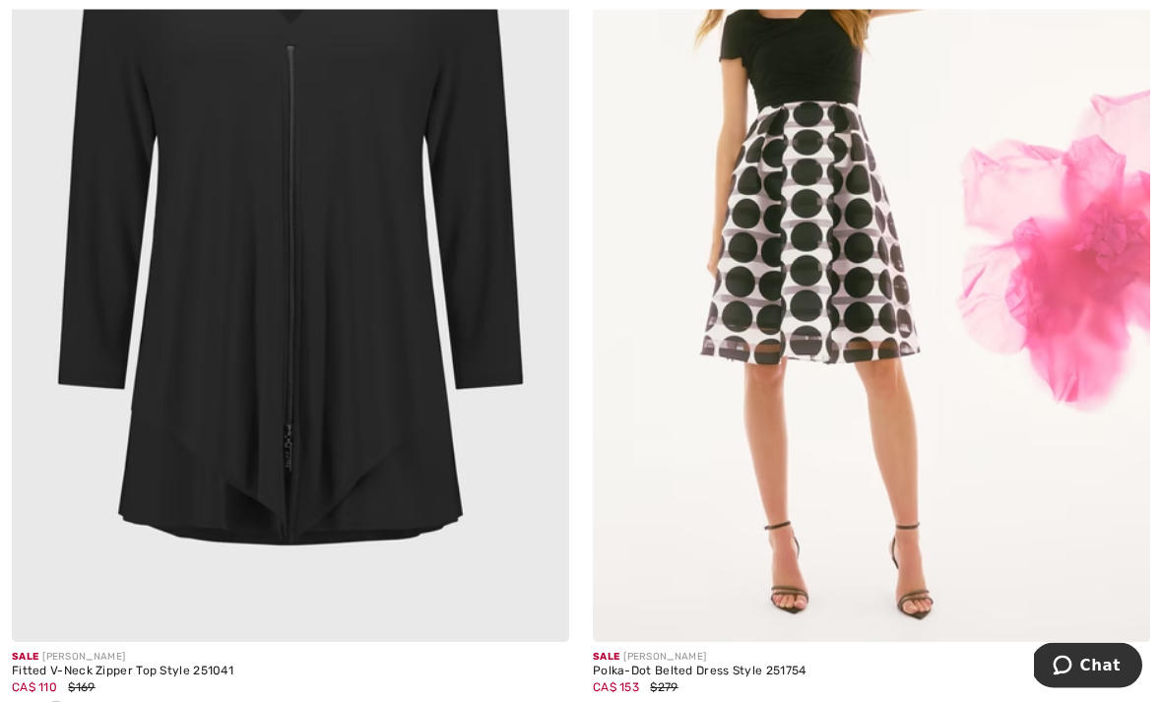
scroll to position [4382, 0]
click at [411, 479] on img at bounding box center [290, 224] width 557 height 836
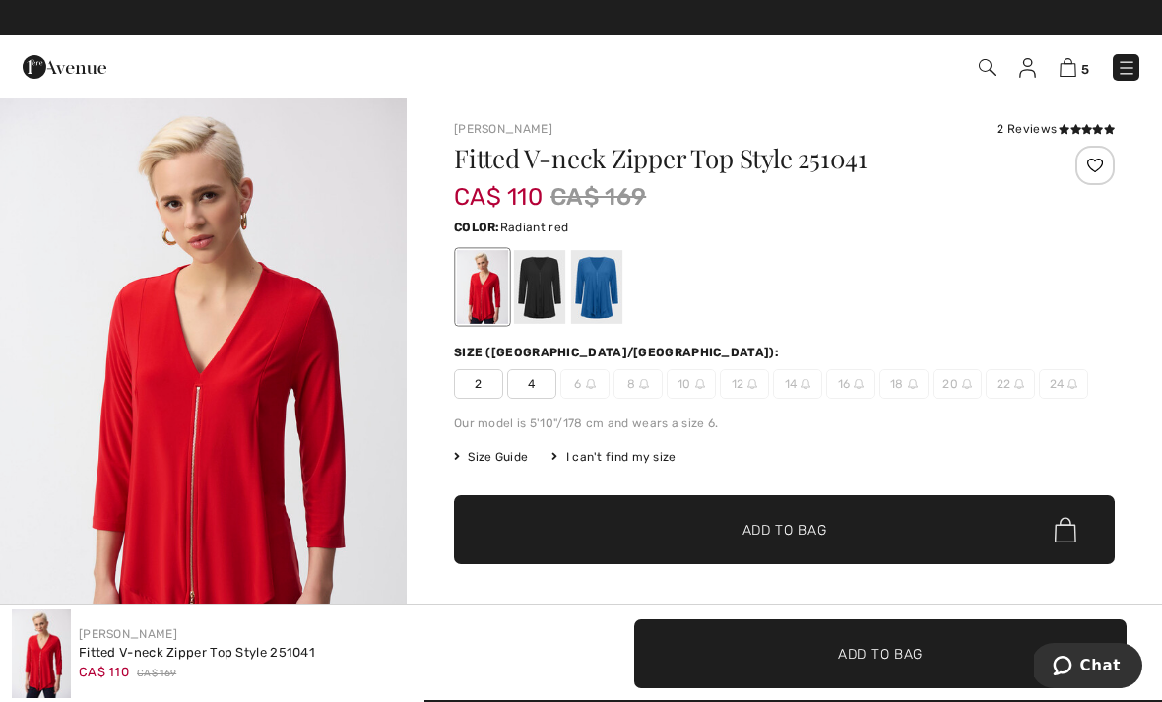
click at [996, 153] on h1 "Fitted V-neck Zipper Top Style 251041" at bounding box center [729, 159] width 550 height 26
click at [607, 301] on div at bounding box center [596, 287] width 51 height 74
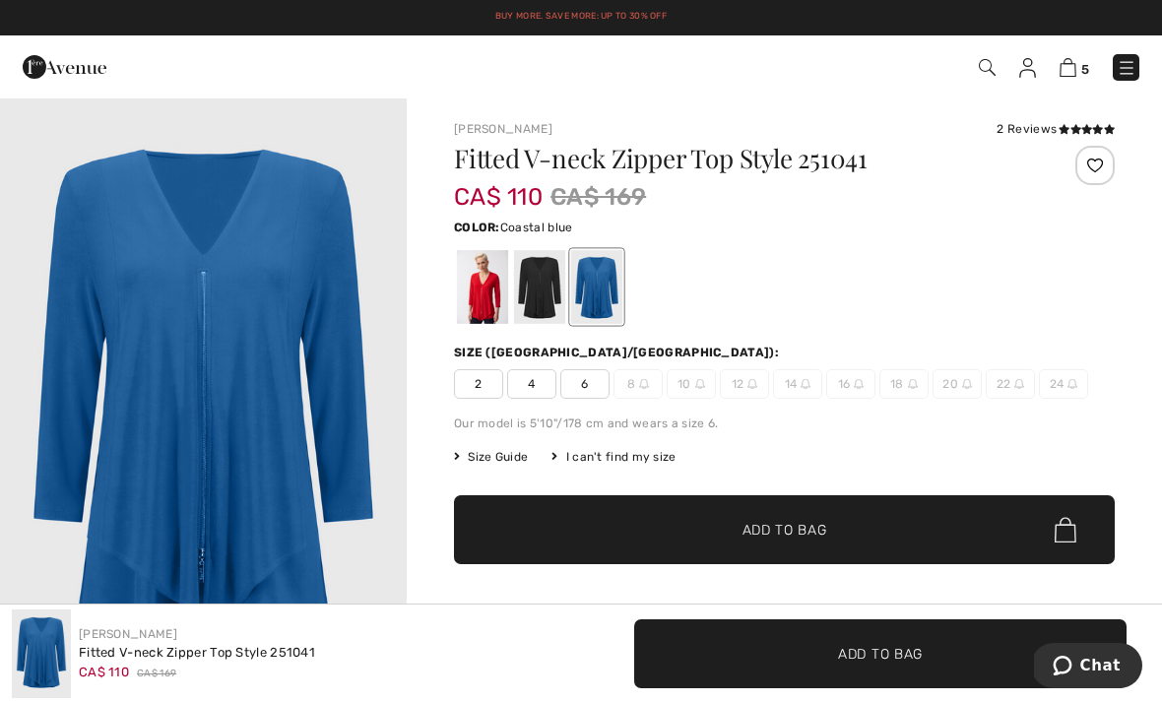
click at [545, 285] on div at bounding box center [539, 287] width 51 height 74
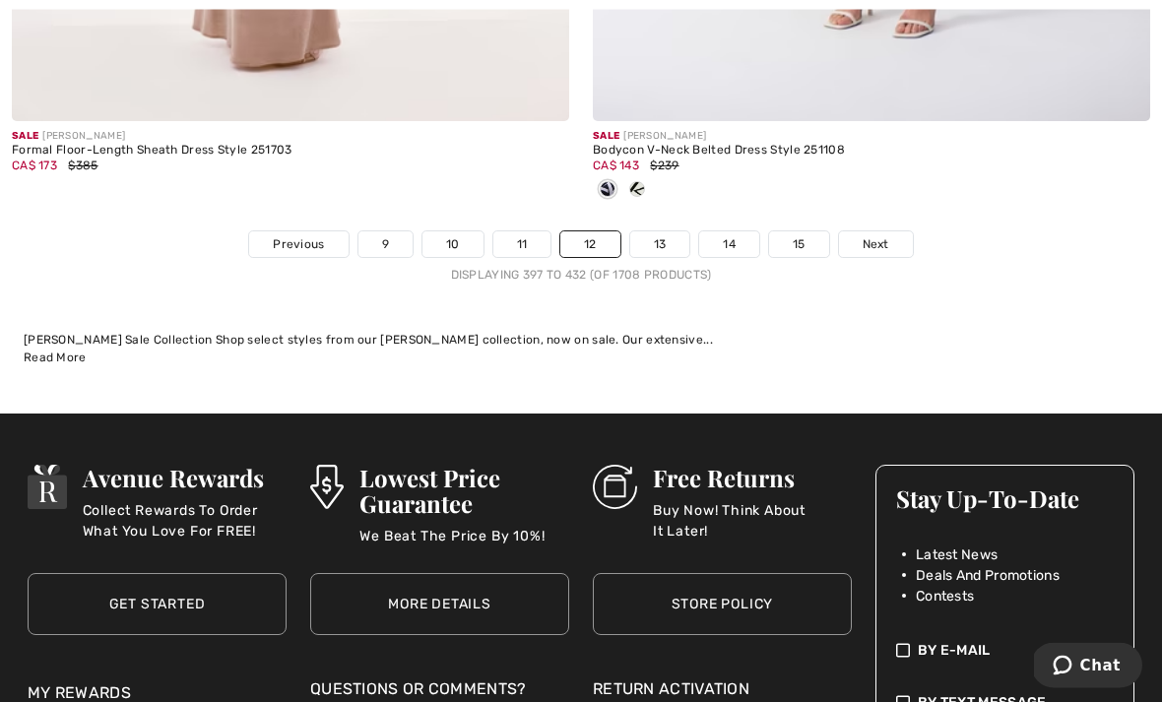
scroll to position [17409, 0]
click at [653, 234] on link "13" at bounding box center [660, 244] width 60 height 26
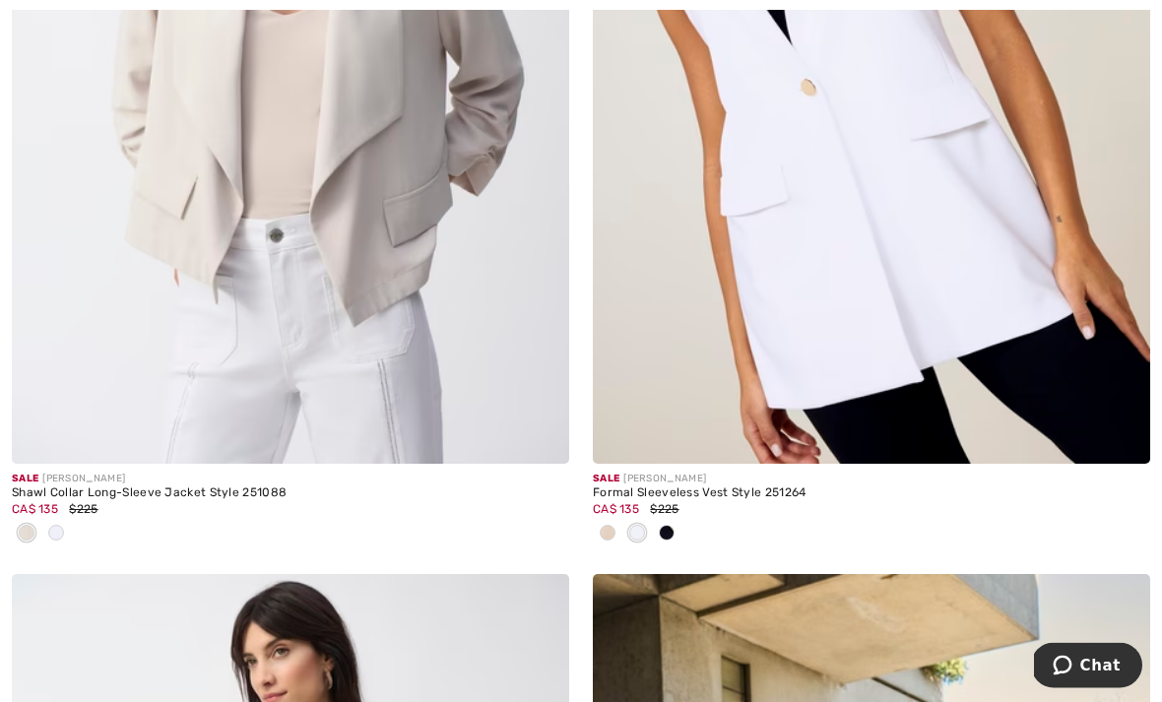
scroll to position [10417, 0]
click at [958, 271] on img at bounding box center [871, 46] width 557 height 836
click at [949, 233] on img at bounding box center [871, 46] width 557 height 836
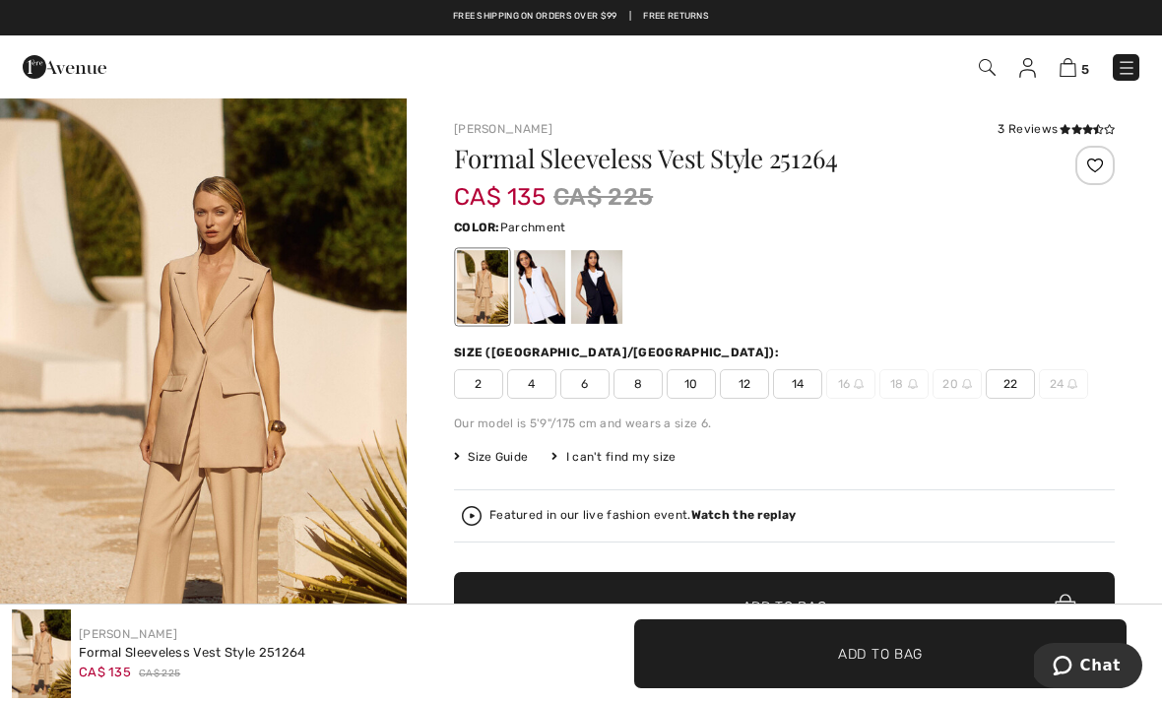
click at [1032, 192] on div at bounding box center [1059, 180] width 110 height 69
click at [595, 285] on div at bounding box center [596, 287] width 51 height 74
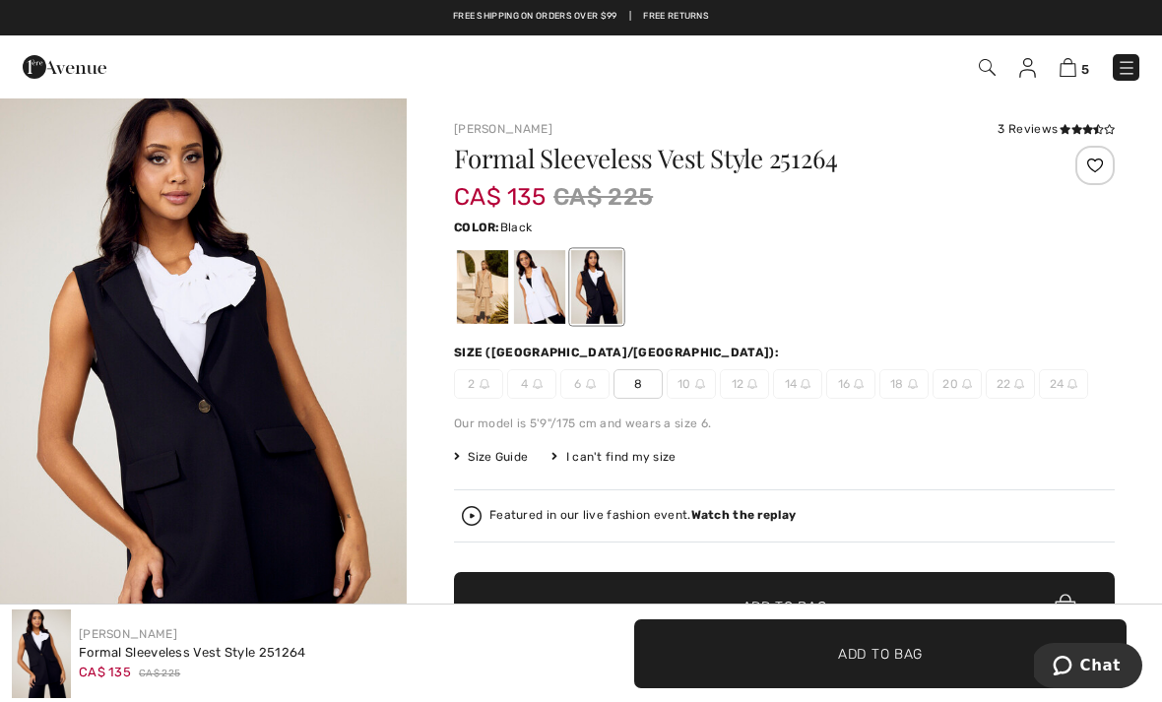
click at [550, 291] on div at bounding box center [539, 287] width 51 height 74
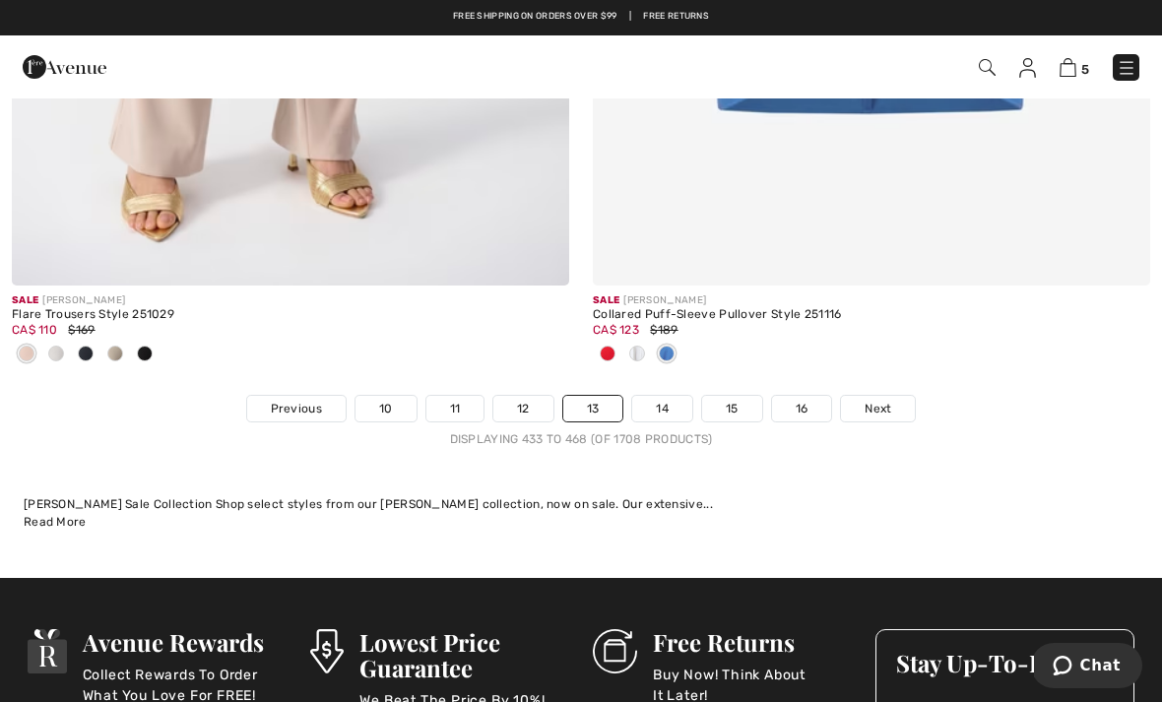
scroll to position [17355, 0]
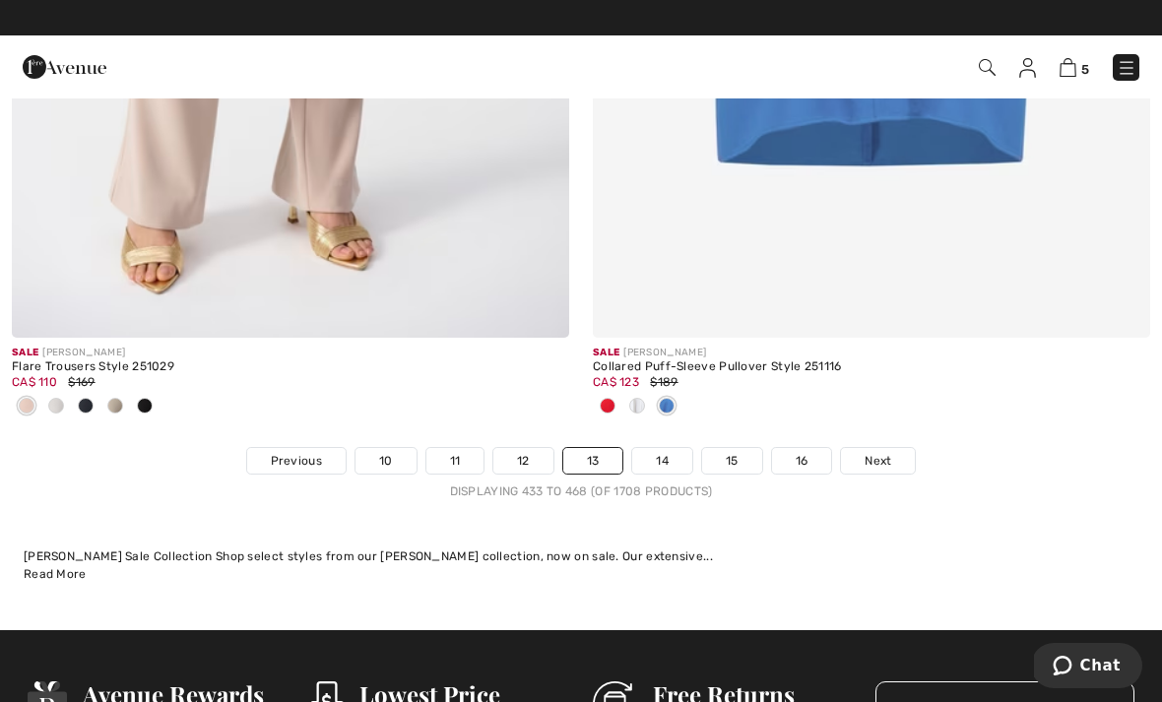
click at [891, 456] on link "Next" at bounding box center [878, 461] width 74 height 26
click at [876, 452] on span "Next" at bounding box center [878, 461] width 27 height 18
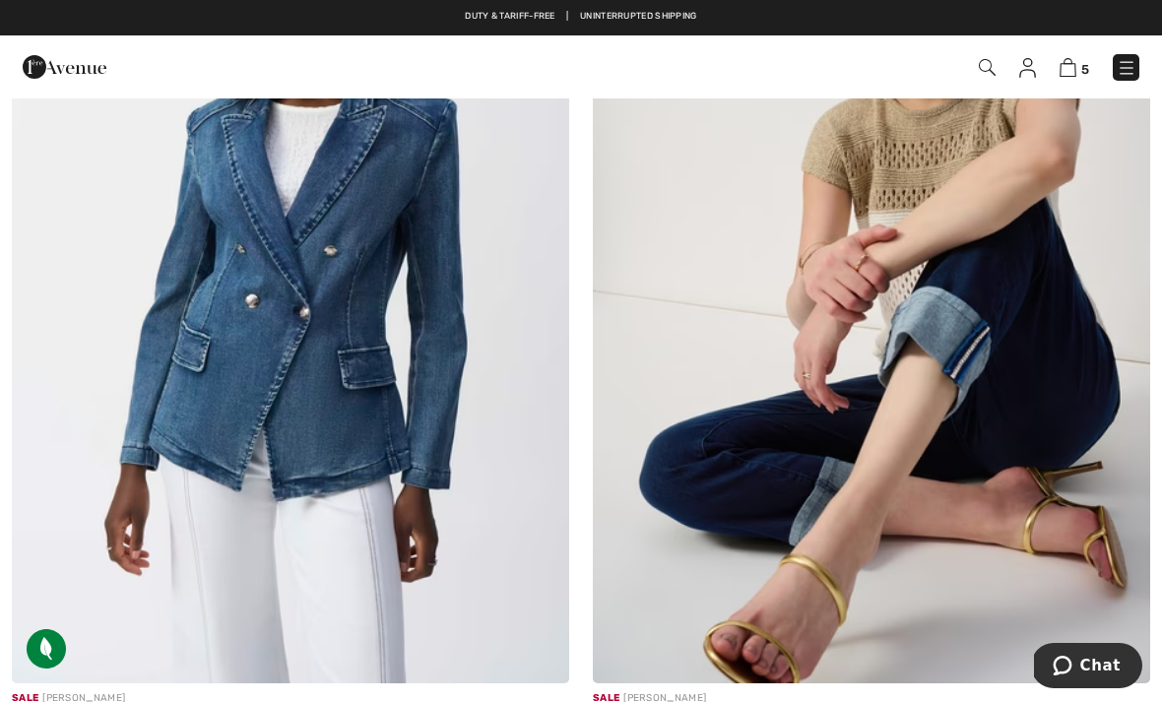
scroll to position [16689, 0]
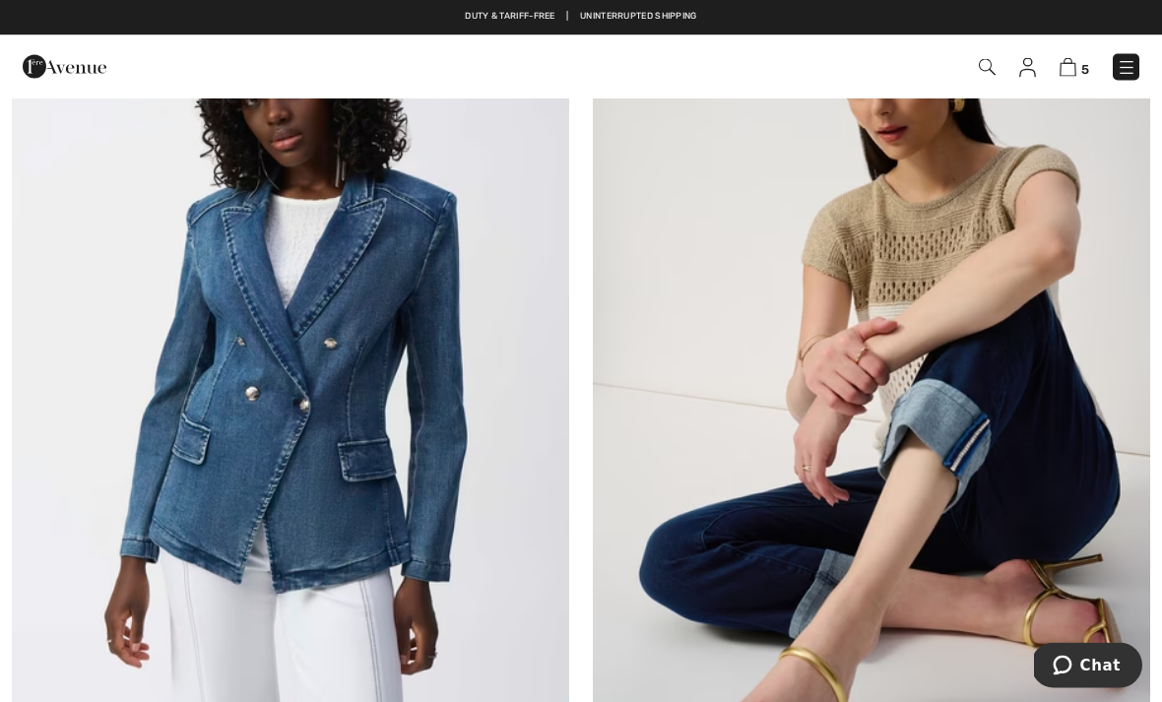
click at [402, 395] on img at bounding box center [290, 359] width 557 height 836
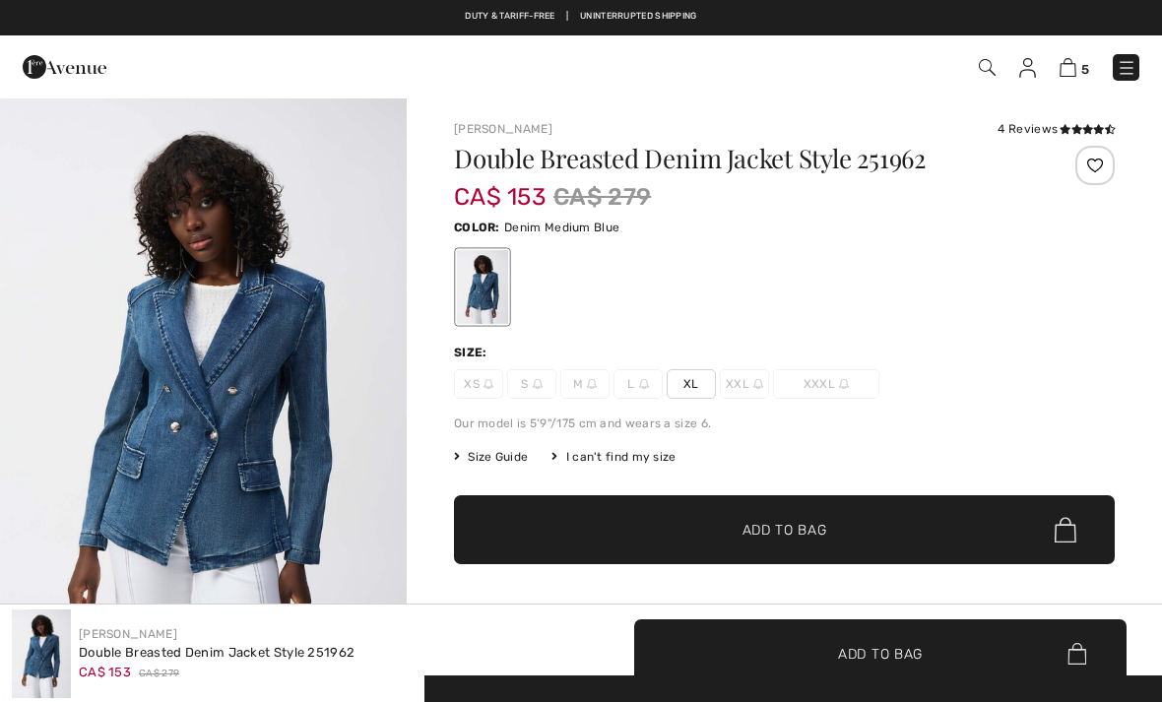
checkbox input "true"
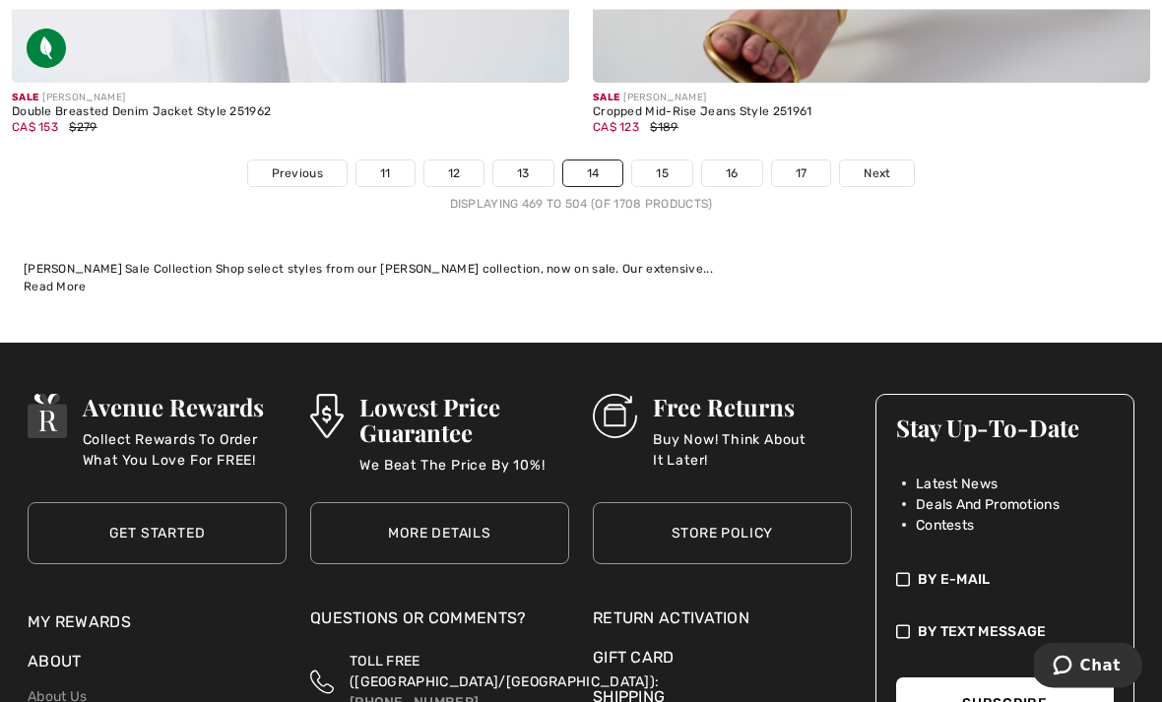
scroll to position [17383, 0]
click at [660, 163] on link "15" at bounding box center [662, 173] width 60 height 26
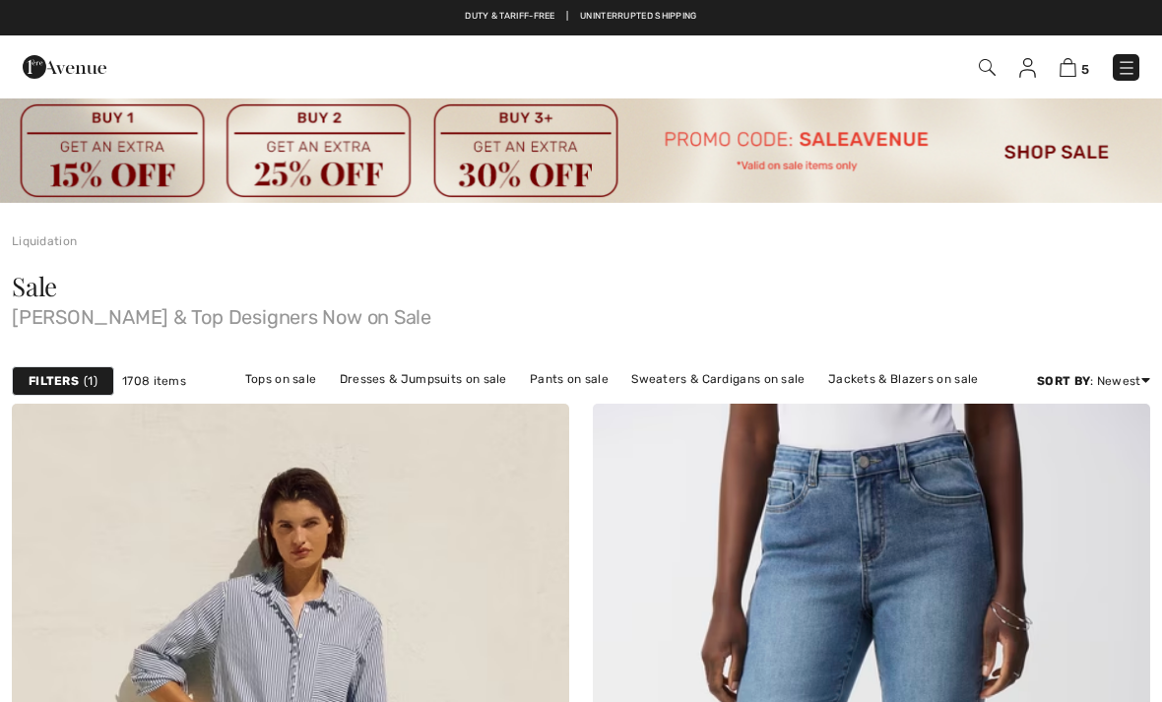
checkbox input "true"
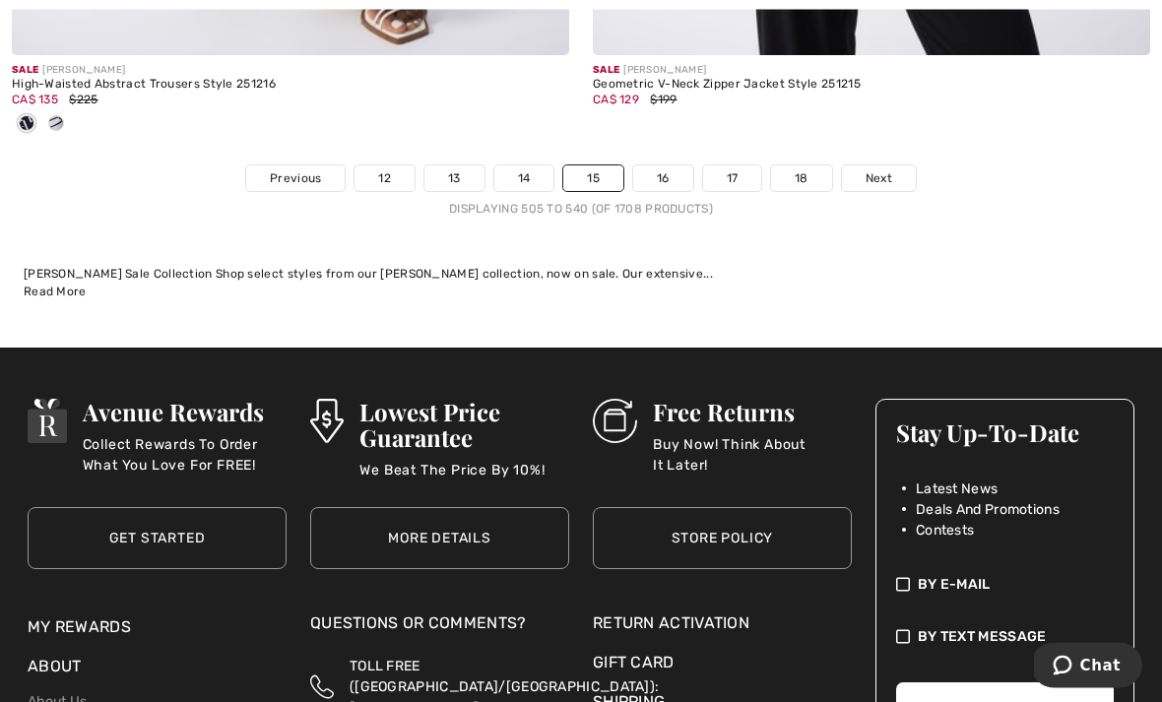
scroll to position [17215, 0]
click at [885, 171] on span "Next" at bounding box center [878, 178] width 27 height 18
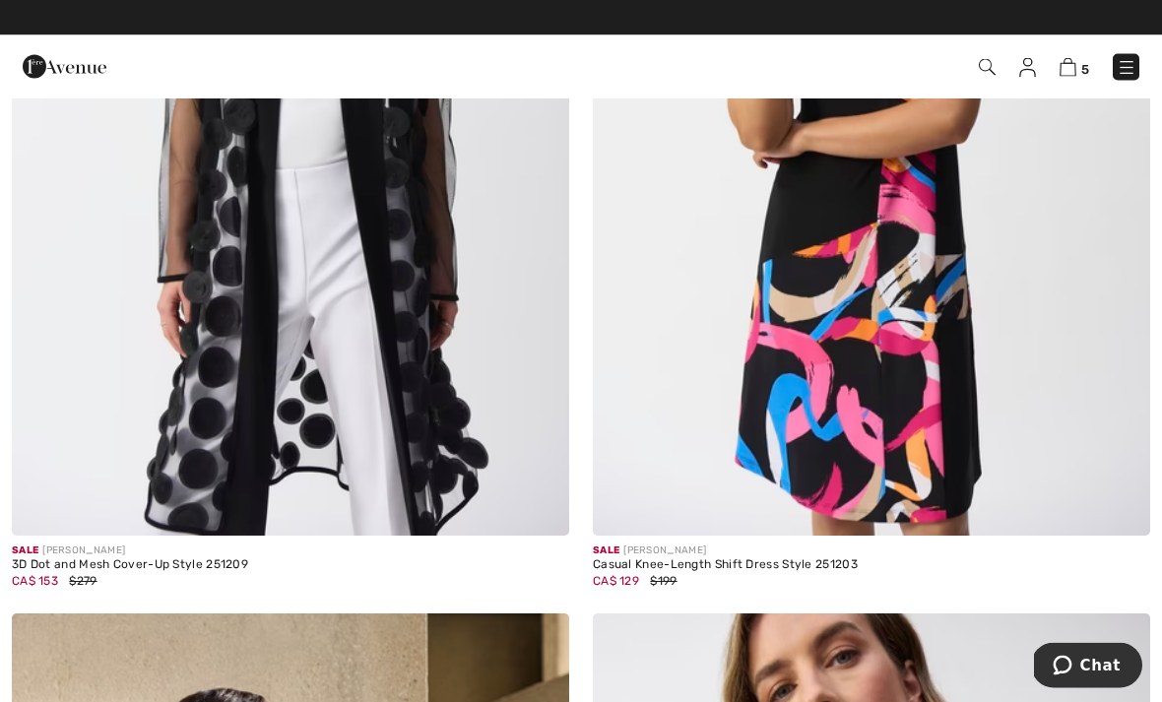
scroll to position [1530, 0]
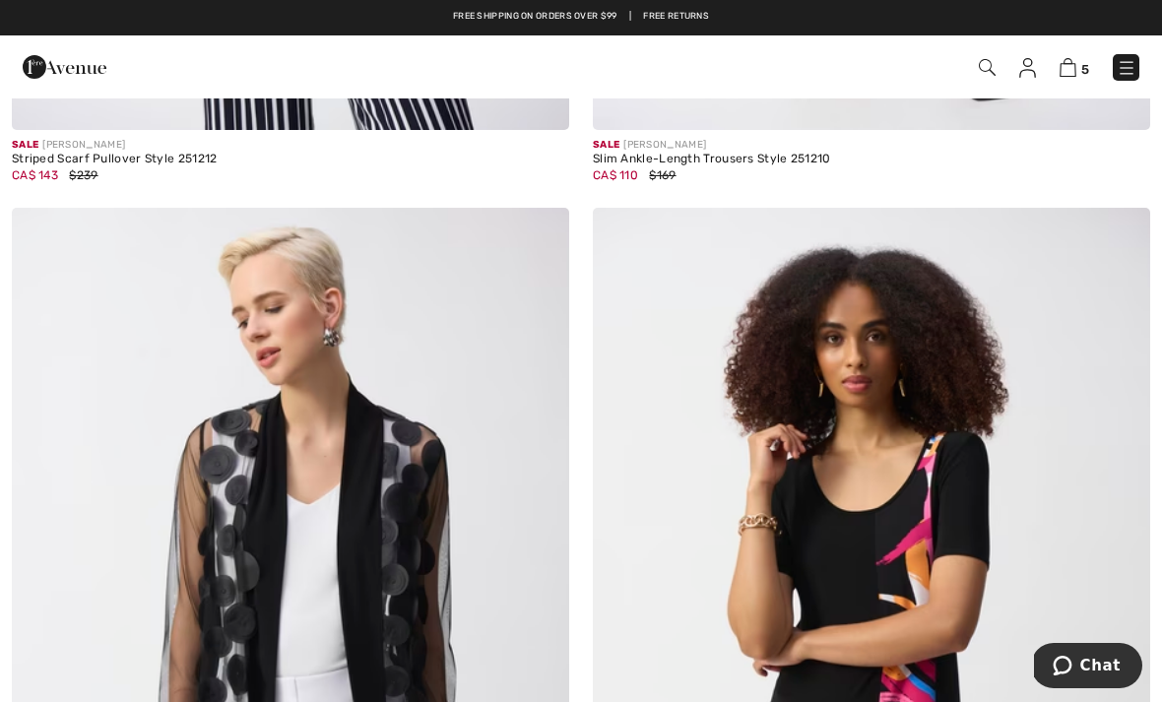
click at [736, 9] on div "Duty & tariff-free | Uninterrupted shipping Free shipping on orders over $99 | …" at bounding box center [581, 17] width 1162 height 35
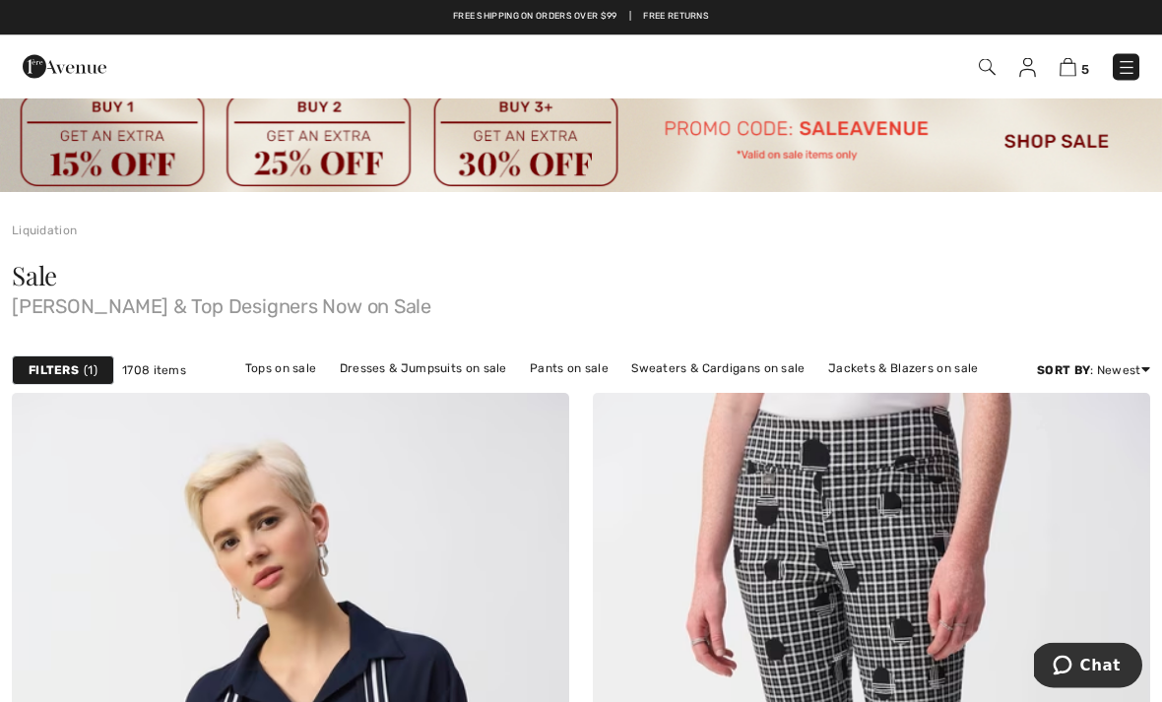
scroll to position [0, 0]
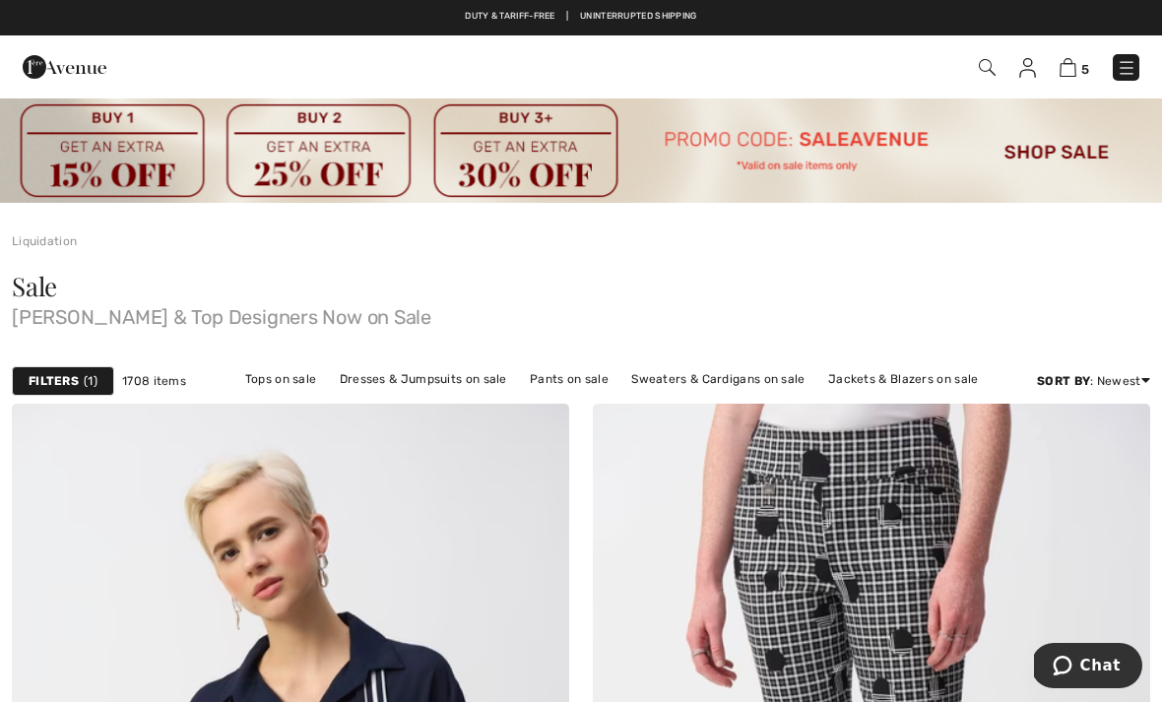
click at [1073, 72] on img at bounding box center [1067, 67] width 17 height 19
click at [1060, 68] on img at bounding box center [1067, 67] width 17 height 19
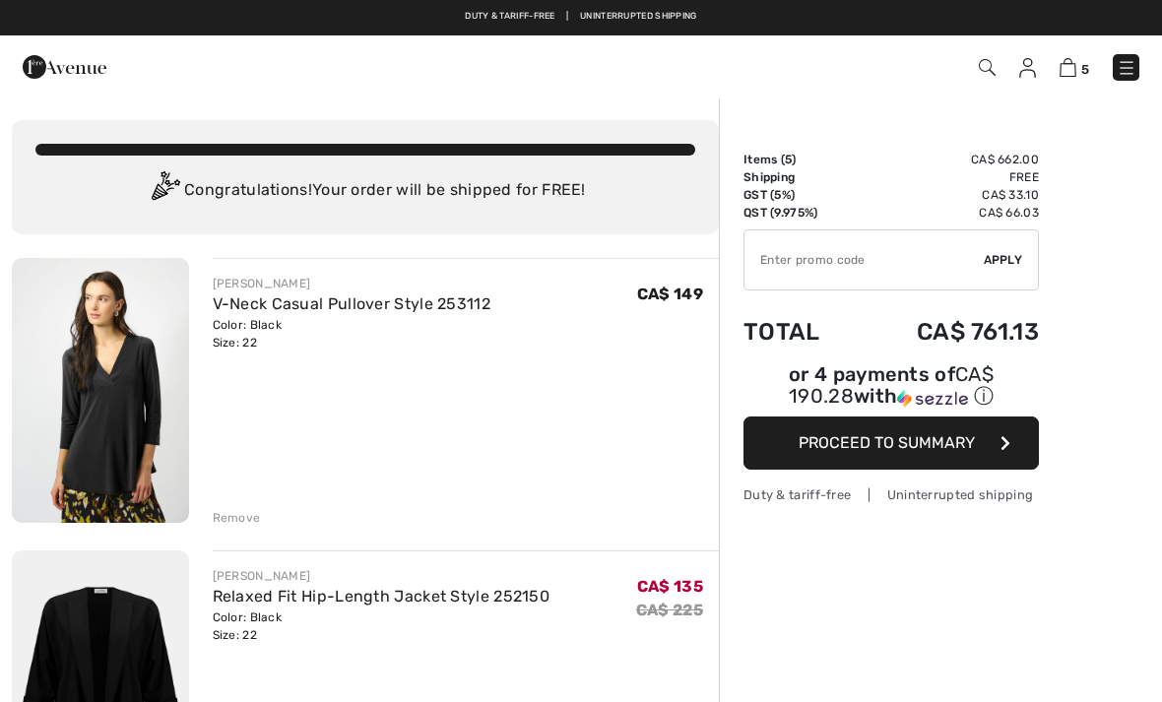
click at [816, 253] on input "TEXT" at bounding box center [863, 259] width 239 height 59
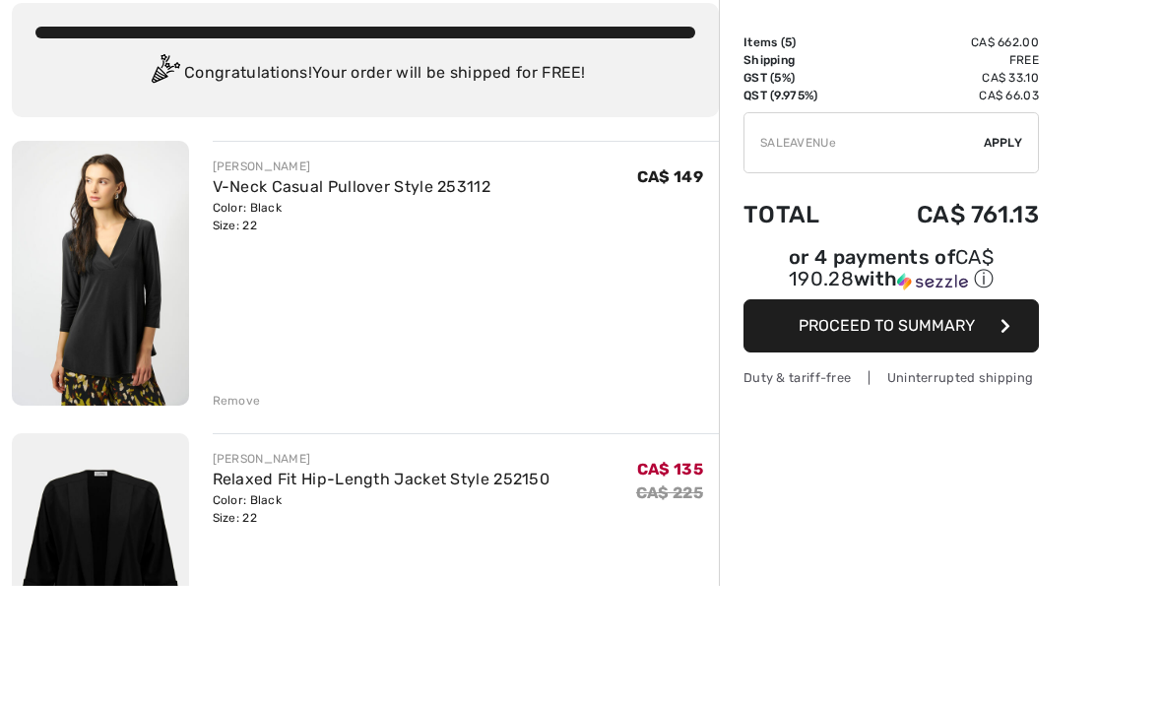
type input "SALEAVENUE"
click at [1018, 251] on span "Apply" at bounding box center [1003, 260] width 39 height 18
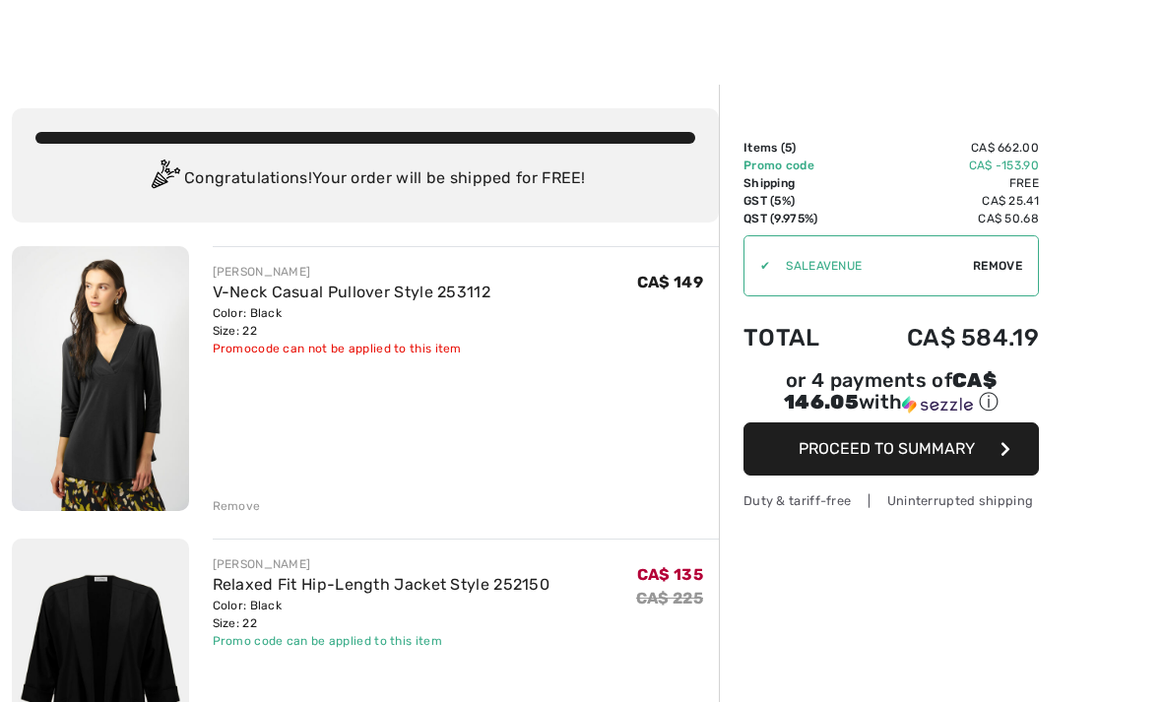
scroll to position [15, 0]
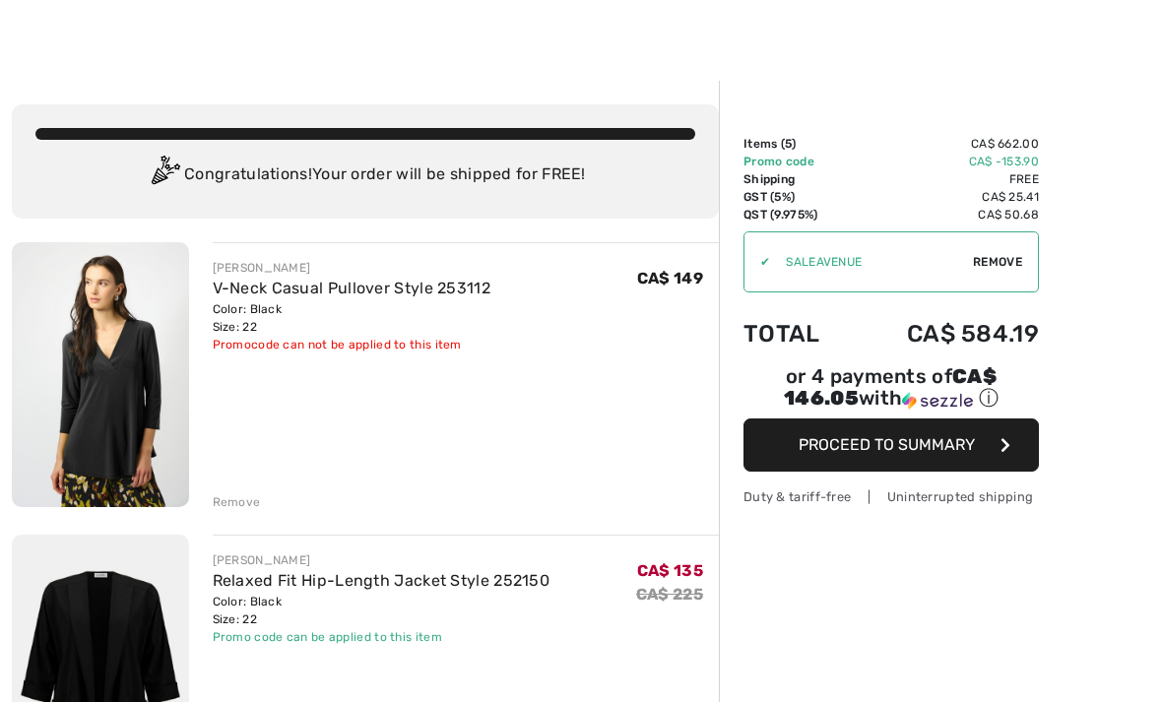
click at [246, 502] on div "Remove" at bounding box center [237, 503] width 48 height 18
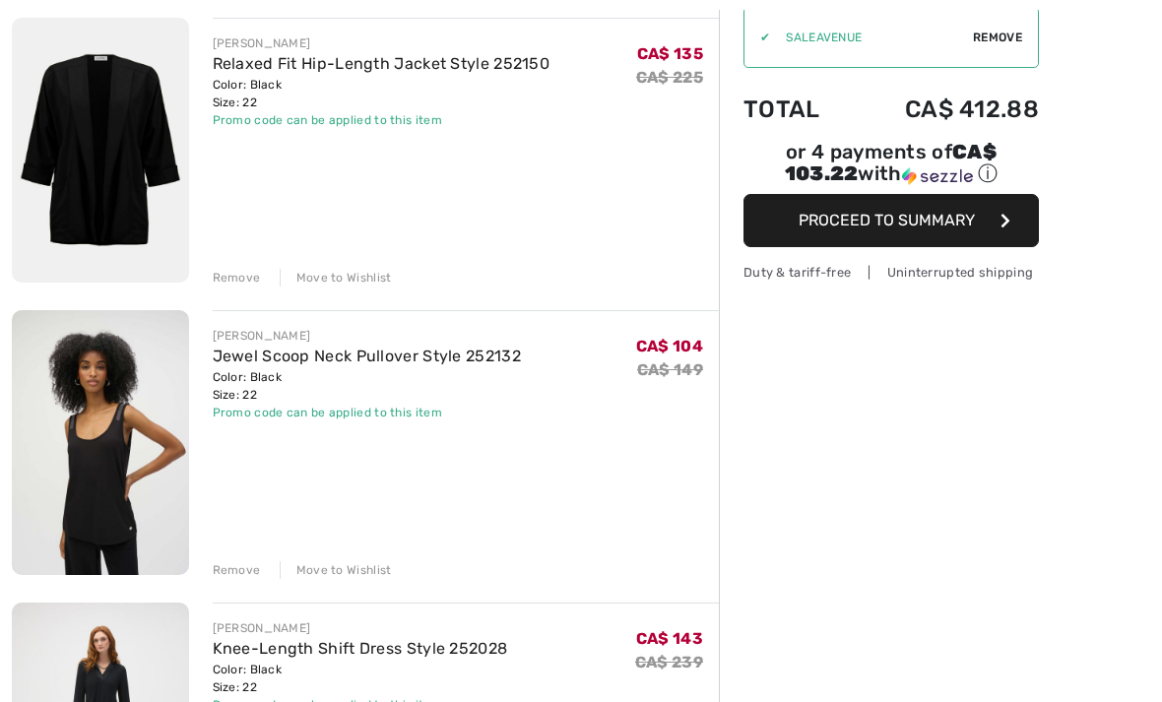
scroll to position [250, 0]
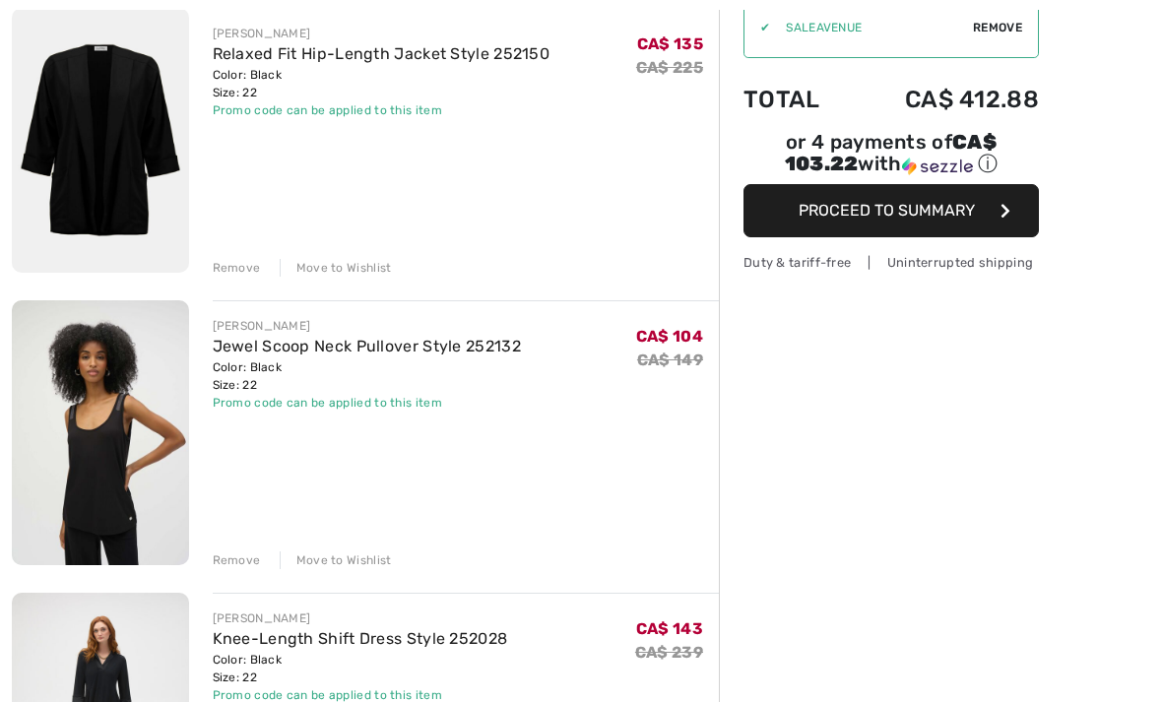
click at [246, 555] on div "Remove" at bounding box center [237, 560] width 48 height 18
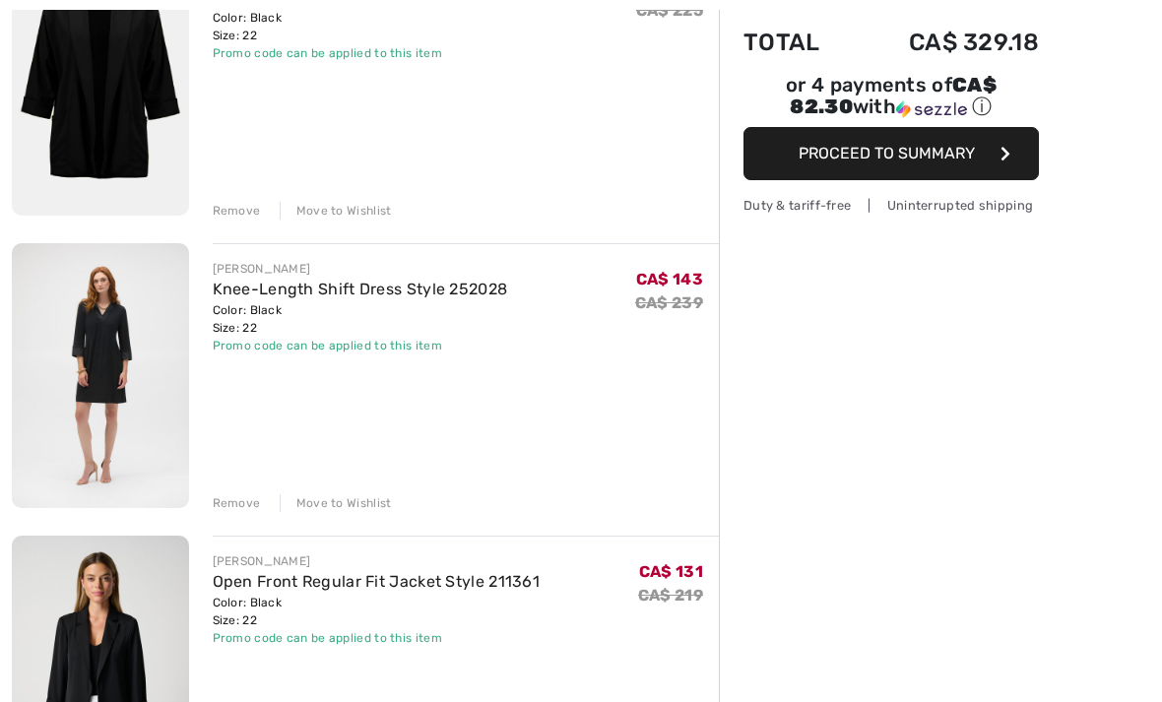
scroll to position [301, 0]
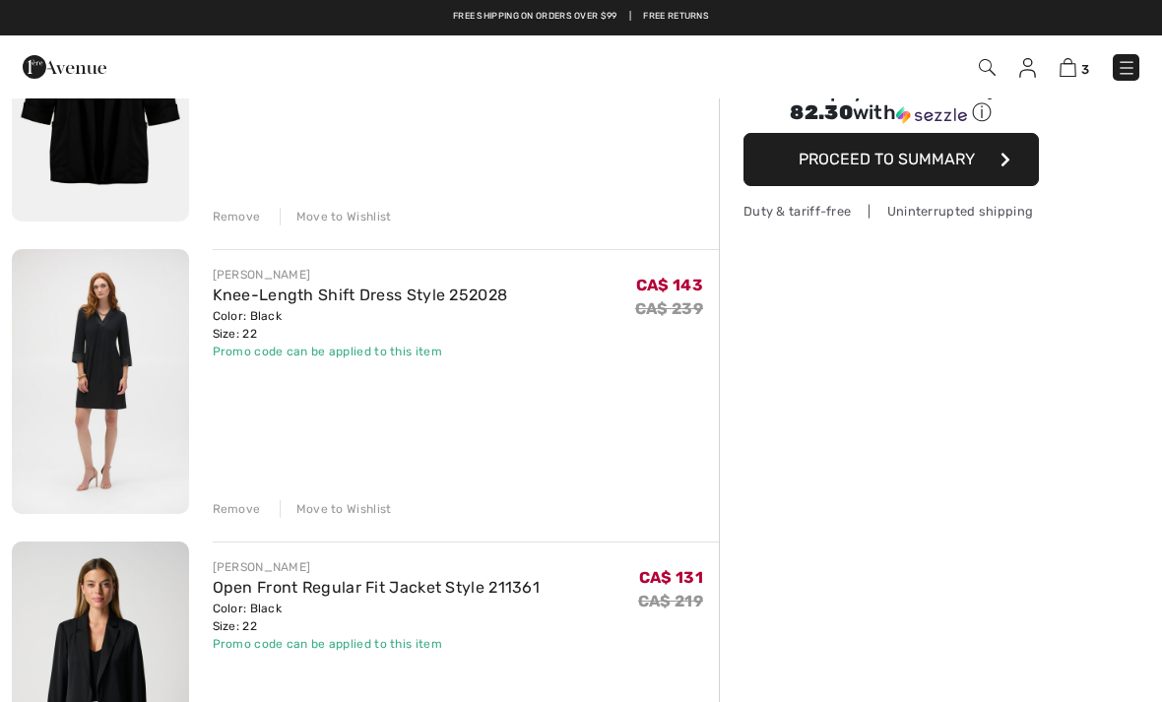
click at [142, 311] on img at bounding box center [100, 381] width 177 height 265
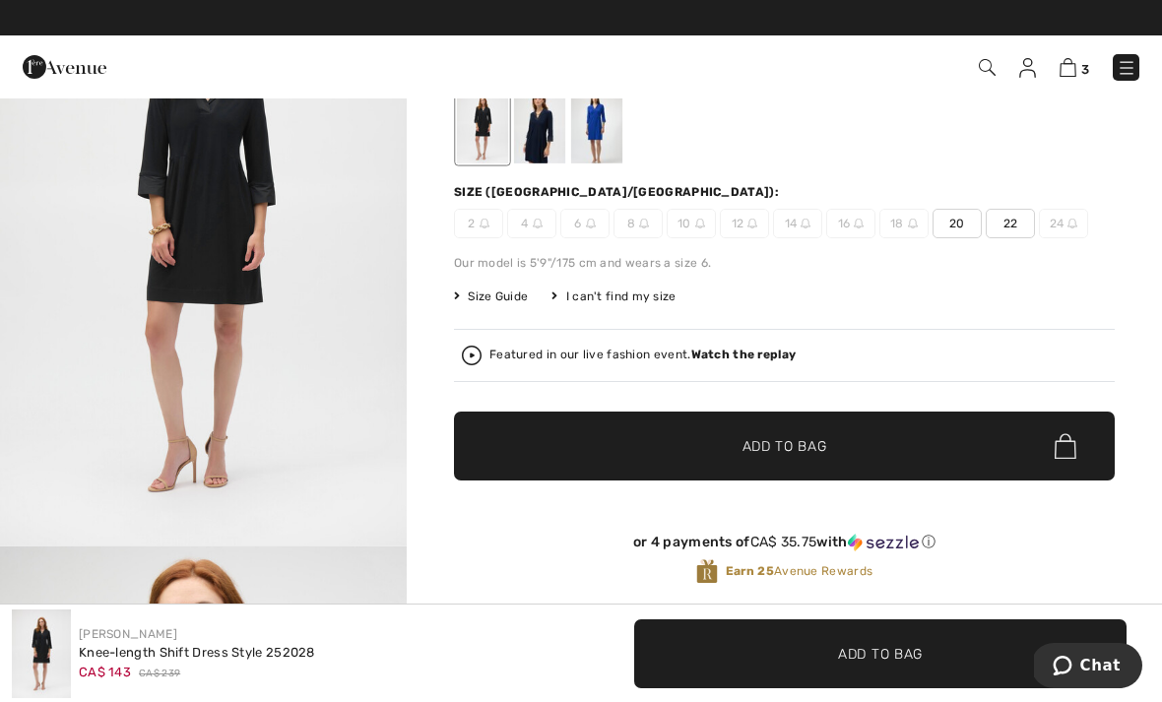
scroll to position [142, 0]
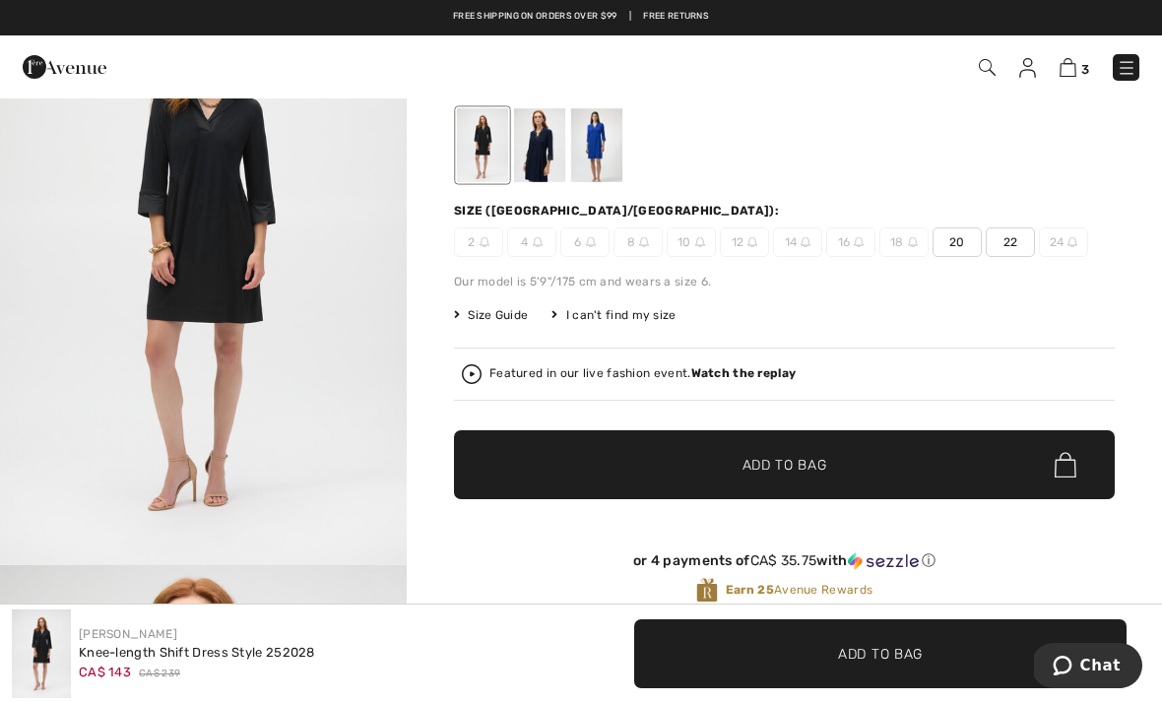
click at [1072, 72] on img at bounding box center [1067, 67] width 17 height 19
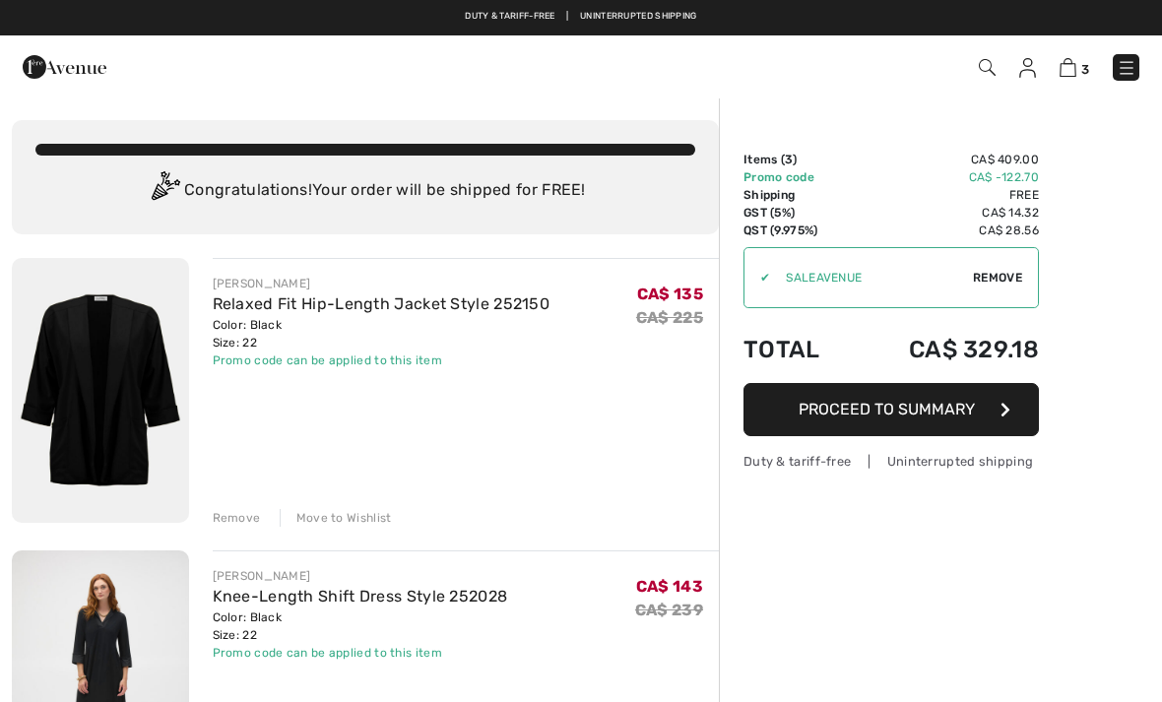
checkbox input "true"
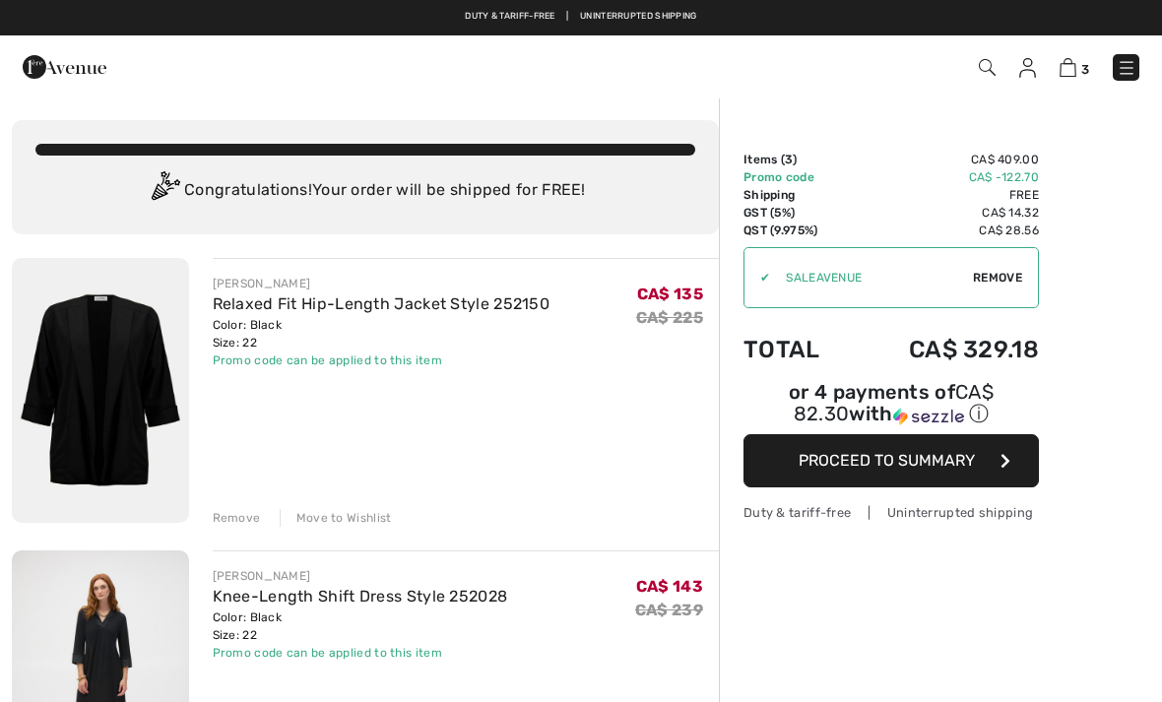
click at [66, 357] on img at bounding box center [100, 390] width 177 height 265
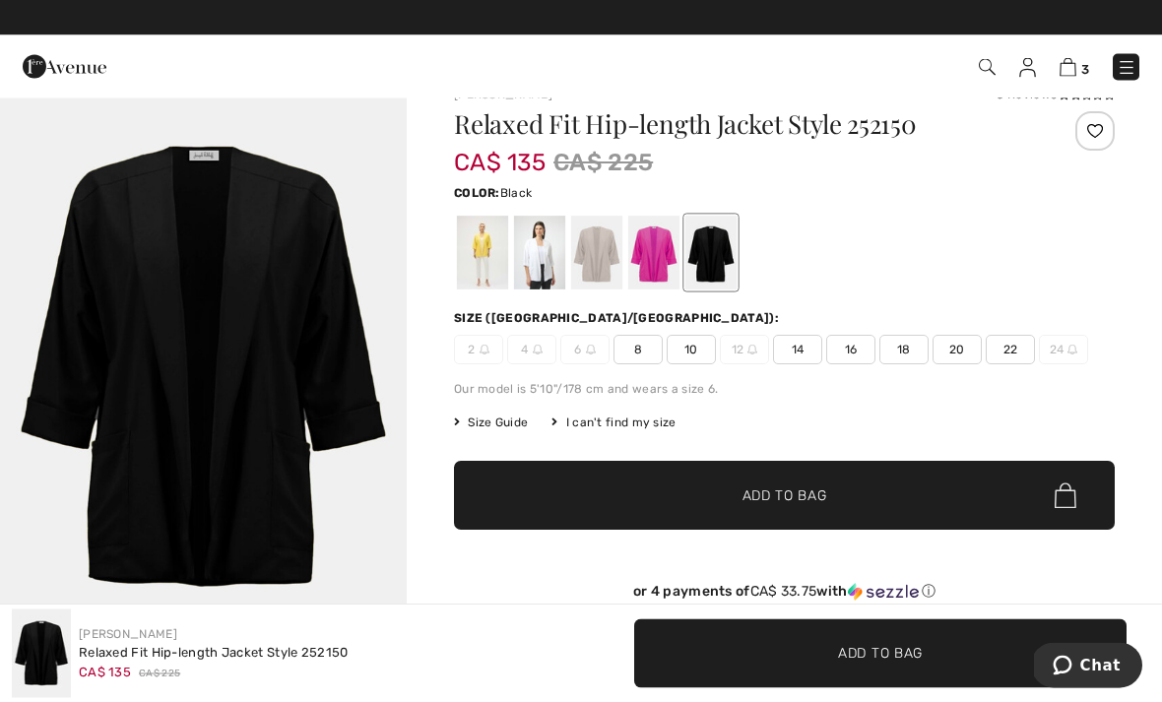
scroll to position [34, 0]
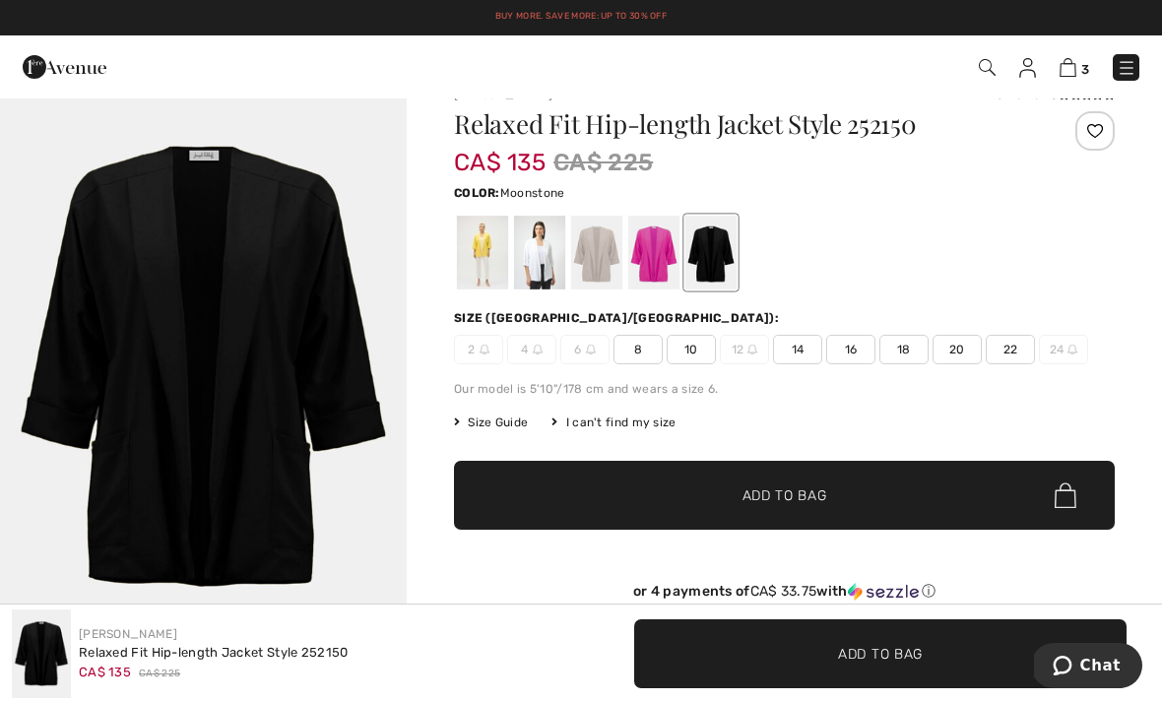
click at [611, 260] on div at bounding box center [596, 253] width 51 height 74
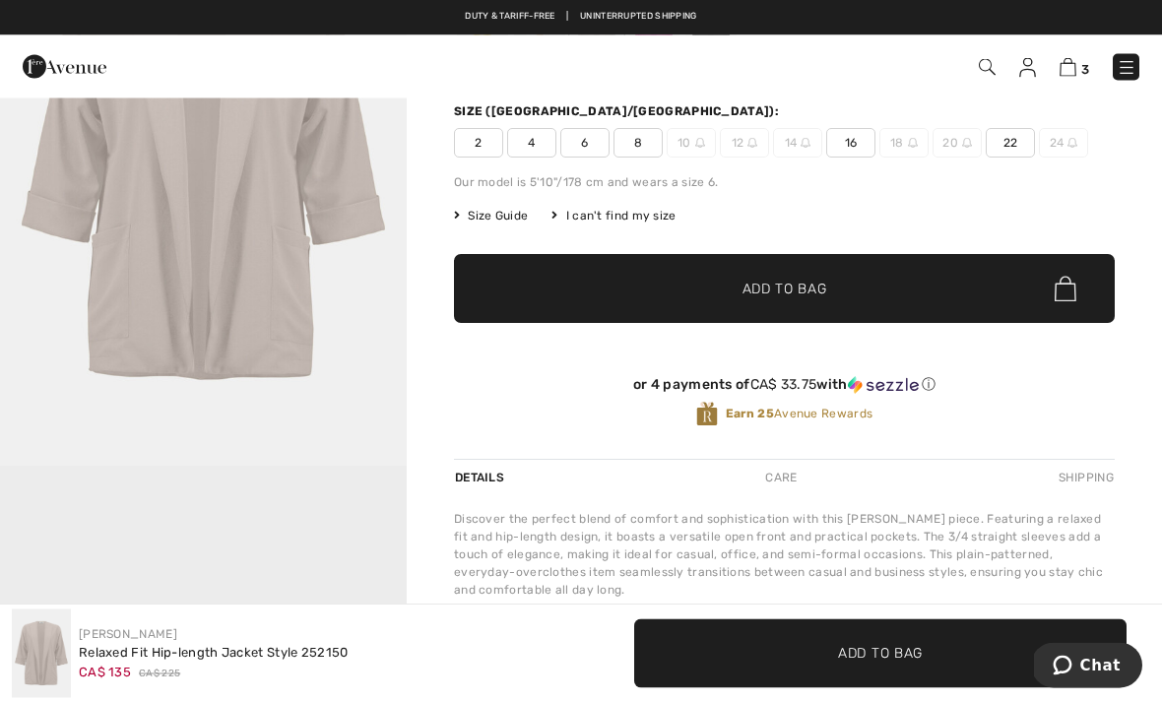
scroll to position [241, 0]
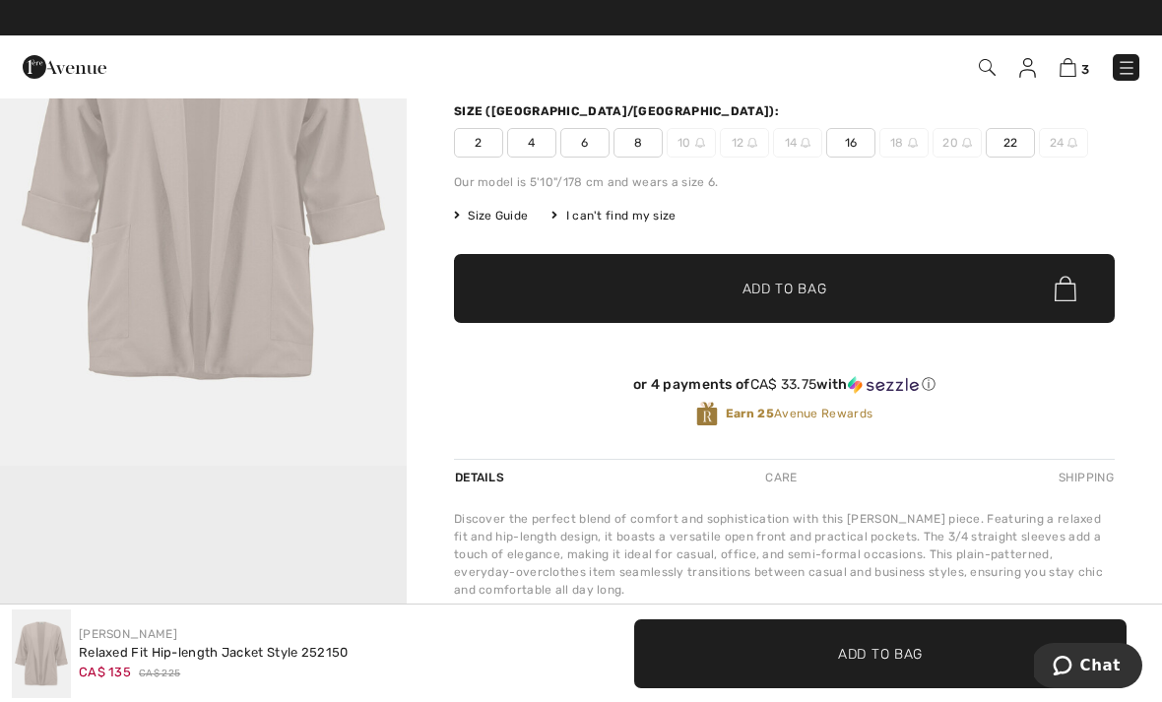
click at [1062, 73] on img at bounding box center [1067, 67] width 17 height 19
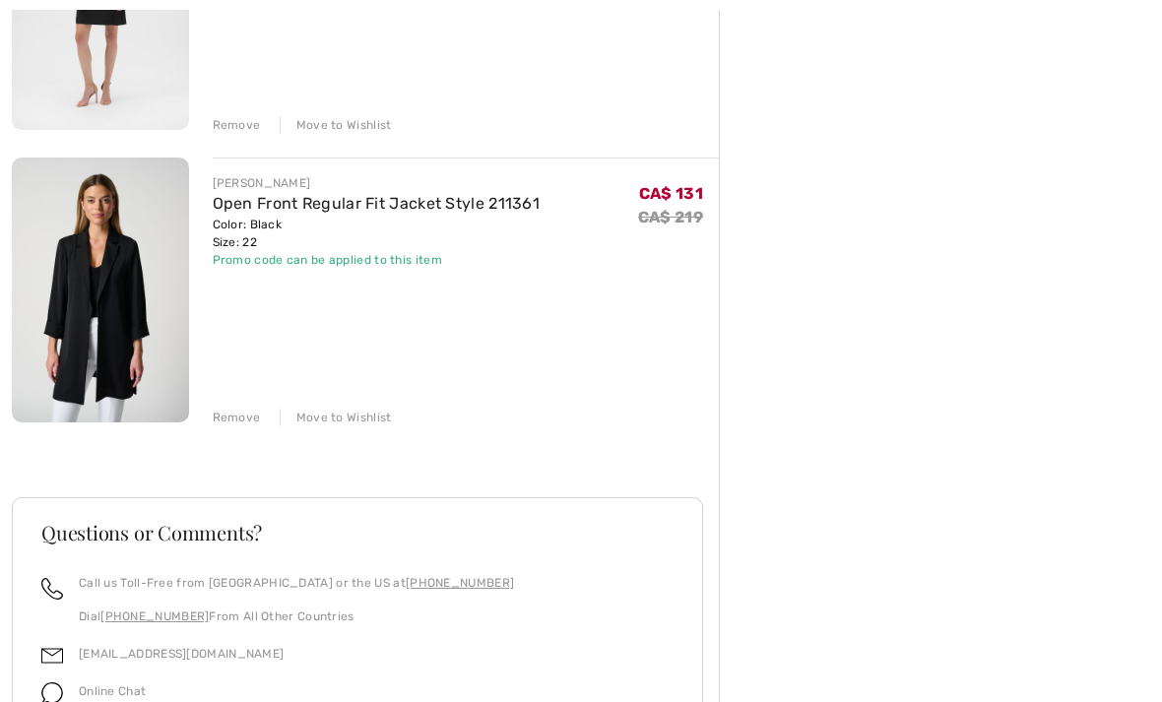
scroll to position [673, 0]
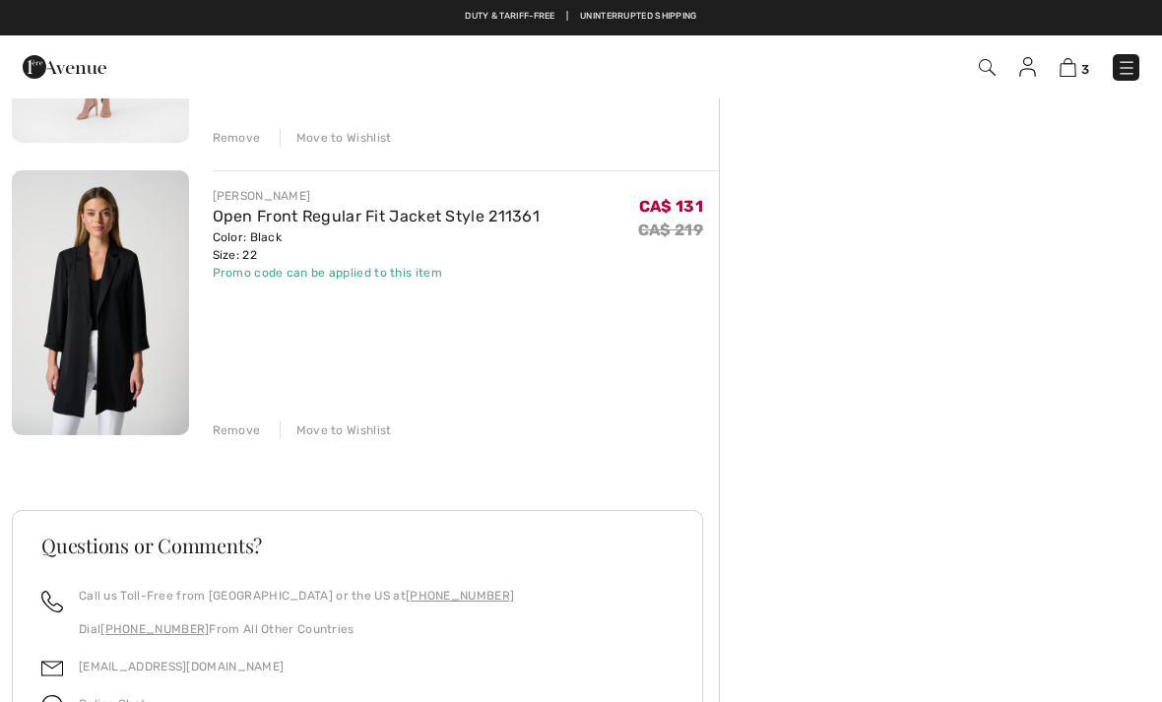
click at [455, 220] on link "Open Front Regular Fit Jacket Style 211361" at bounding box center [377, 216] width 328 height 19
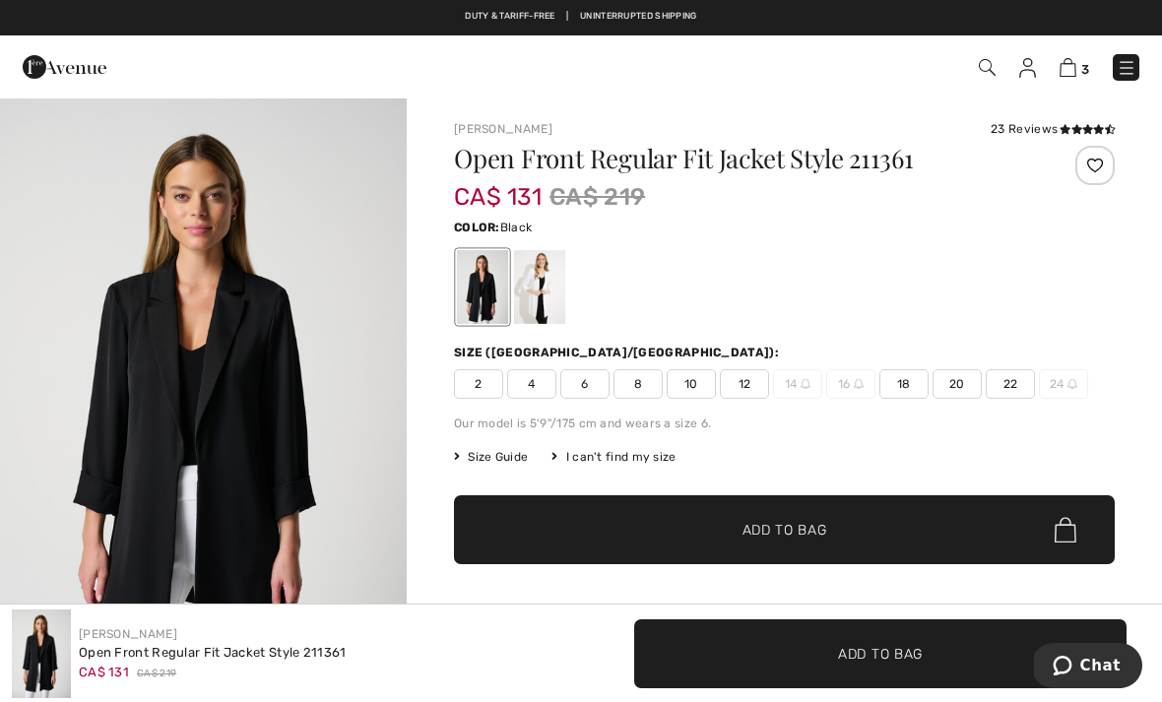
click at [1067, 62] on img at bounding box center [1067, 67] width 17 height 19
click at [1076, 62] on img at bounding box center [1067, 67] width 17 height 19
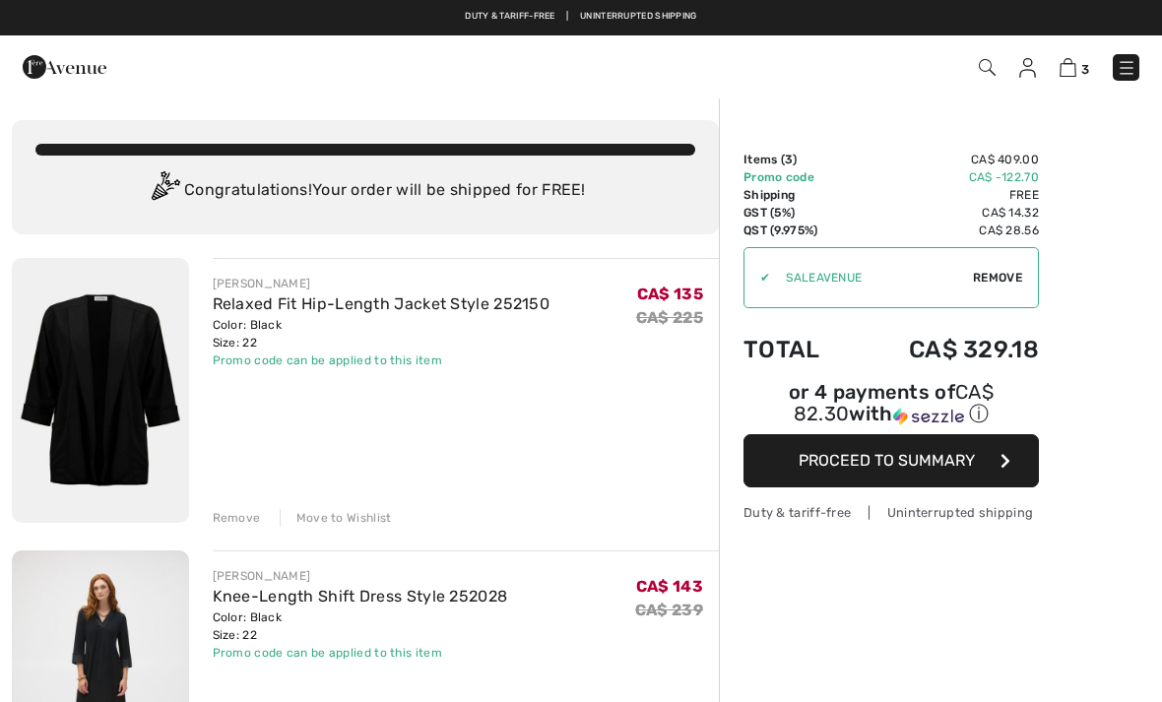
click at [992, 464] on button "Proceed to Summary" at bounding box center [890, 460] width 295 height 53
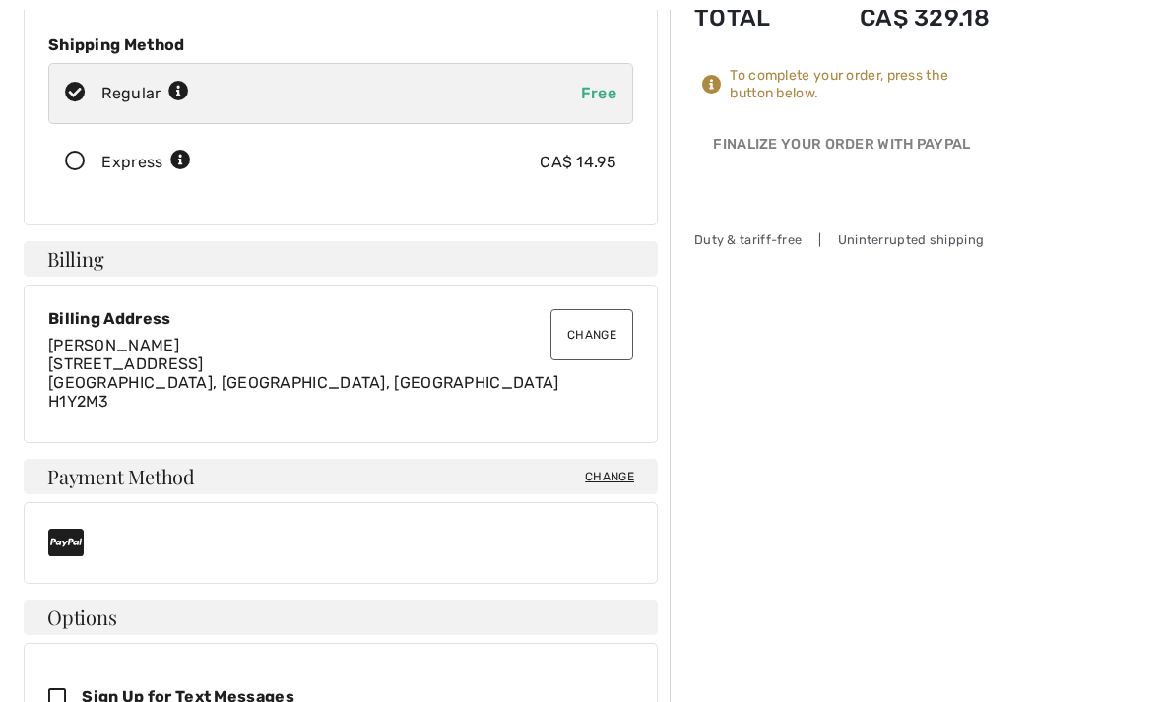
scroll to position [333, 0]
click at [621, 324] on button "Change" at bounding box center [591, 333] width 83 height 51
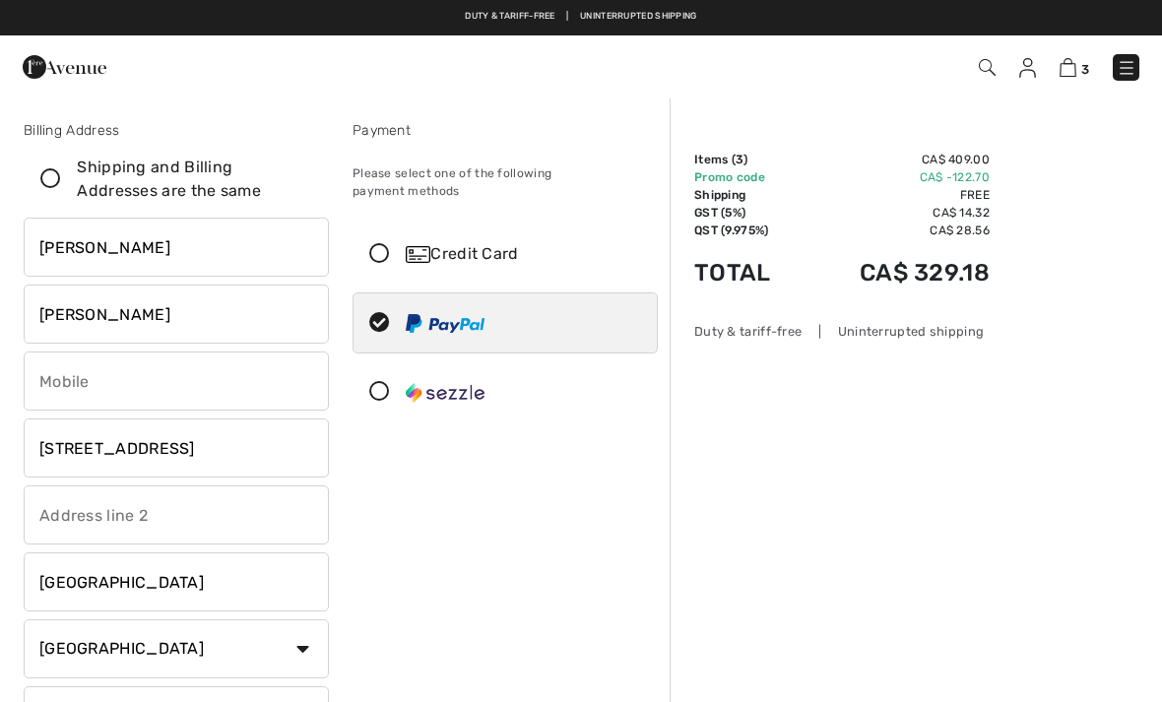
click at [466, 383] on img at bounding box center [445, 393] width 79 height 20
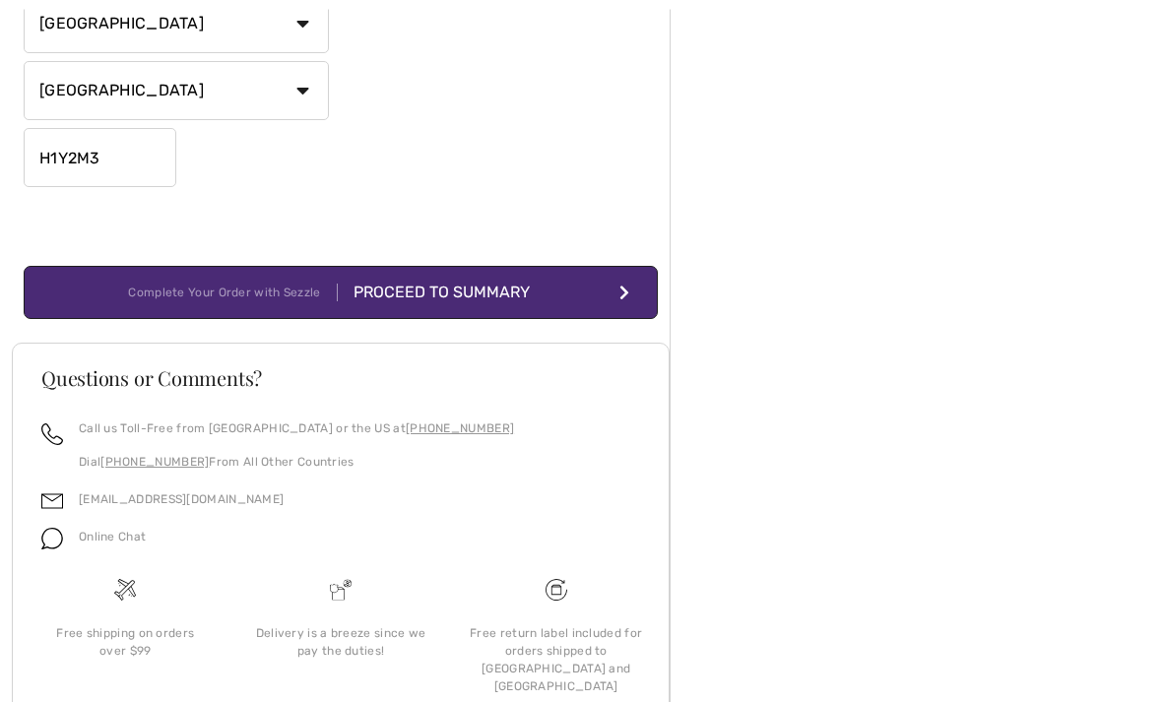
scroll to position [636, 0]
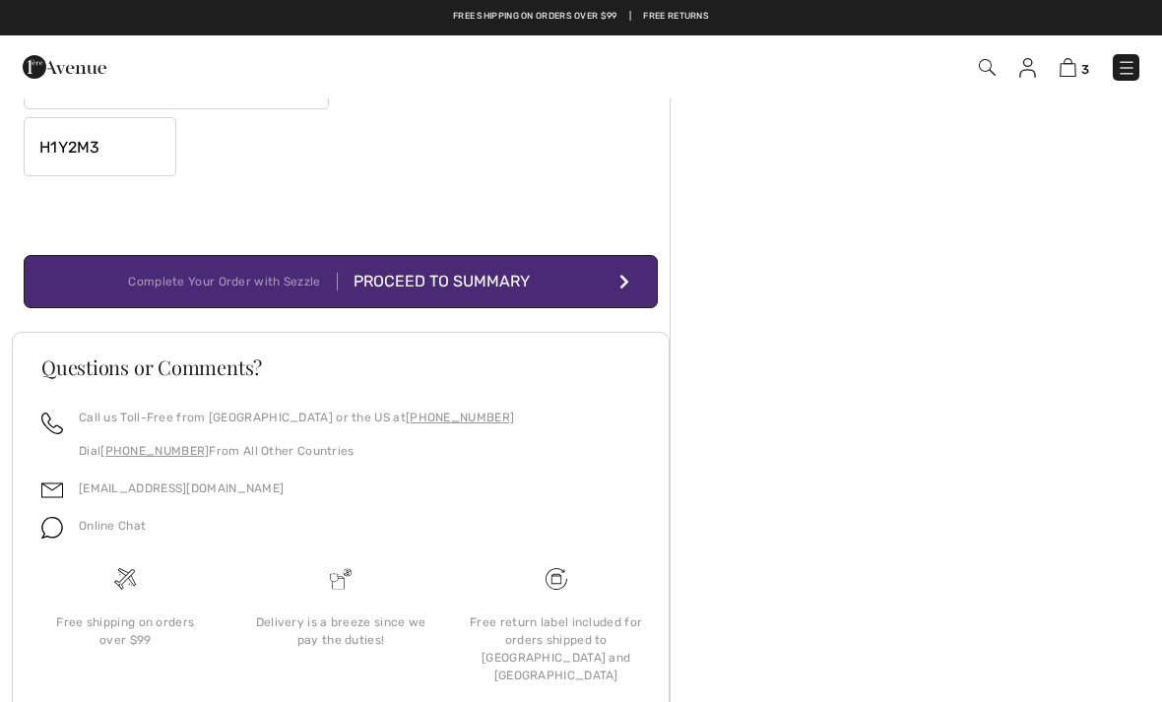
click at [602, 278] on button "Complete Your Order with Sezzle Proceed to Summary" at bounding box center [341, 281] width 634 height 53
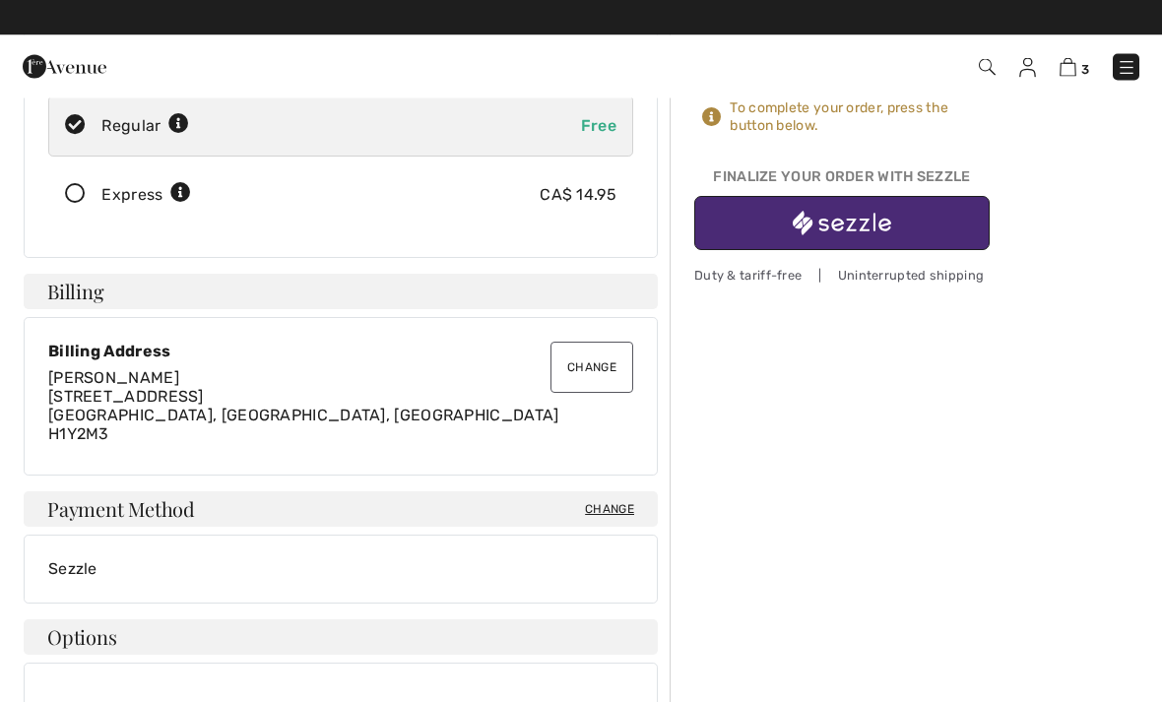
scroll to position [335, 0]
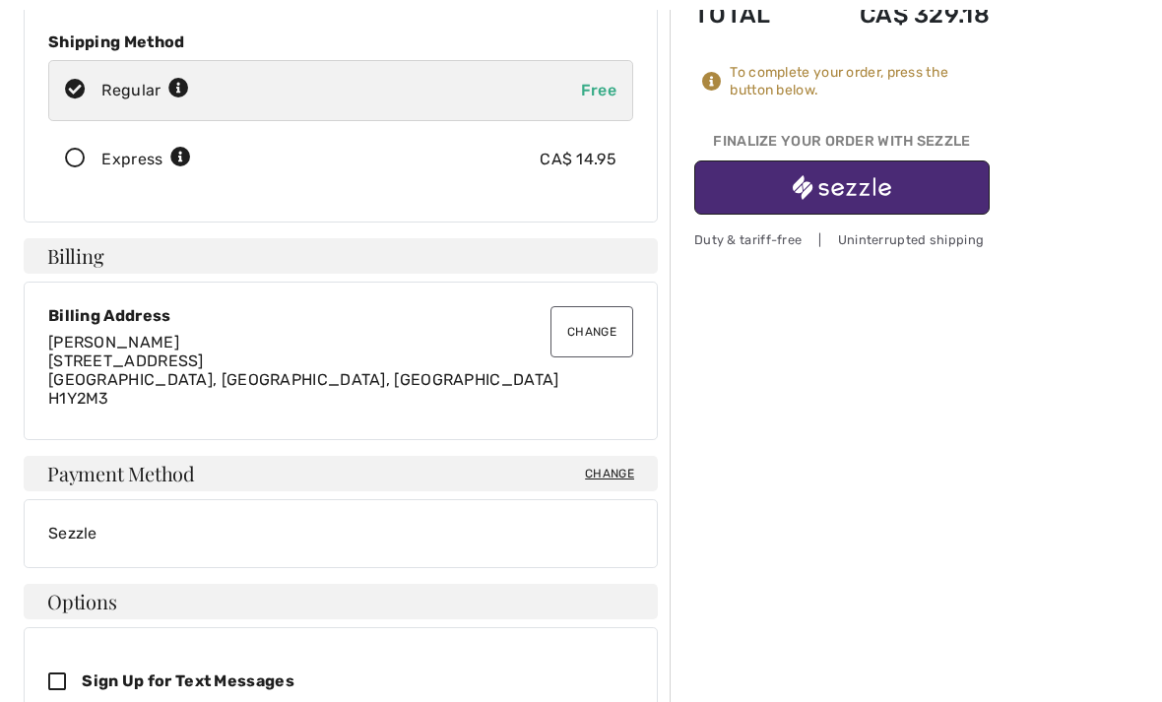
click at [954, 155] on div "Finalize Your Order with Sezzle" at bounding box center [841, 146] width 295 height 30
click at [937, 185] on button "button" at bounding box center [841, 187] width 295 height 54
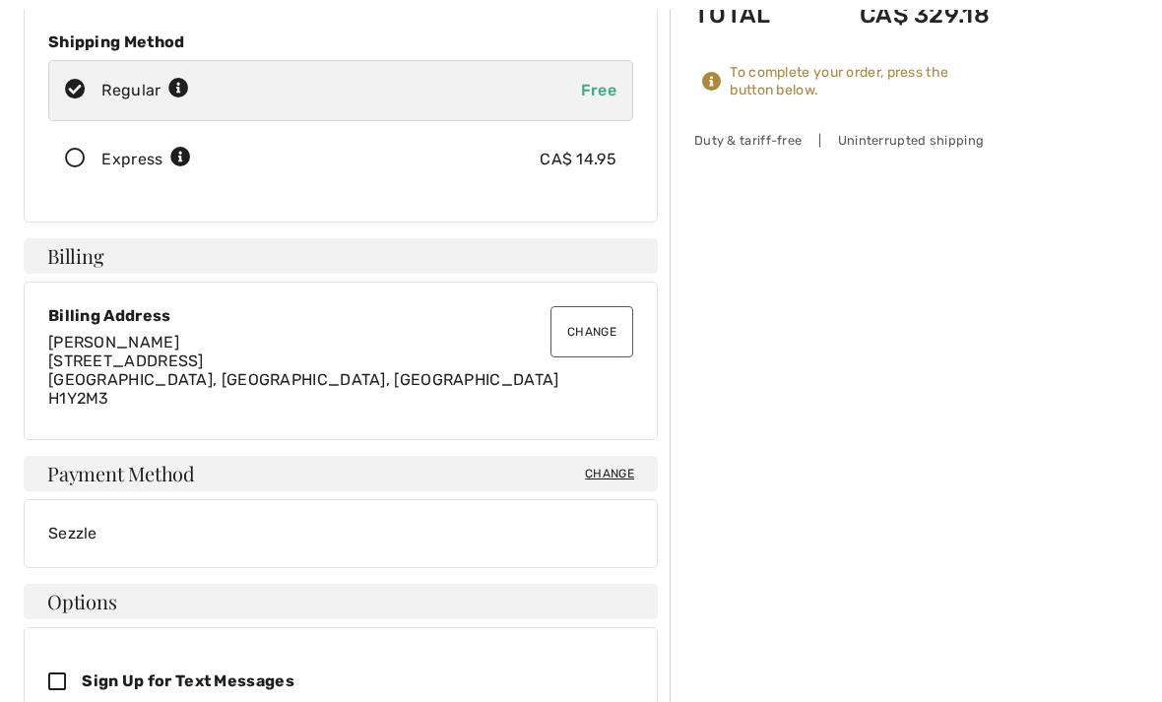
scroll to position [395, 0]
